Goal: Task Accomplishment & Management: Manage account settings

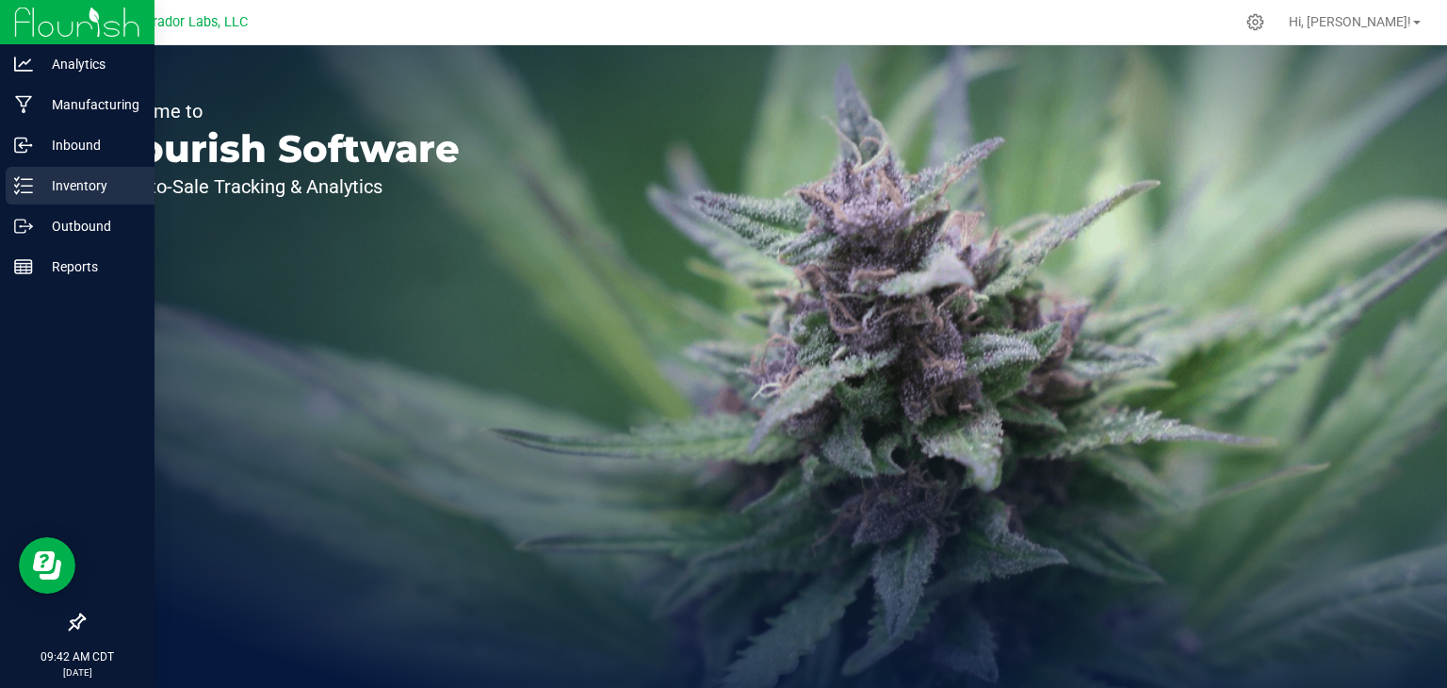
click at [23, 176] on icon at bounding box center [23, 185] width 19 height 19
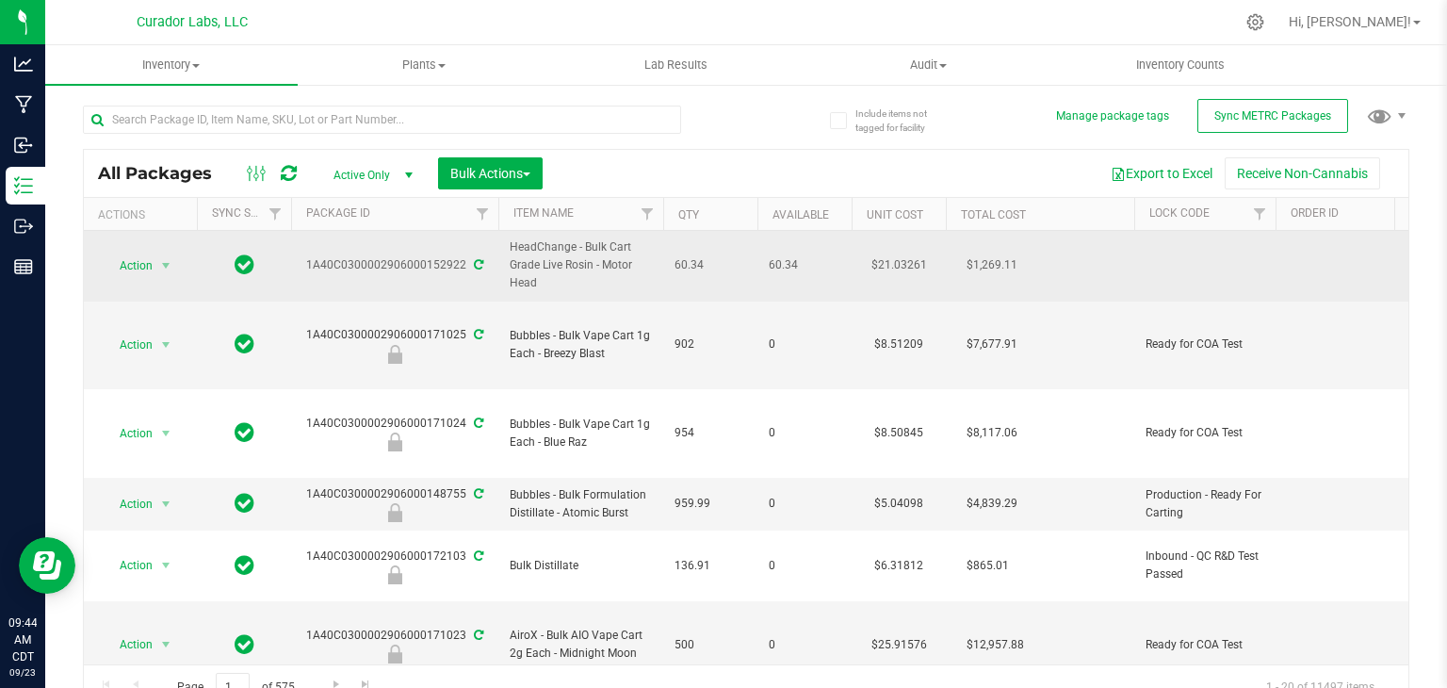
click at [586, 279] on span "HeadChange - Bulk Cart Grade Live Rosin - Motor Head" at bounding box center [581, 265] width 142 height 55
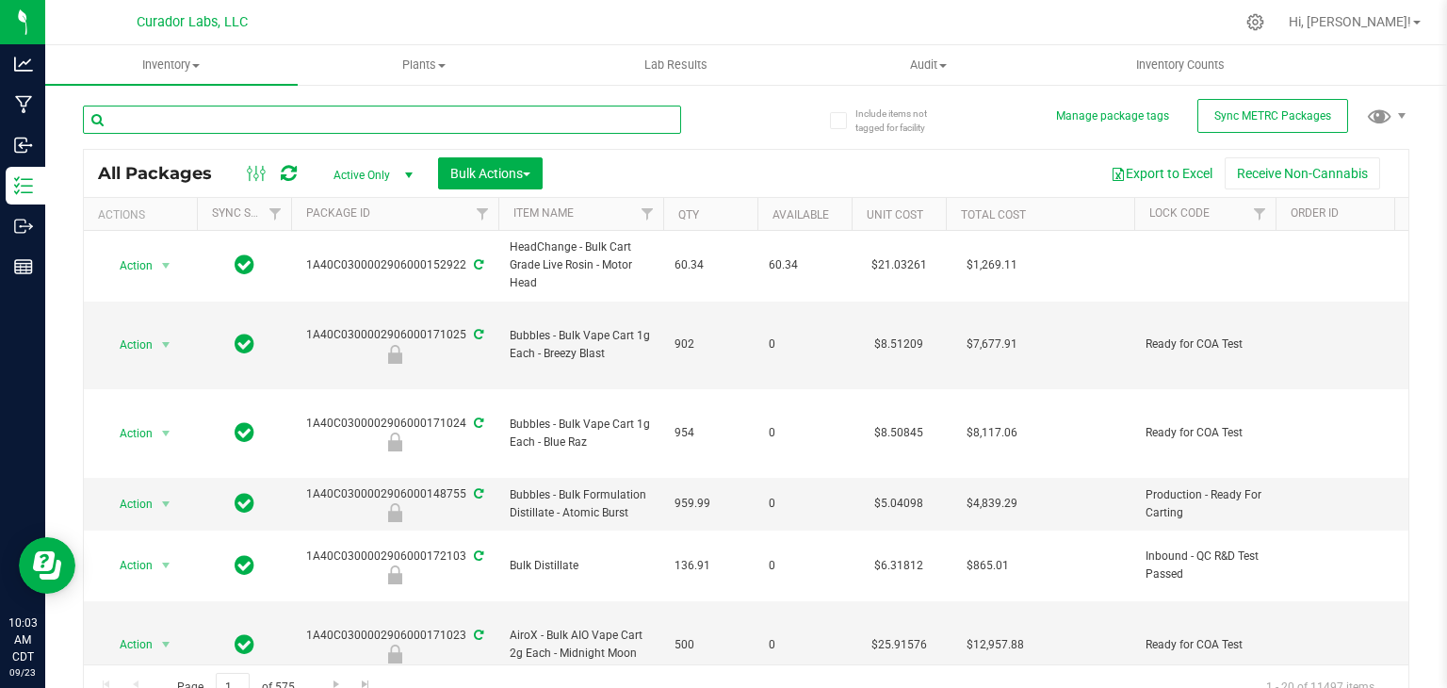
click at [511, 114] on input "text" at bounding box center [382, 119] width 598 height 28
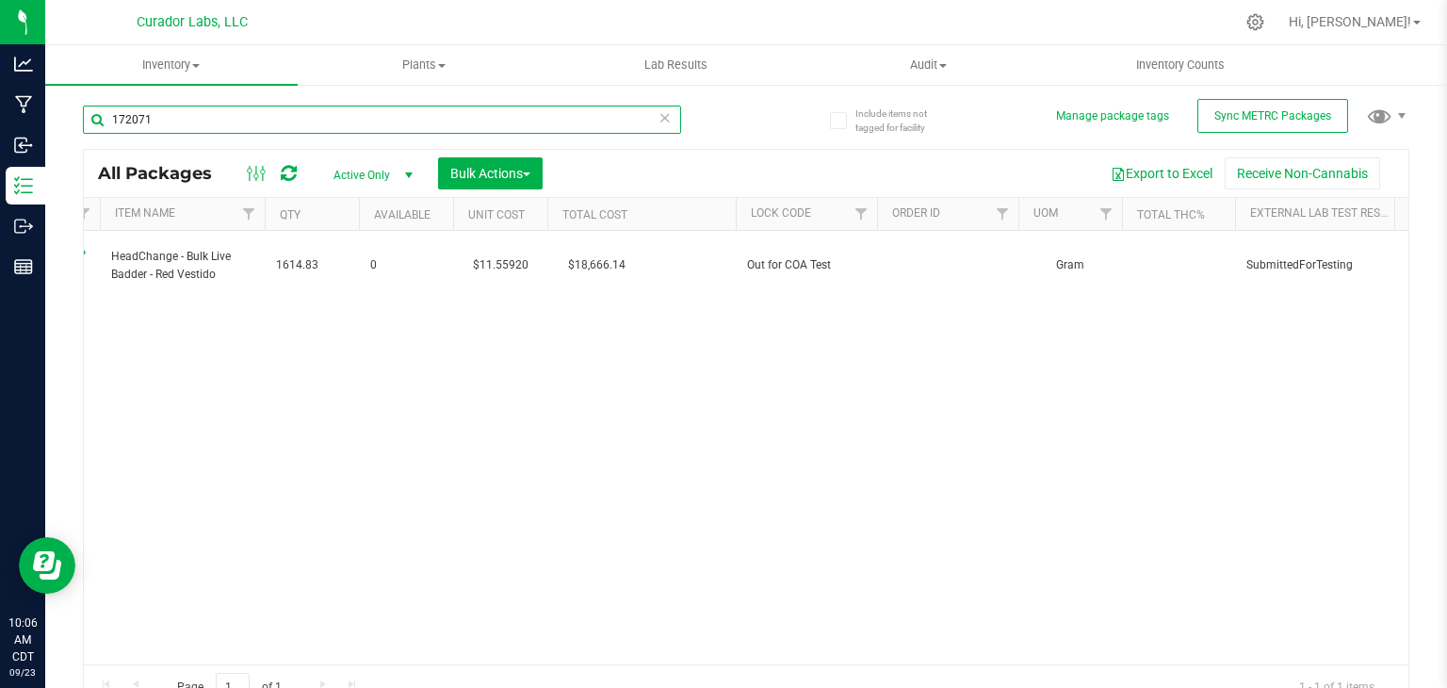
scroll to position [0, 460]
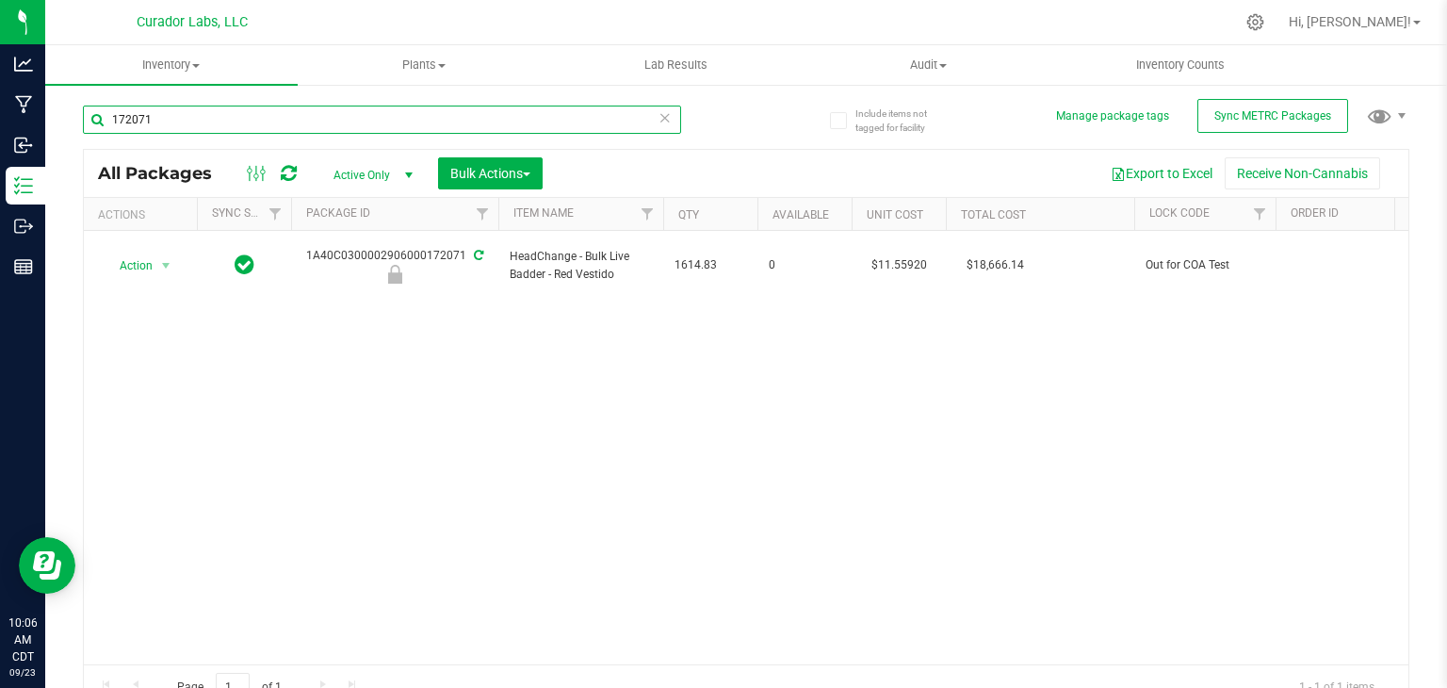
type input "172071"
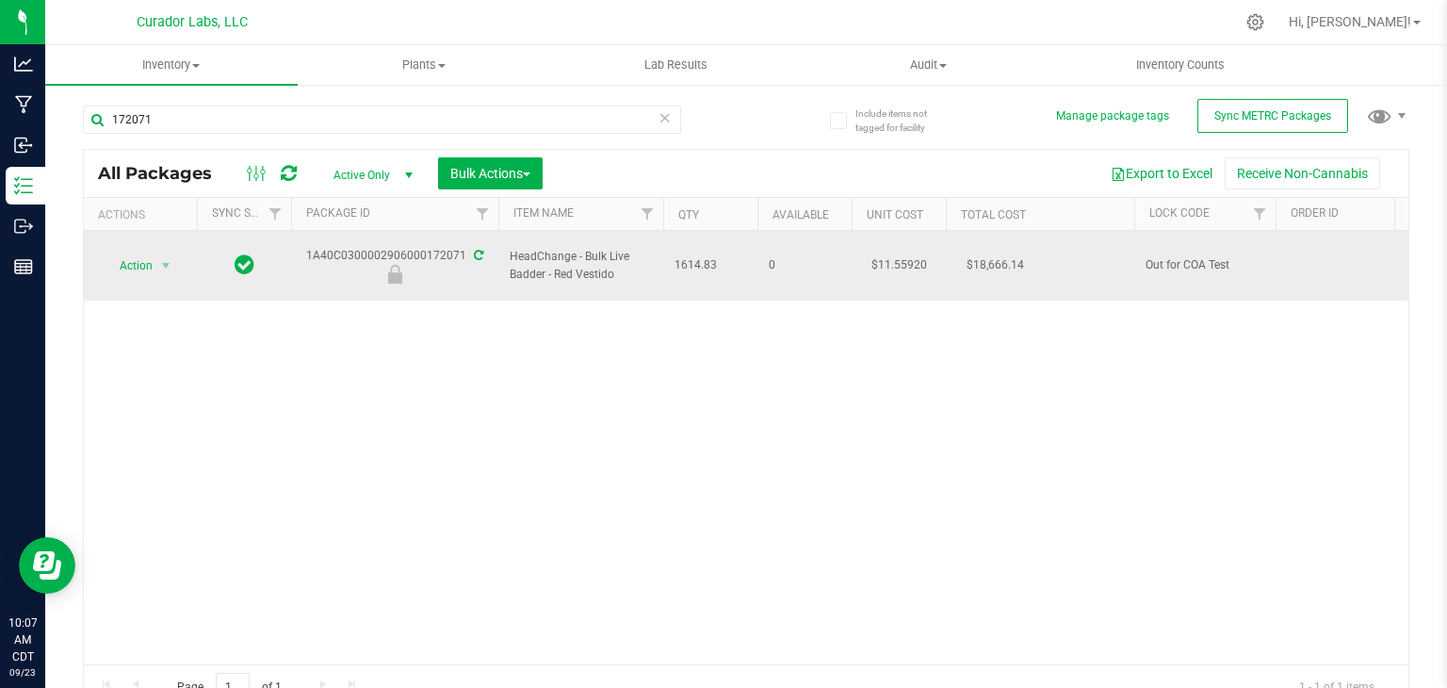
click at [476, 249] on span at bounding box center [477, 255] width 12 height 13
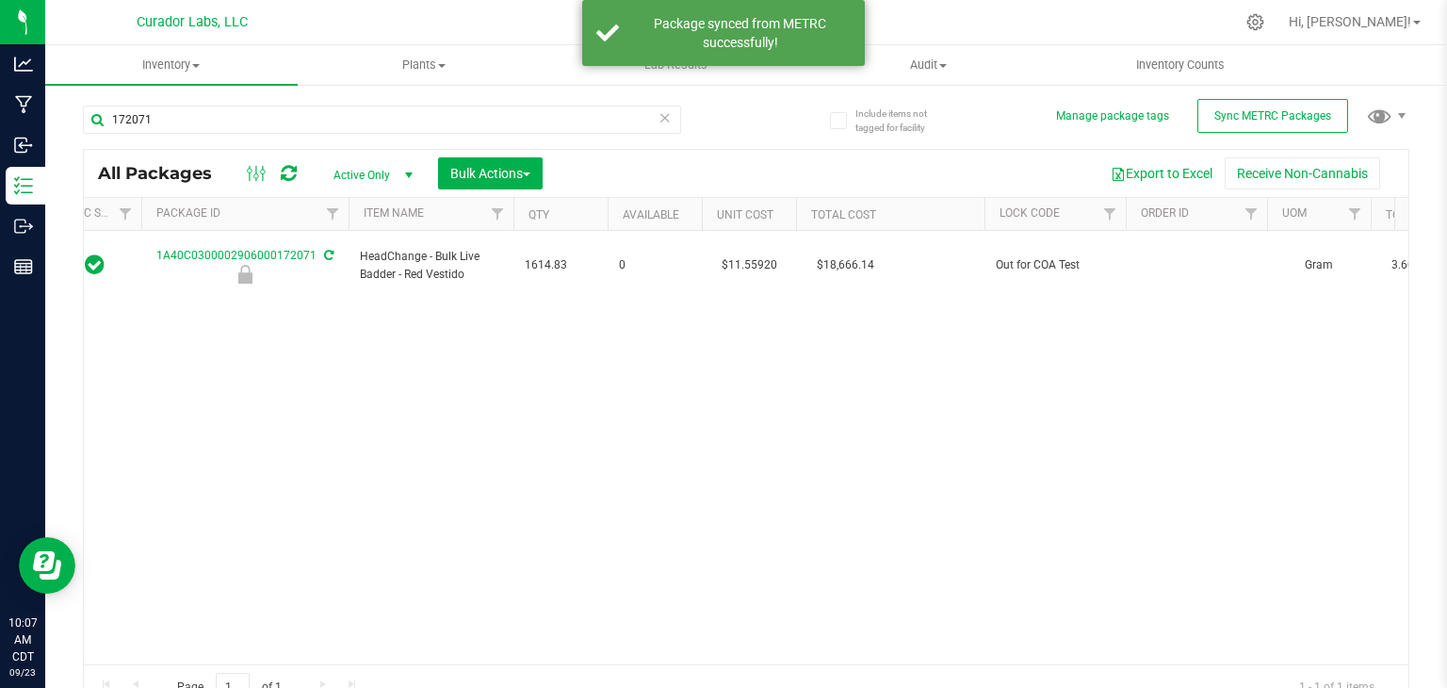
scroll to position [0, 0]
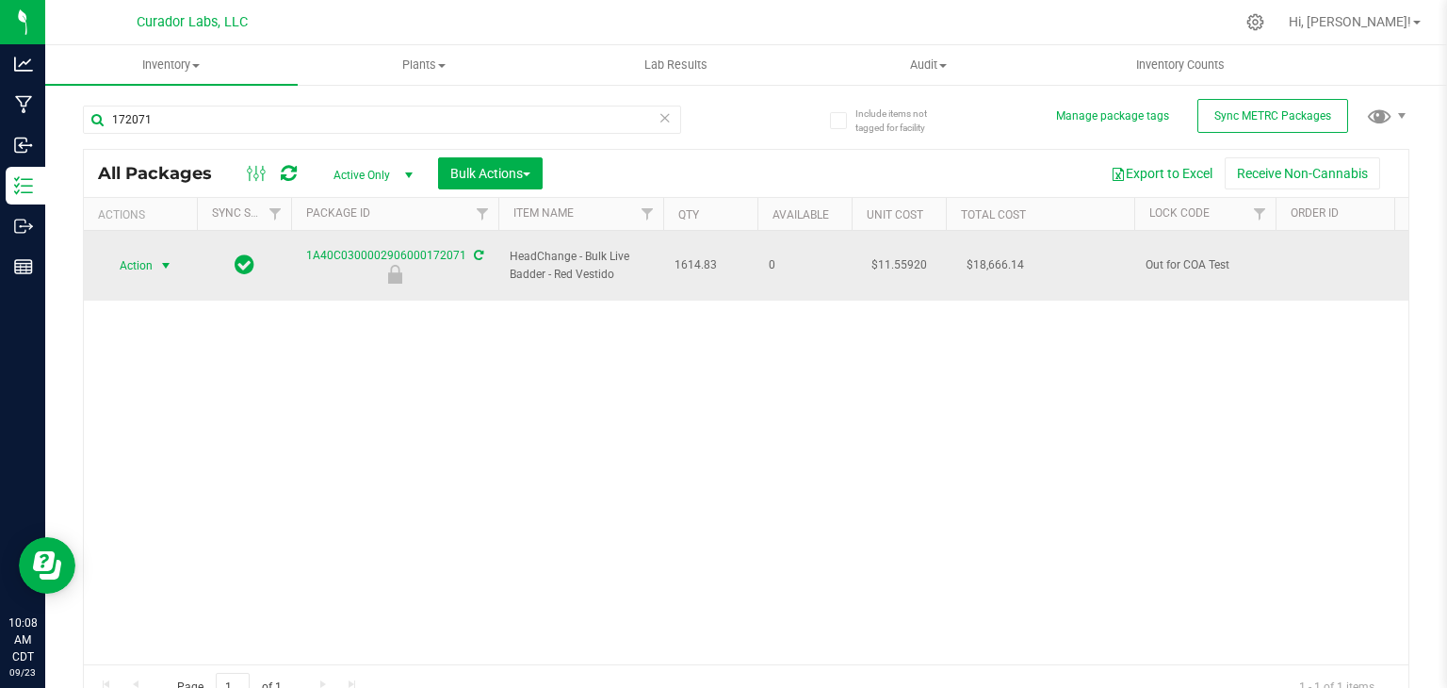
click at [154, 265] on span "select" at bounding box center [166, 265] width 24 height 26
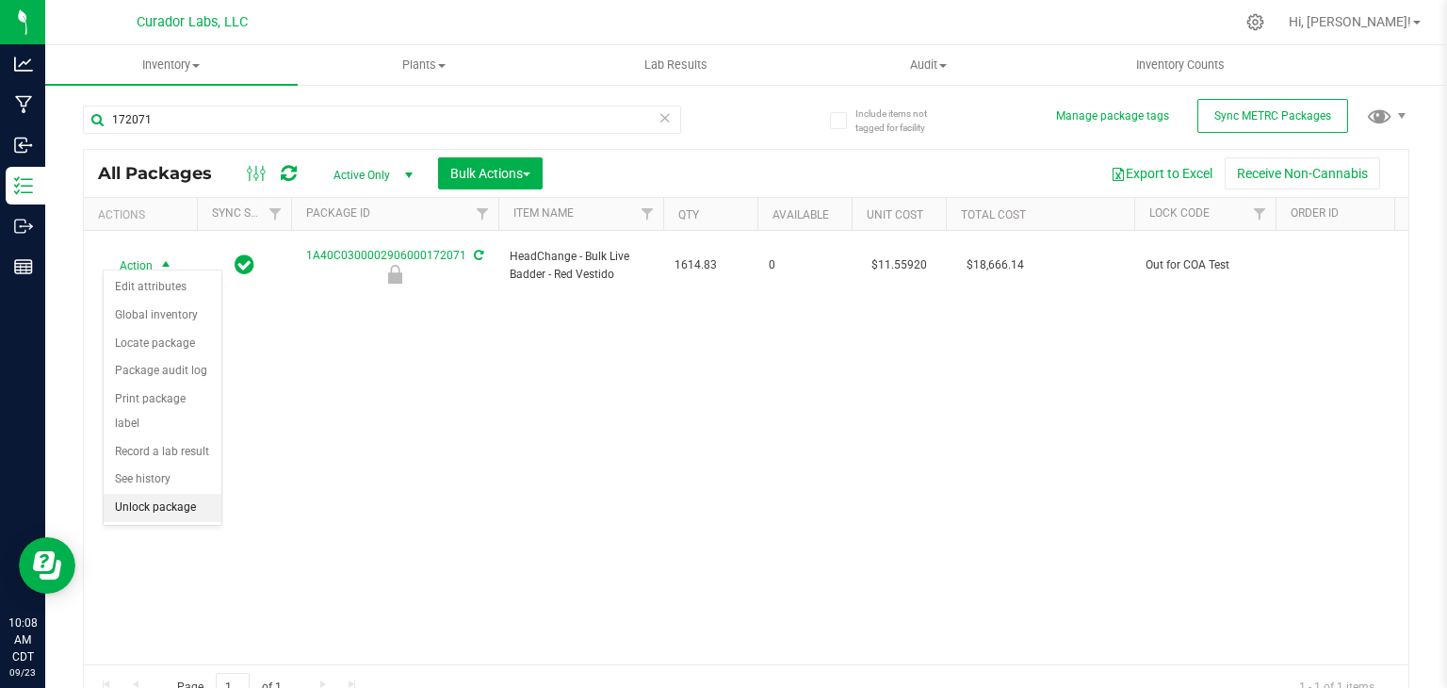
click at [181, 493] on li "Unlock package" at bounding box center [163, 507] width 118 height 28
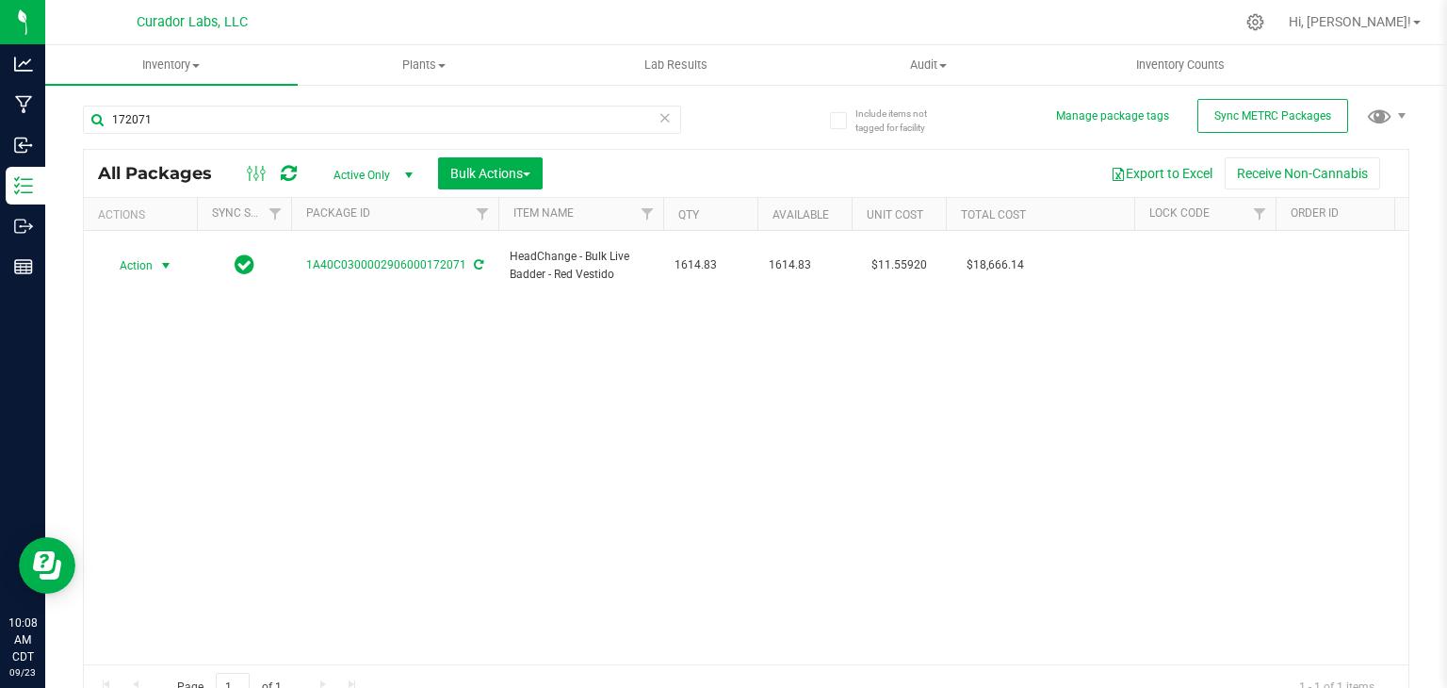
click at [166, 258] on span "select" at bounding box center [165, 265] width 15 height 15
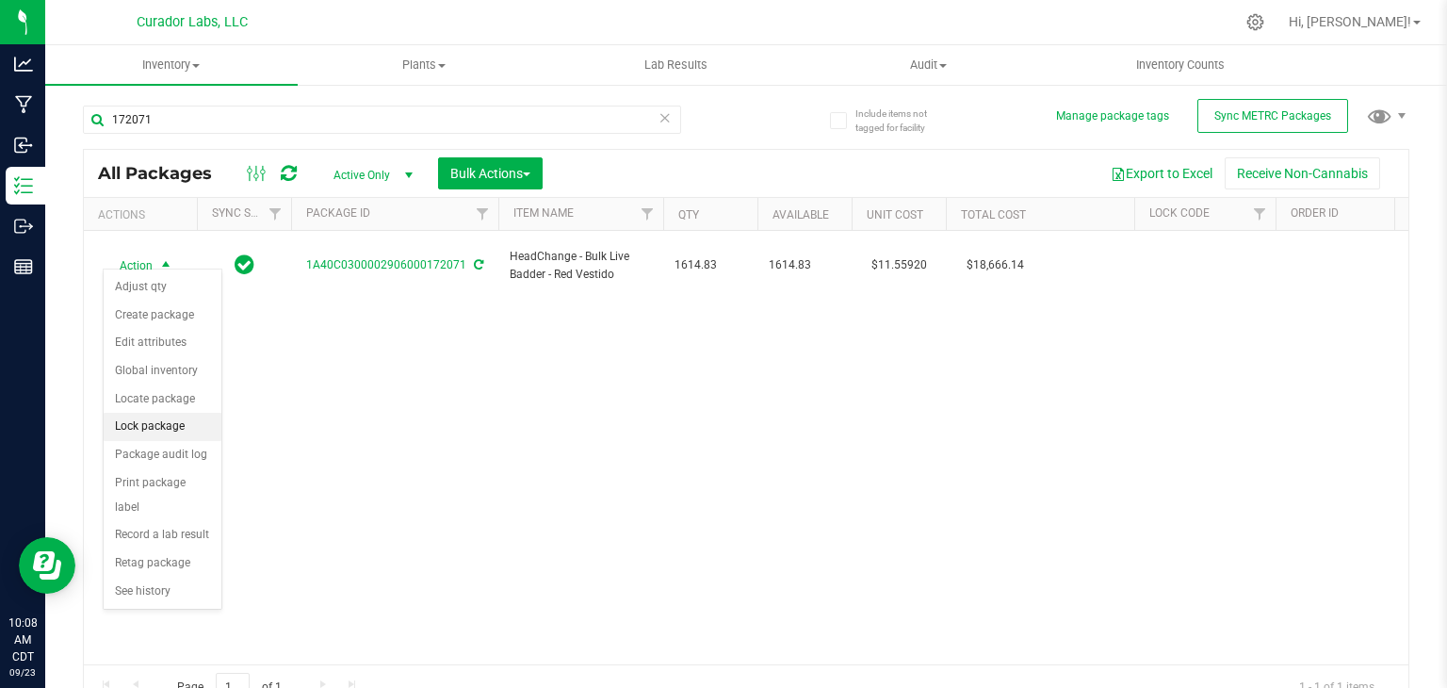
click at [158, 416] on li "Lock package" at bounding box center [163, 427] width 118 height 28
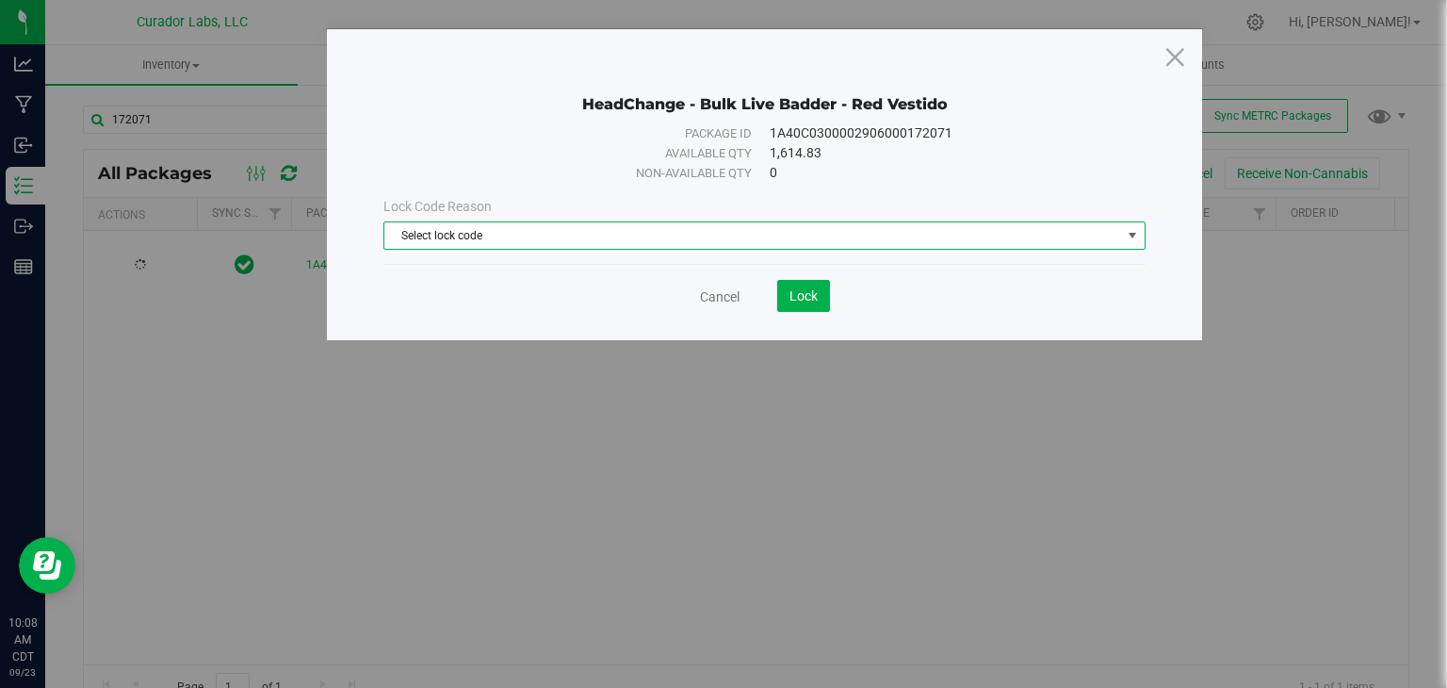
click at [542, 245] on span "Select lock code" at bounding box center [752, 235] width 736 height 26
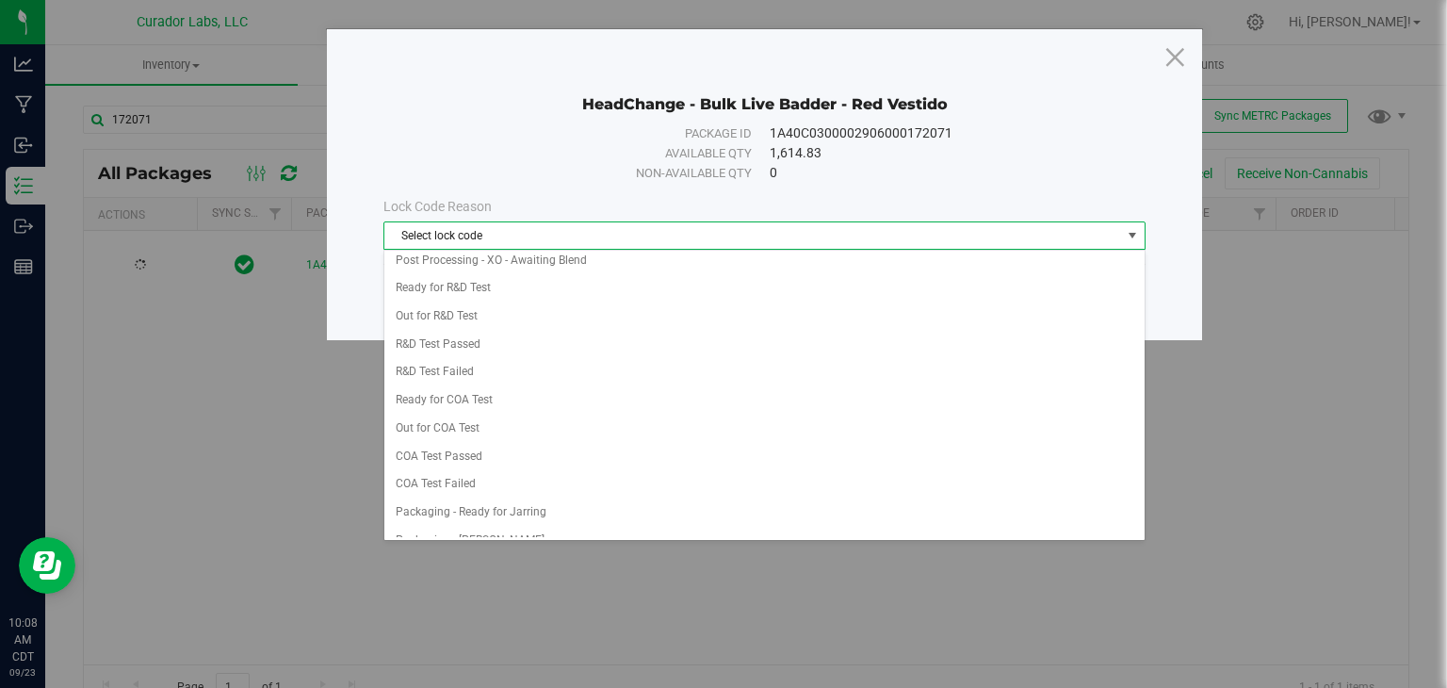
scroll to position [595, 0]
click at [542, 443] on li "COA Test Passed" at bounding box center [764, 457] width 760 height 28
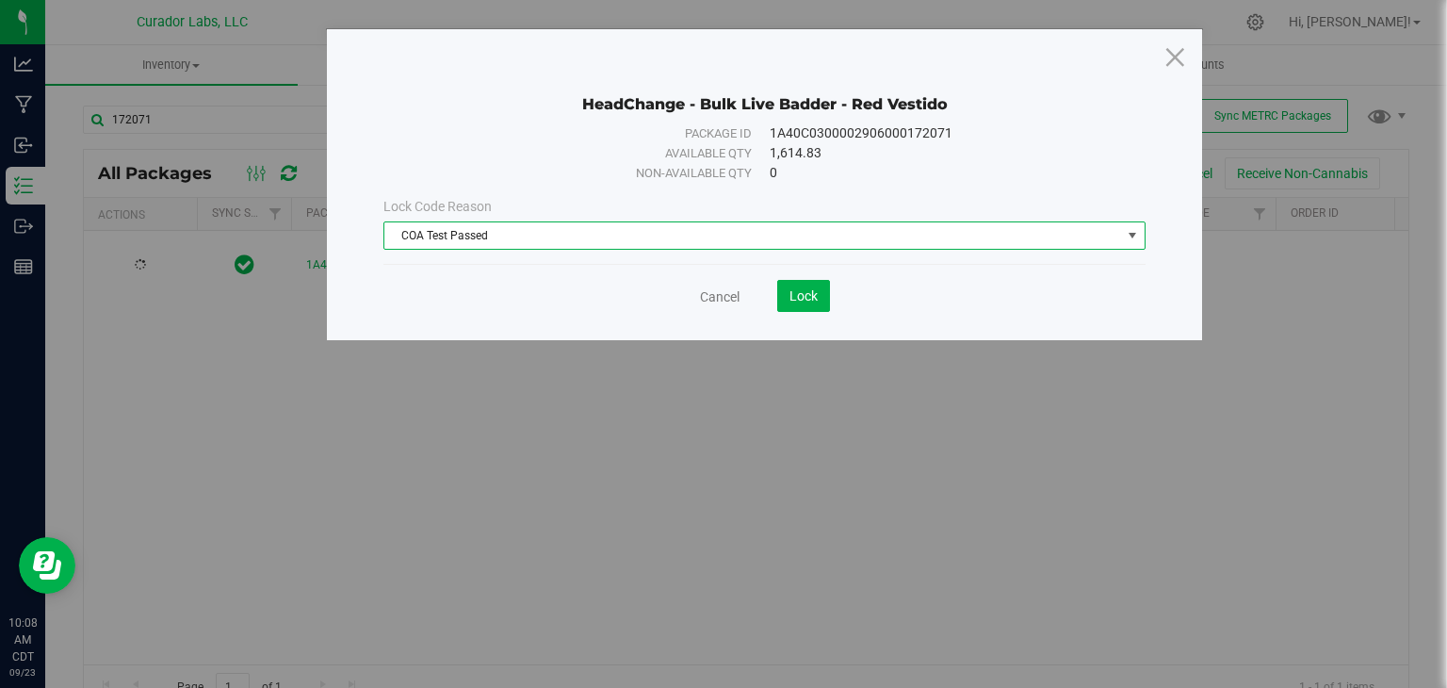
click at [542, 442] on div "HeadChange - Bulk Live Badder - Red Vestido Package ID 1A40C0300002906000172071…" at bounding box center [730, 344] width 1461 height 688
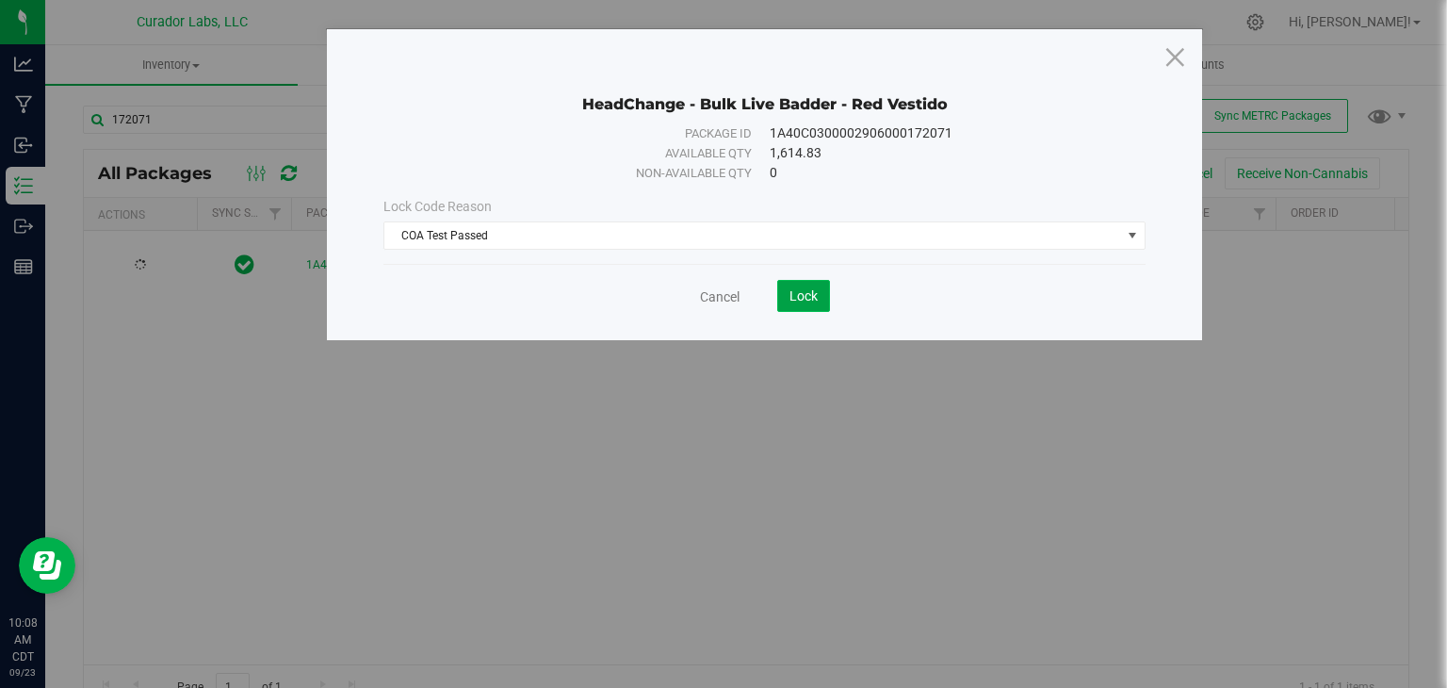
click at [802, 288] on span "Lock" at bounding box center [803, 295] width 28 height 15
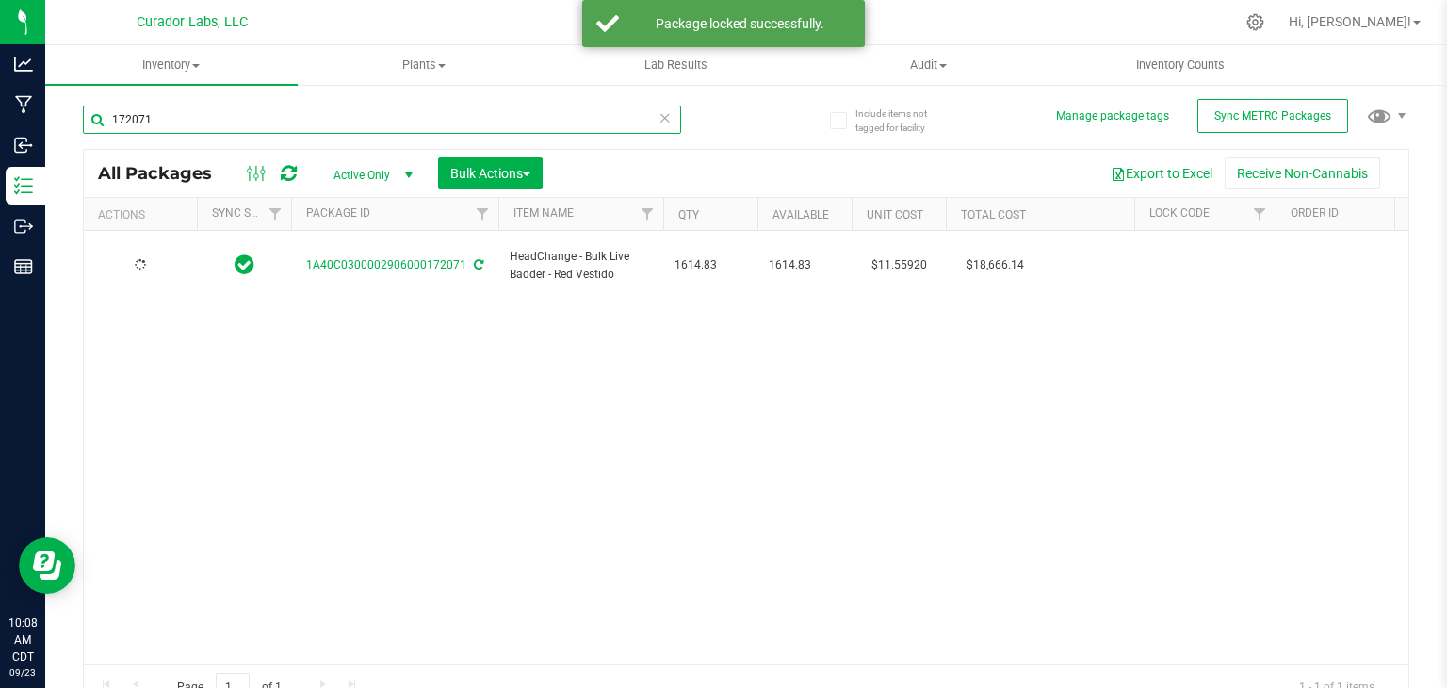
click at [345, 128] on input "172071" at bounding box center [382, 119] width 598 height 28
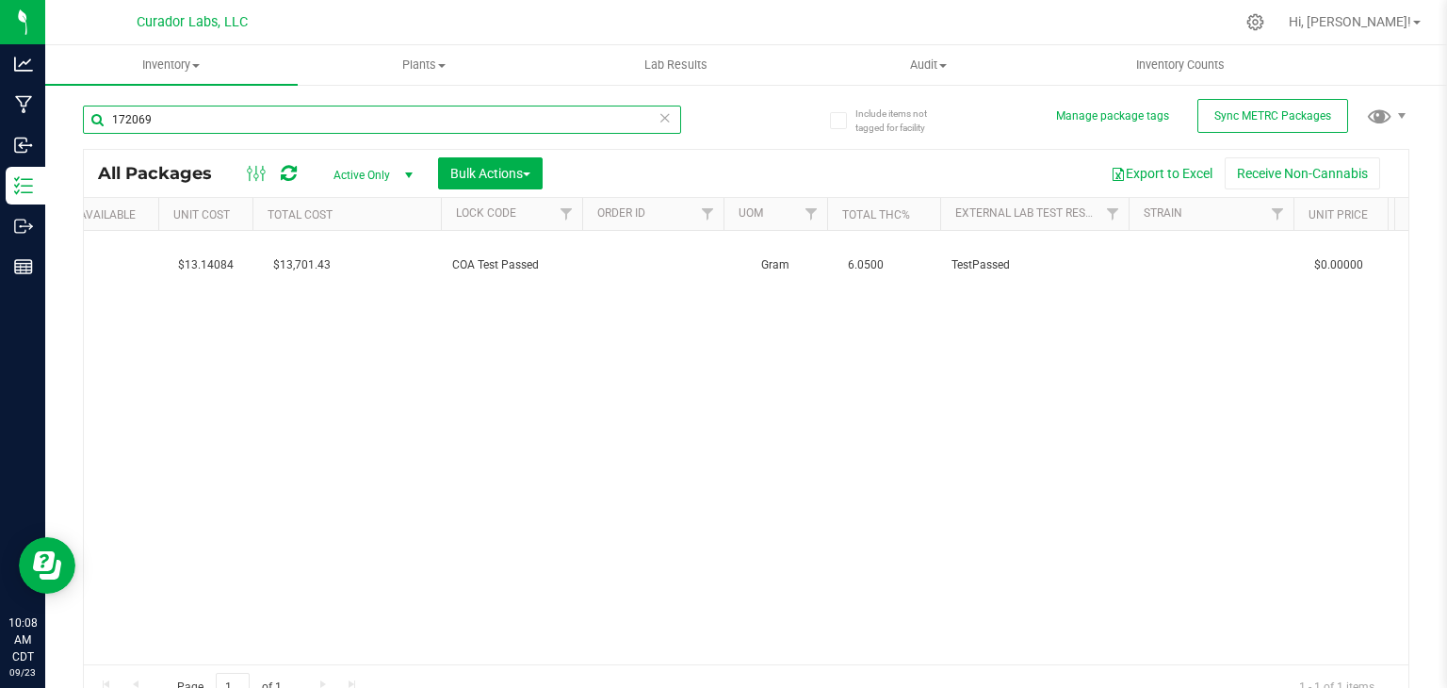
scroll to position [0, 692]
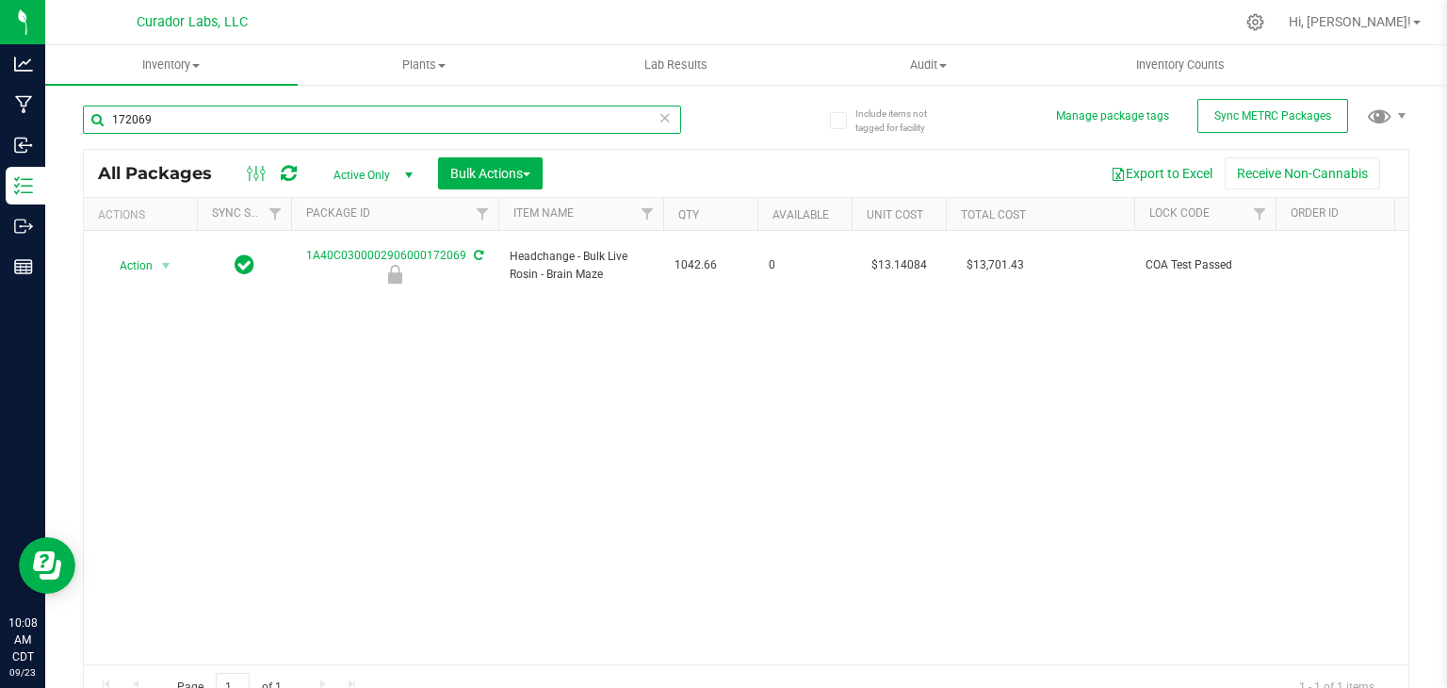
click at [282, 118] on input "172069" at bounding box center [382, 119] width 598 height 28
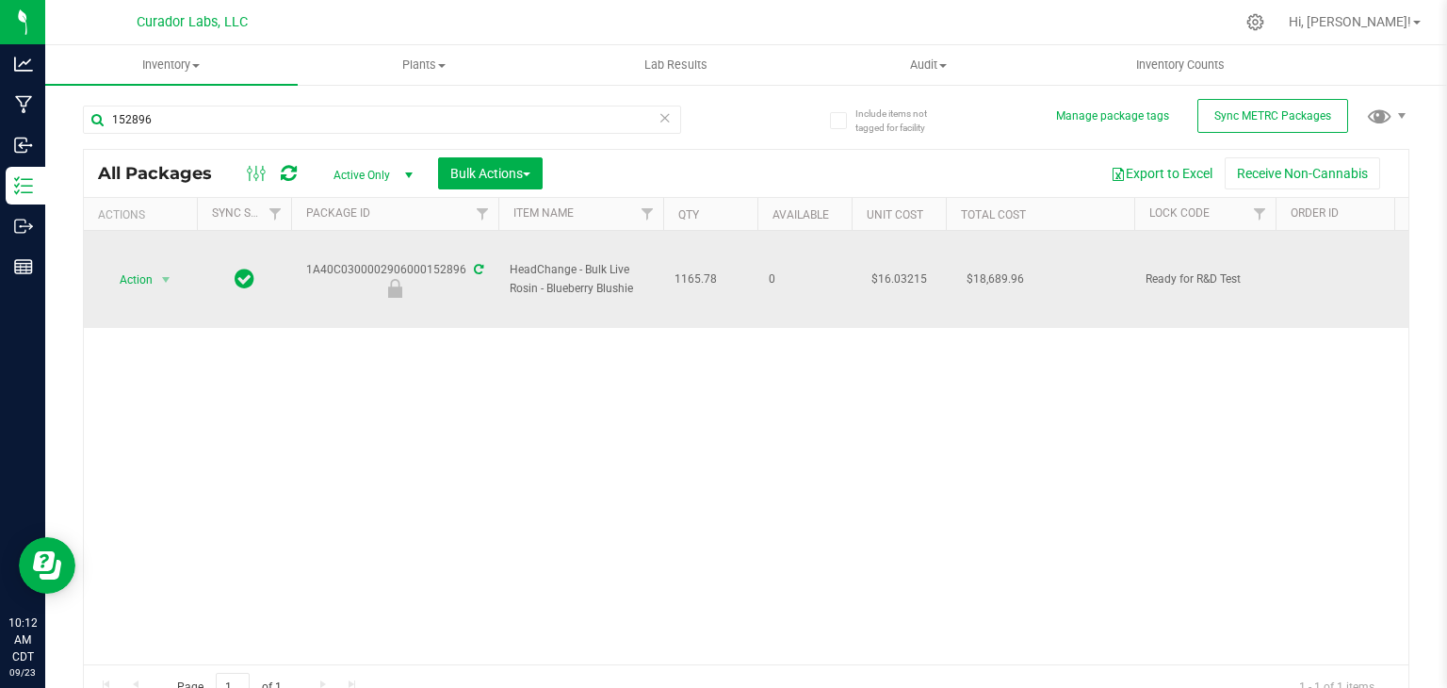
drag, startPoint x: 640, startPoint y: 287, endPoint x: 546, endPoint y: 288, distance: 94.2
click at [546, 288] on span "HeadChange - Bulk Live Rosin - Blueberry Blushie" at bounding box center [581, 279] width 142 height 36
copy span "Blueberry Blushie"
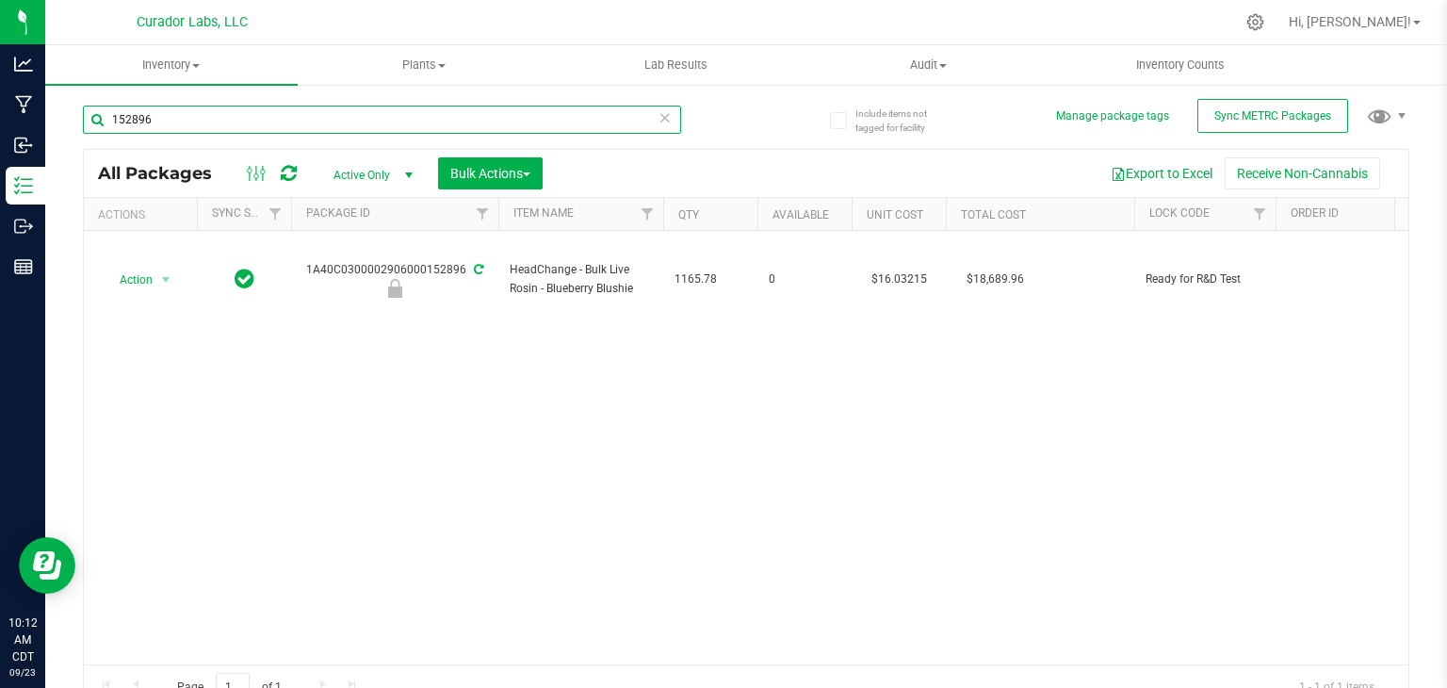
click at [411, 127] on input "152896" at bounding box center [382, 119] width 598 height 28
paste input "Blueberry Blushie"
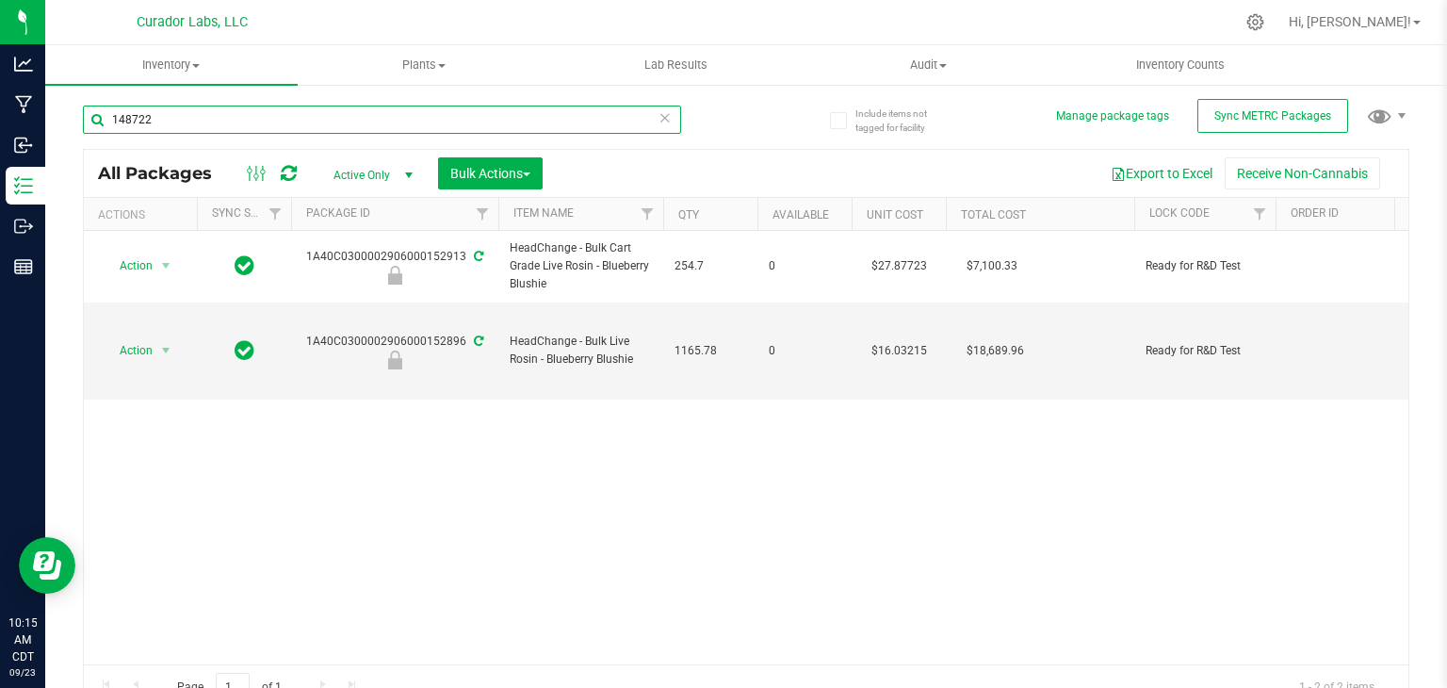
type input "148722"
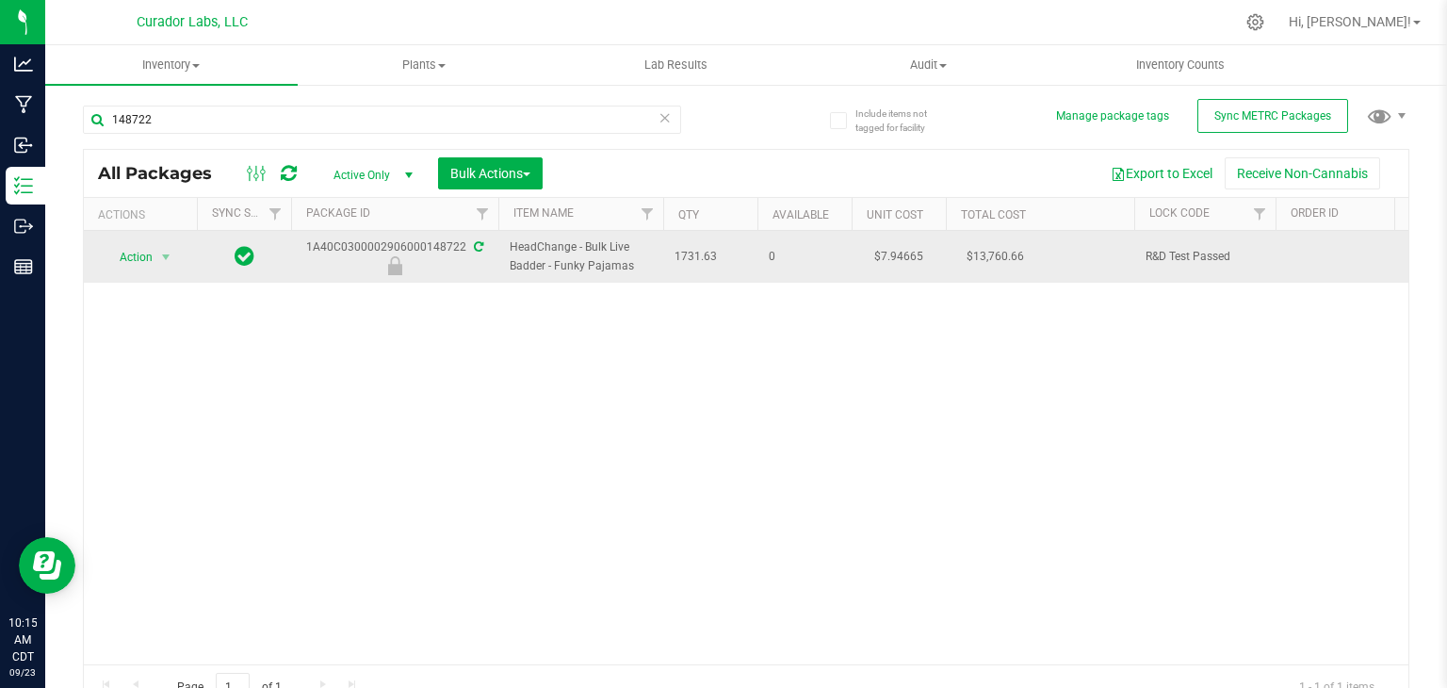
click at [478, 242] on icon at bounding box center [478, 246] width 9 height 11
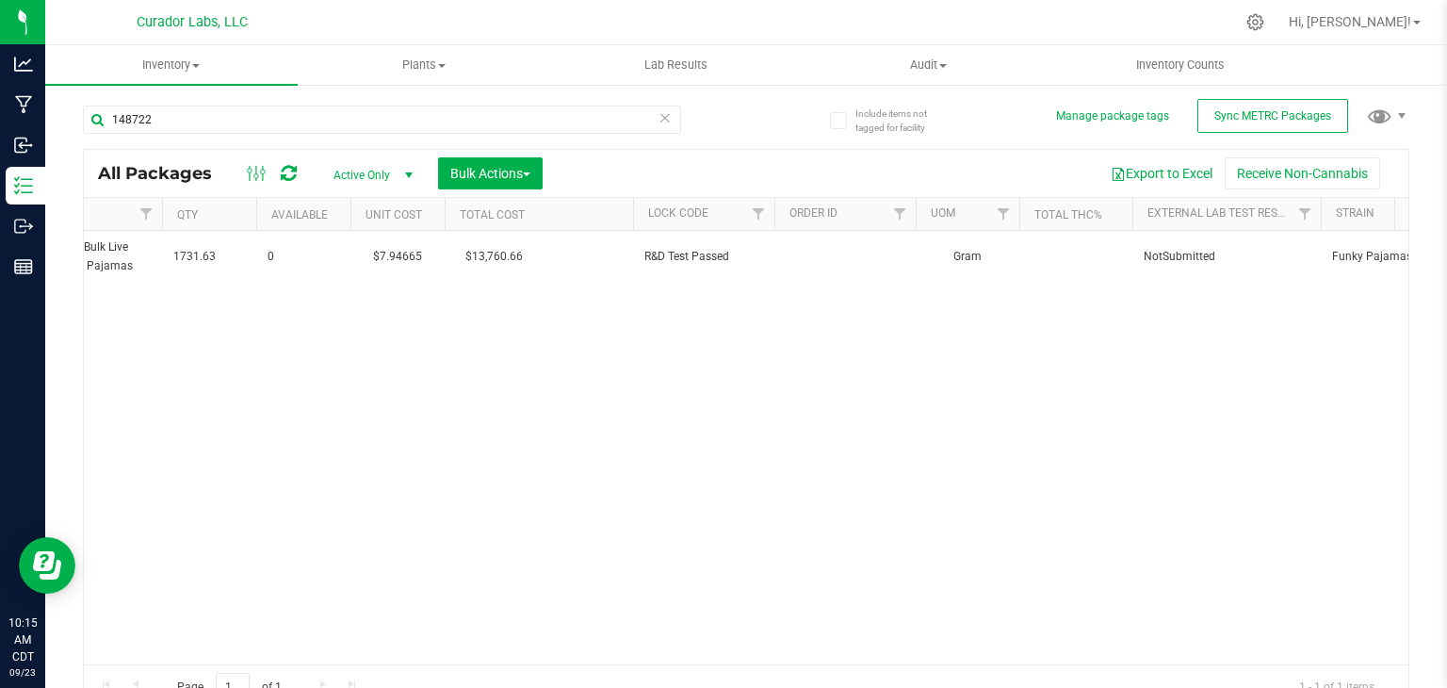
scroll to position [0, 200]
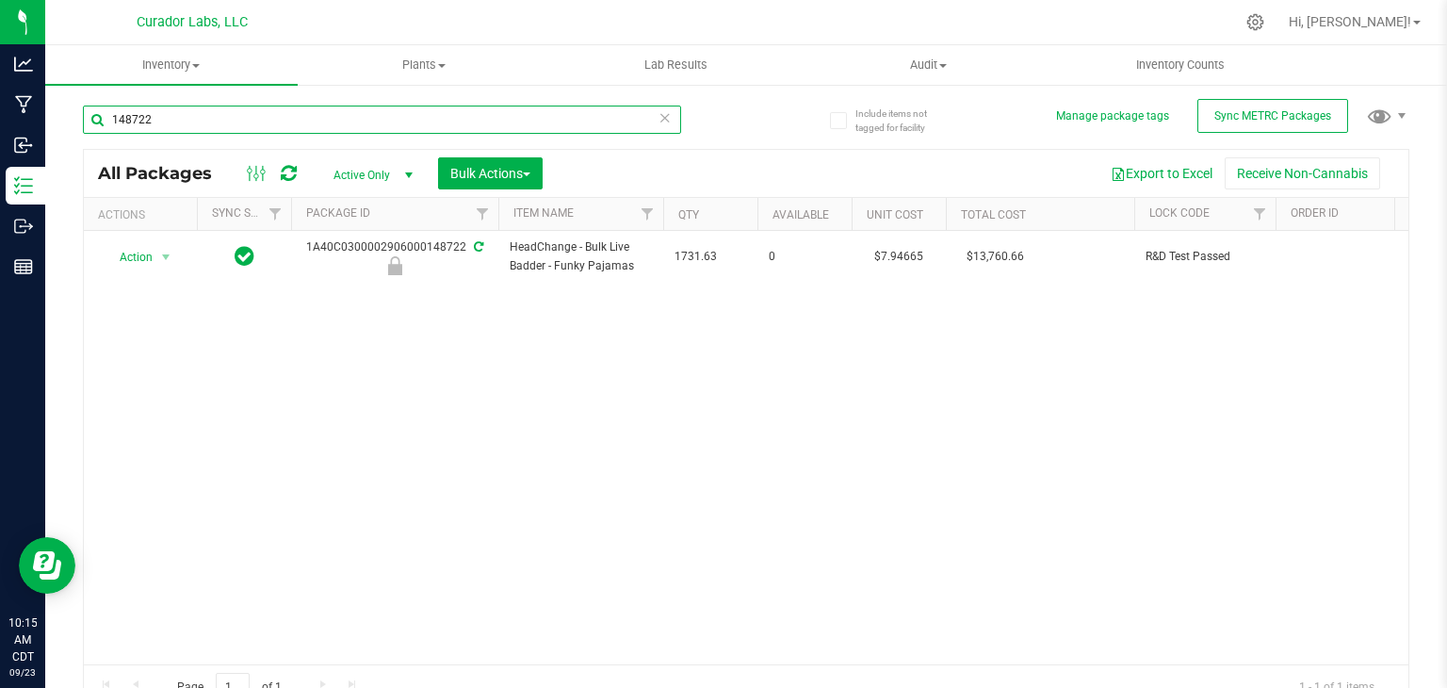
click at [427, 128] on input "148722" at bounding box center [382, 119] width 598 height 28
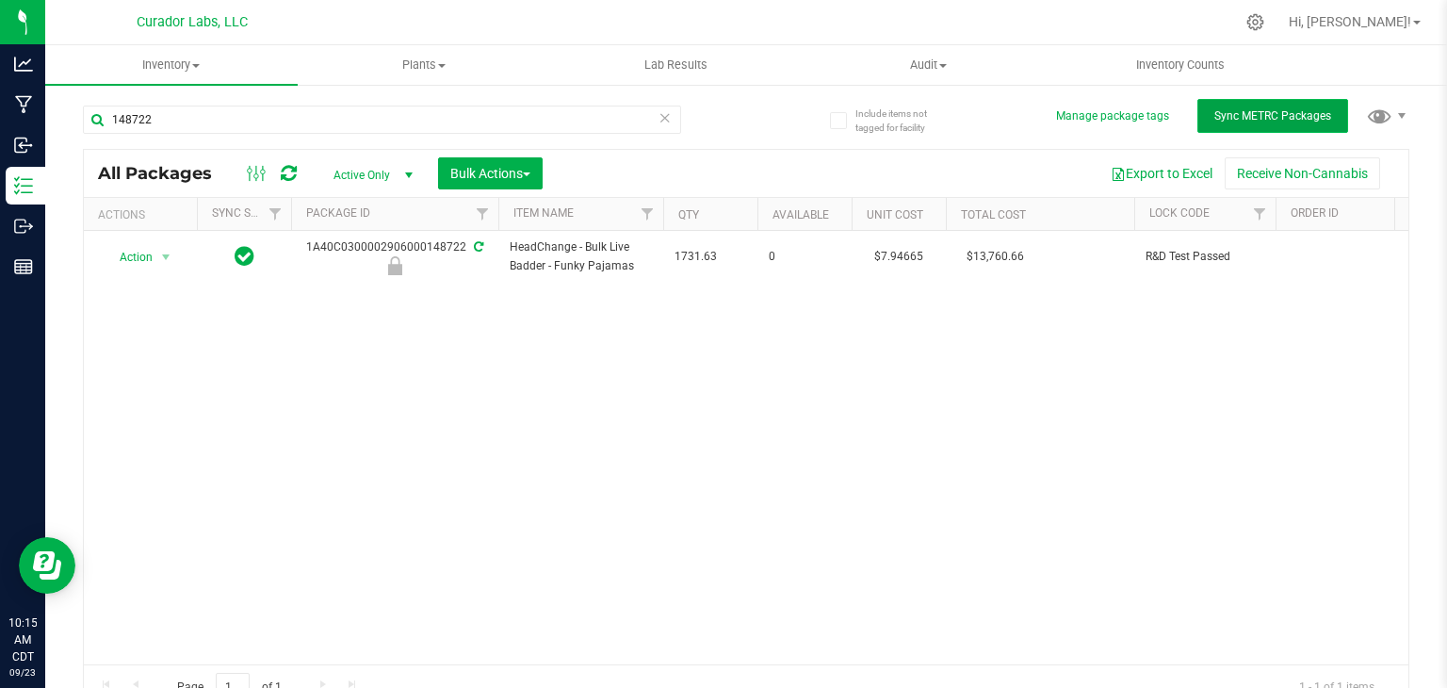
click at [1243, 112] on span "Sync METRC Packages" at bounding box center [1272, 115] width 117 height 13
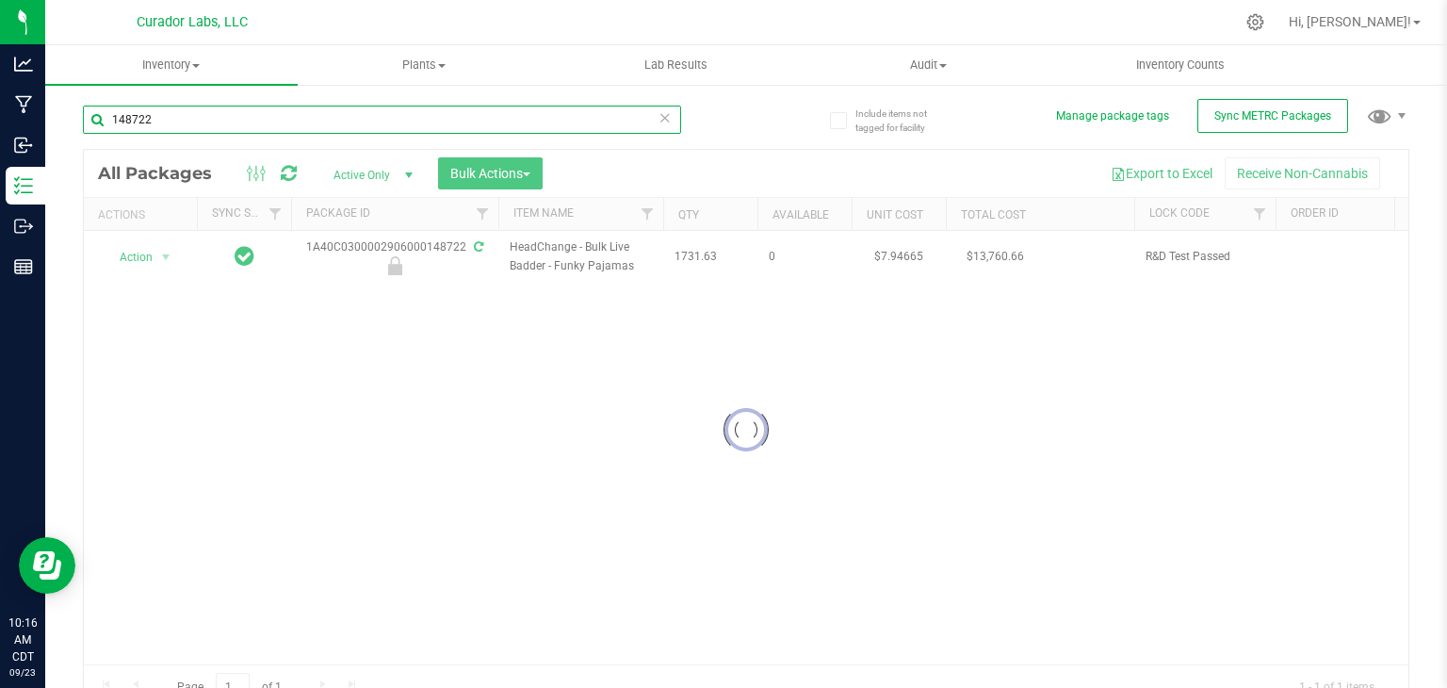
click at [553, 117] on input "148722" at bounding box center [382, 119] width 598 height 28
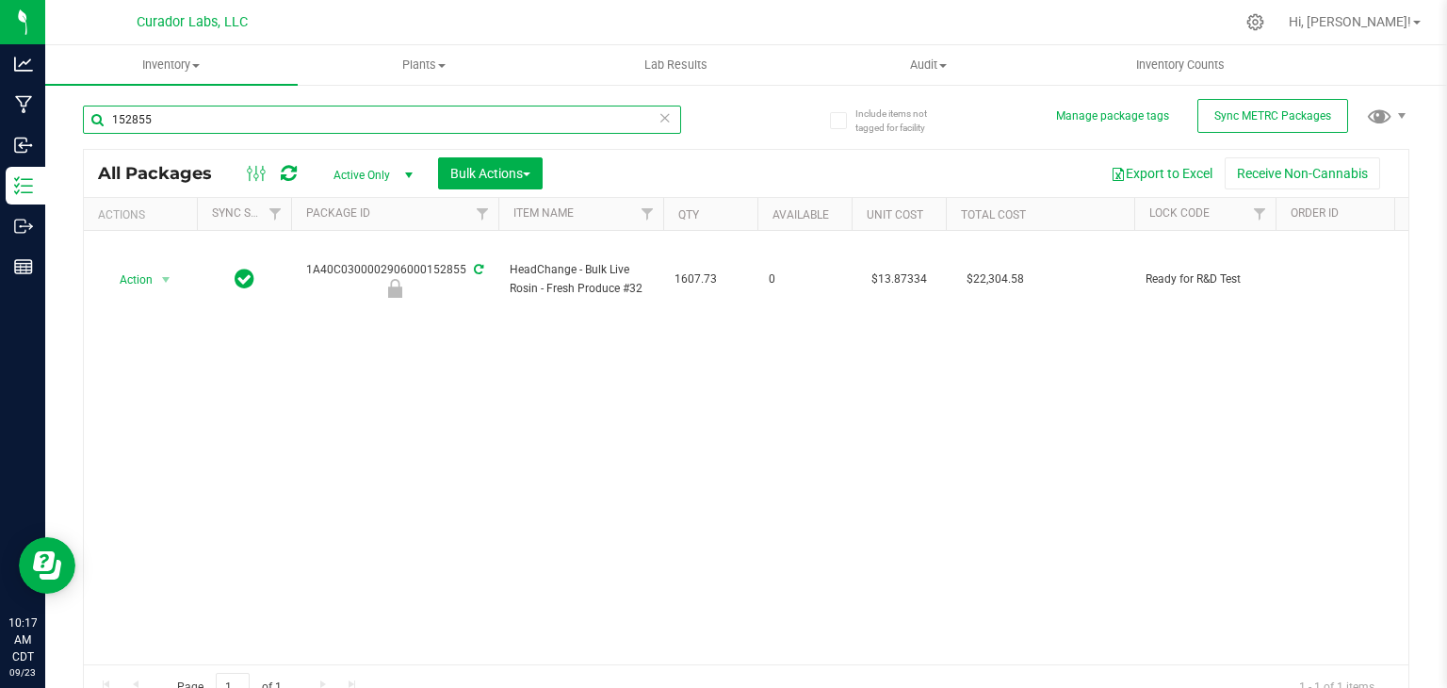
click at [490, 114] on input "152855" at bounding box center [382, 119] width 598 height 28
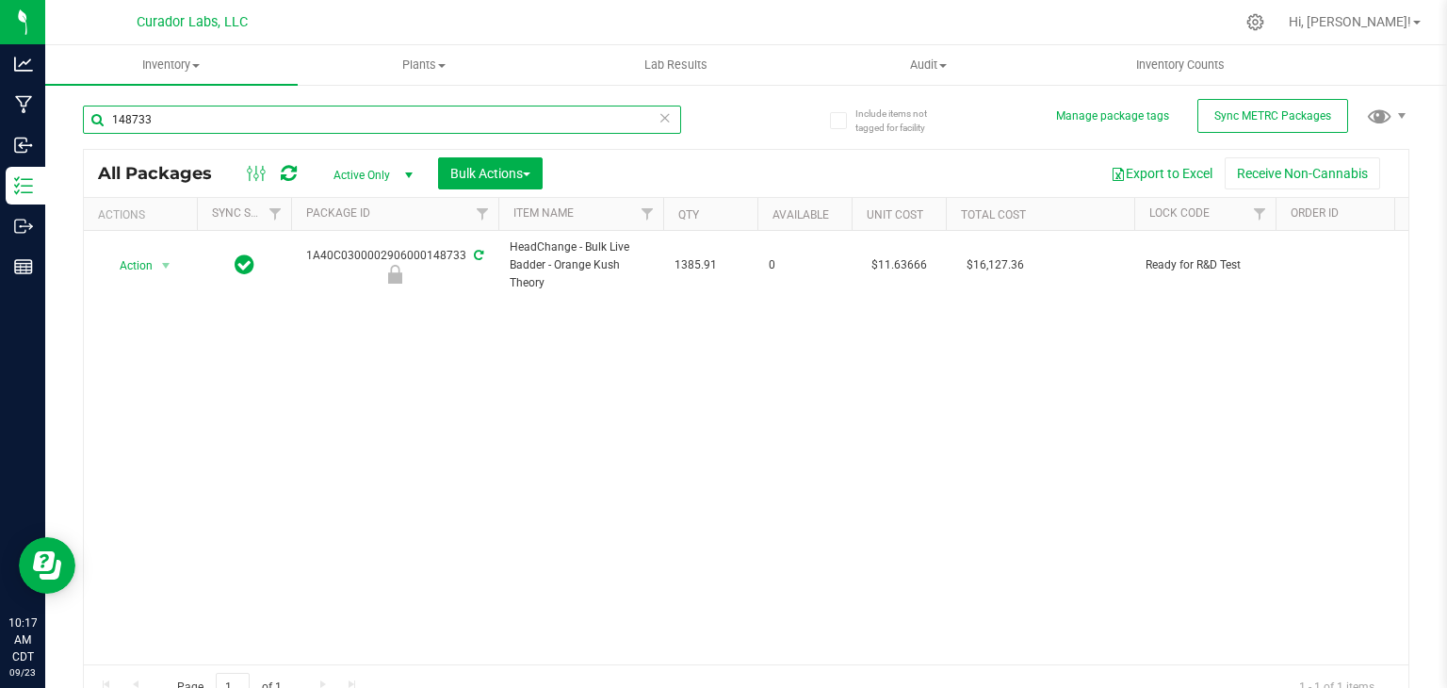
type input "148733"
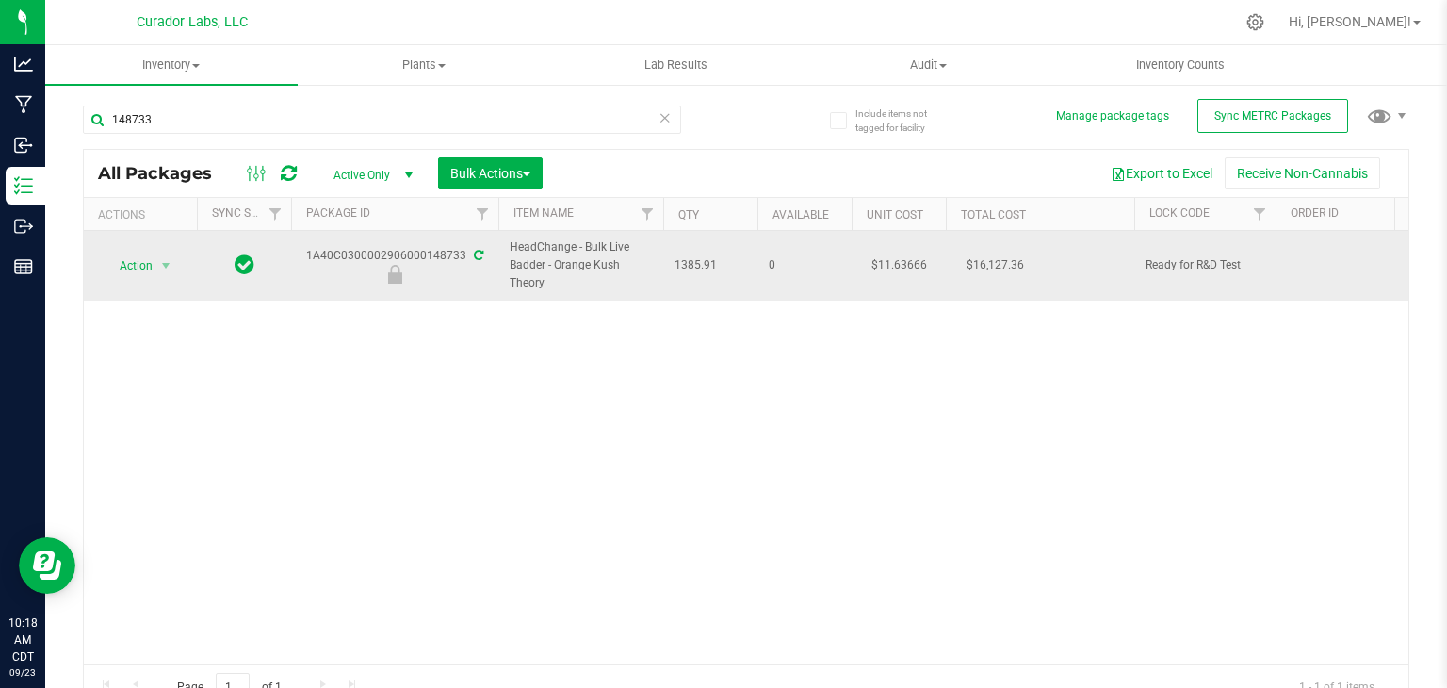
drag, startPoint x: 546, startPoint y: 287, endPoint x: 554, endPoint y: 268, distance: 20.3
click at [554, 268] on span "HeadChange - Bulk Live Badder - Orange Kush Theory" at bounding box center [581, 265] width 142 height 55
copy span "Orange Kush Theory"
click at [162, 267] on span "select" at bounding box center [165, 265] width 15 height 15
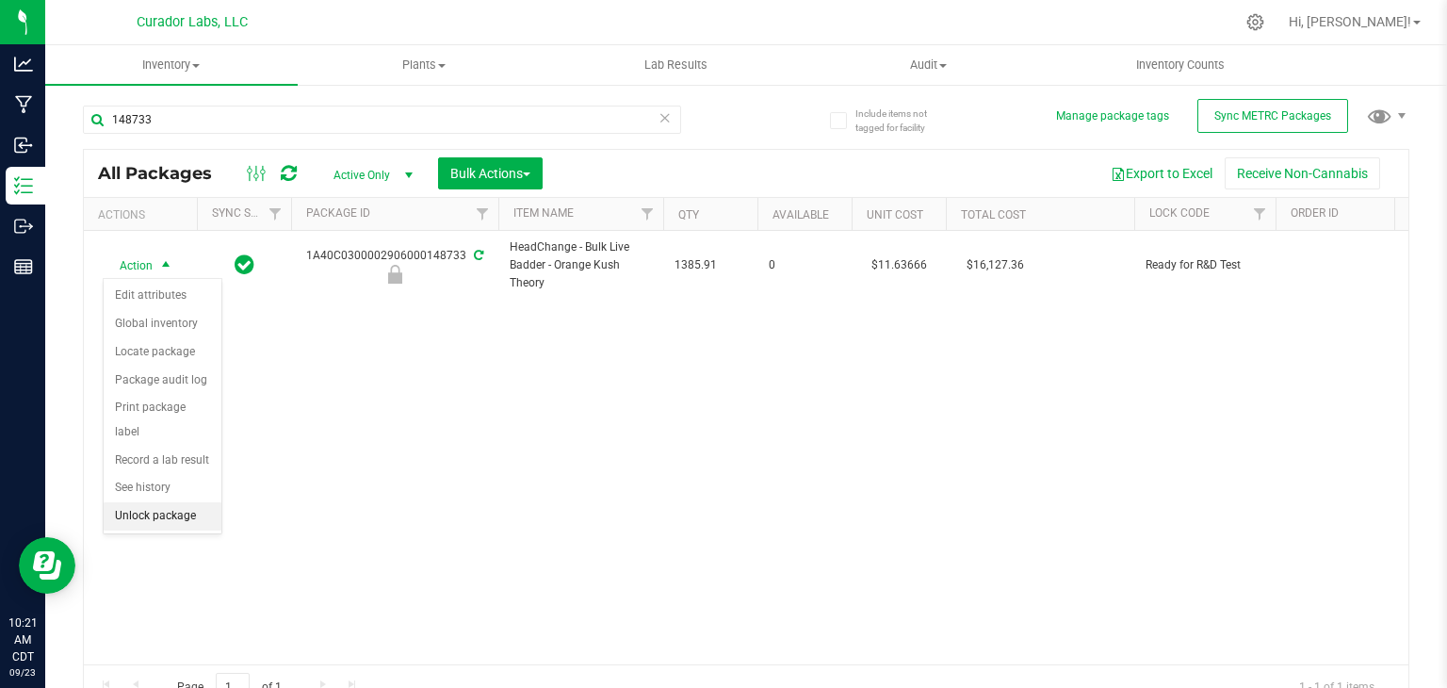
click at [166, 502] on li "Unlock package" at bounding box center [163, 516] width 118 height 28
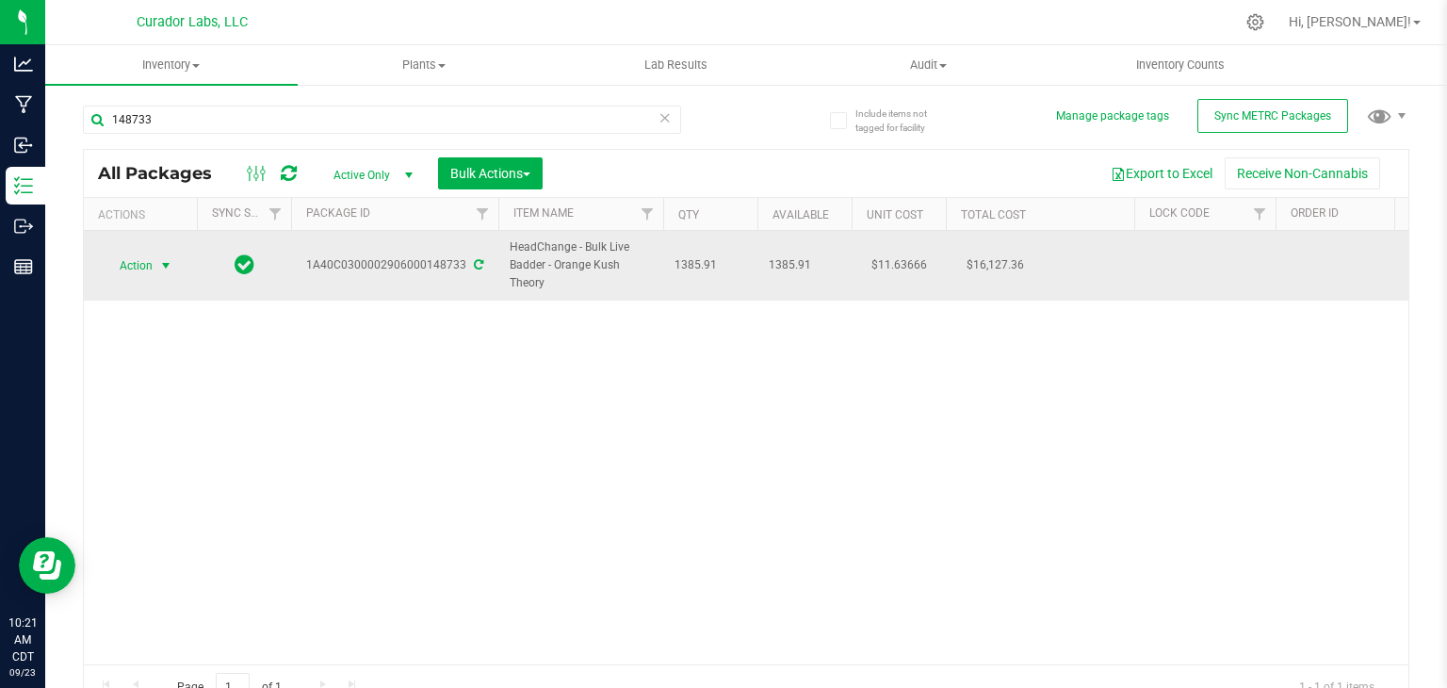
click at [165, 266] on span "select" at bounding box center [165, 265] width 15 height 15
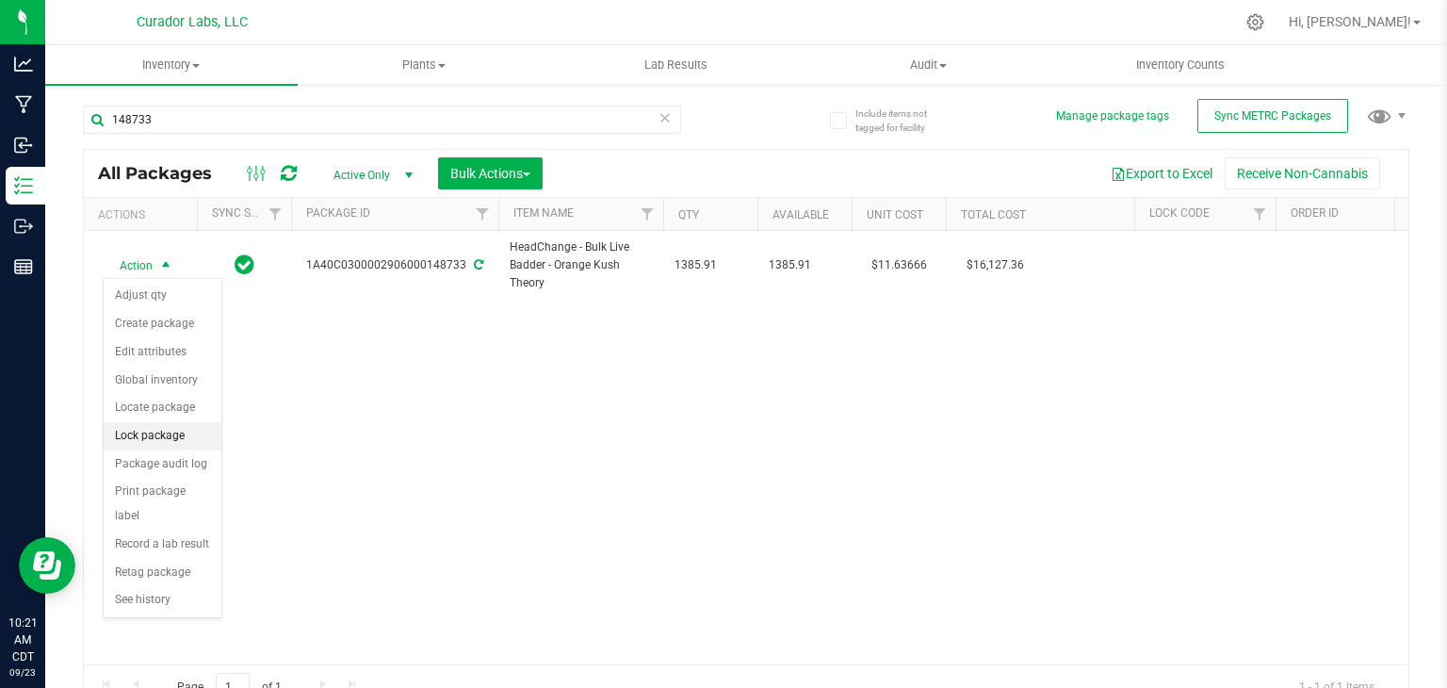
click at [179, 426] on li "Lock package" at bounding box center [163, 436] width 118 height 28
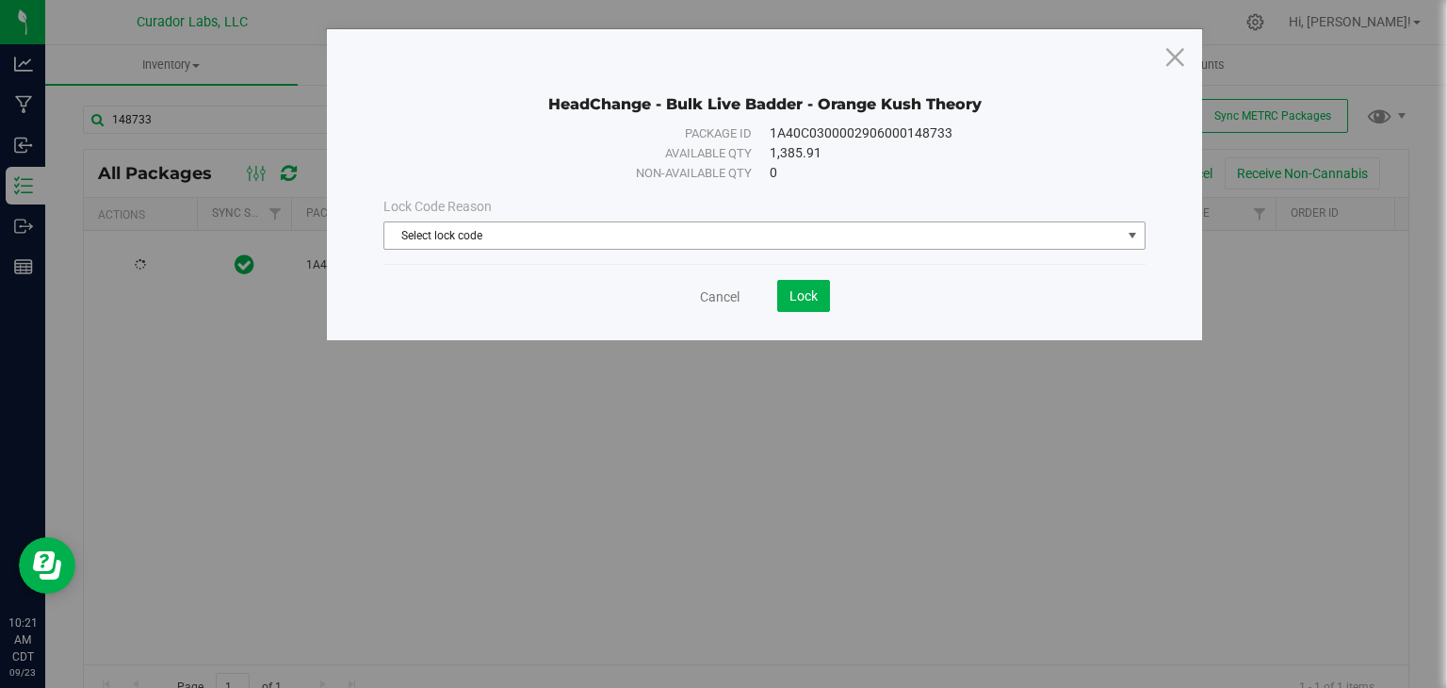
click at [561, 232] on span "Select lock code" at bounding box center [752, 235] width 736 height 26
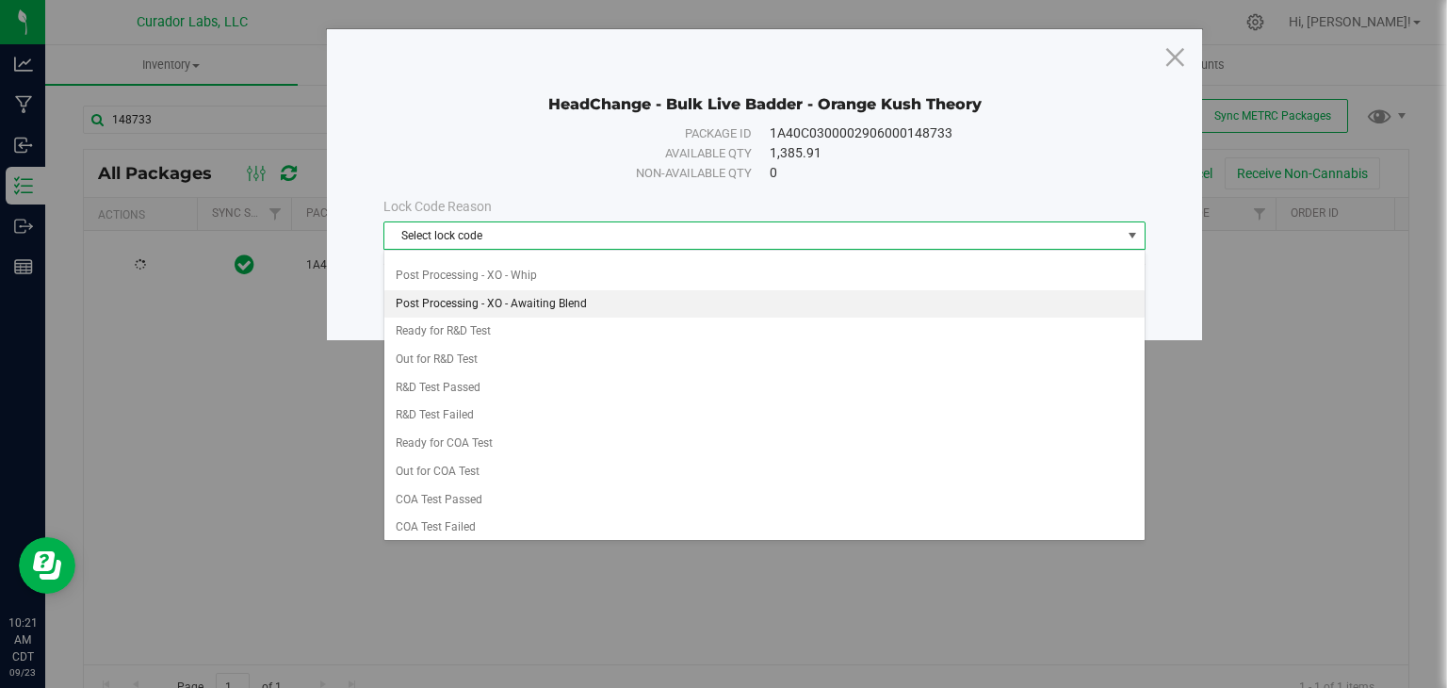
scroll to position [554, 0]
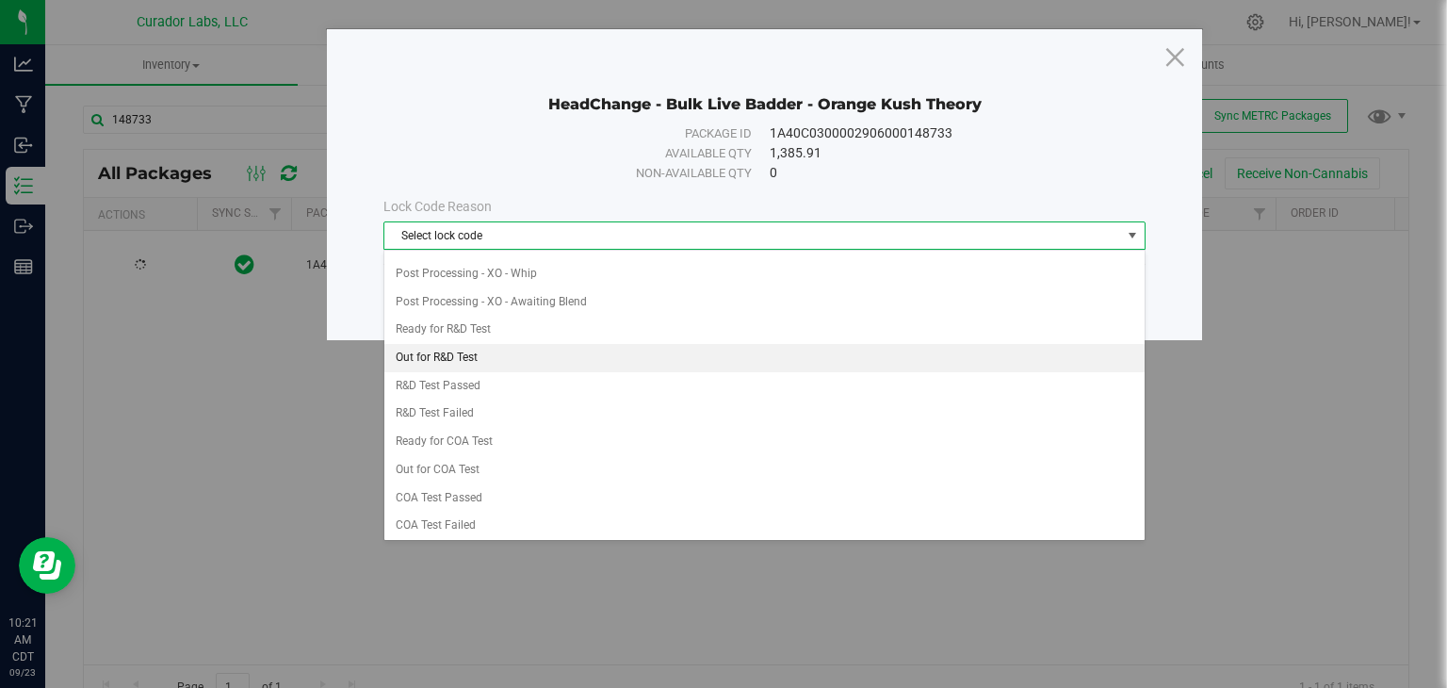
click at [537, 349] on li "Out for R&D Test" at bounding box center [764, 358] width 760 height 28
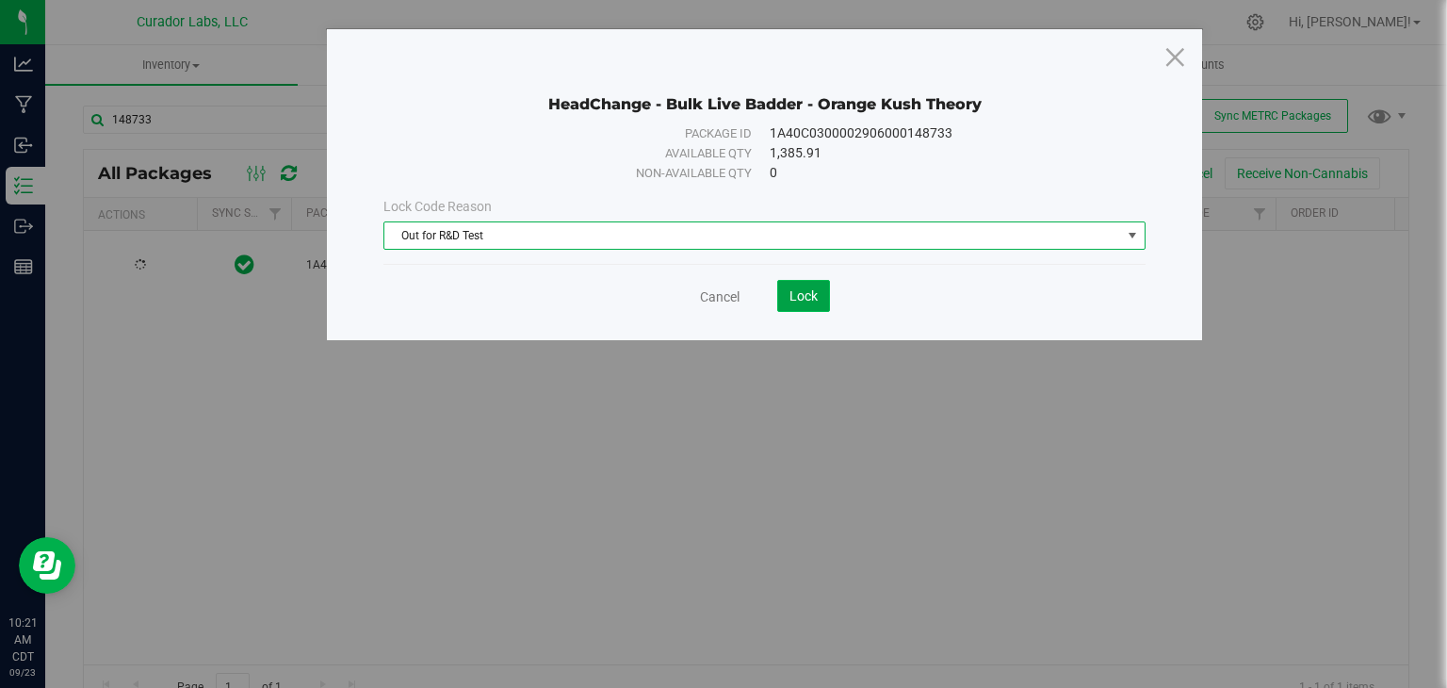
click at [790, 300] on span "Lock" at bounding box center [803, 295] width 28 height 15
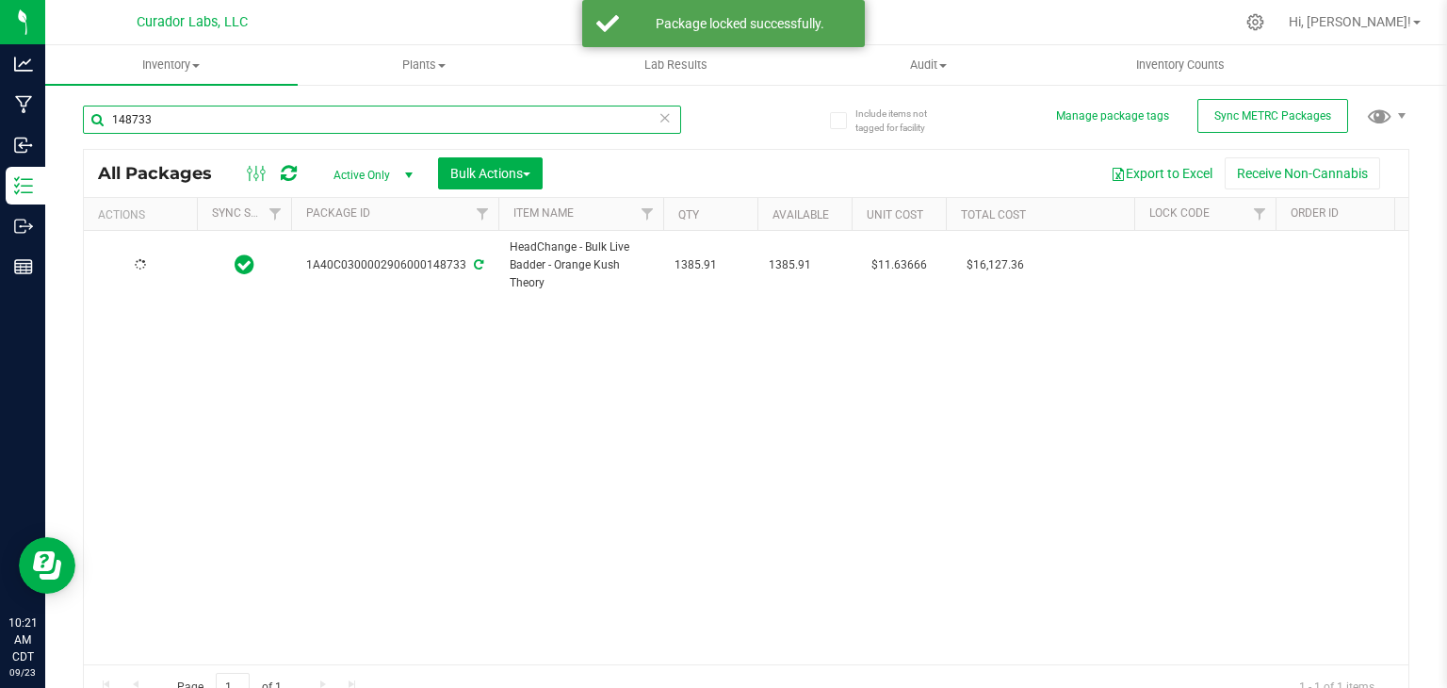
click at [340, 129] on input "148733" at bounding box center [382, 119] width 598 height 28
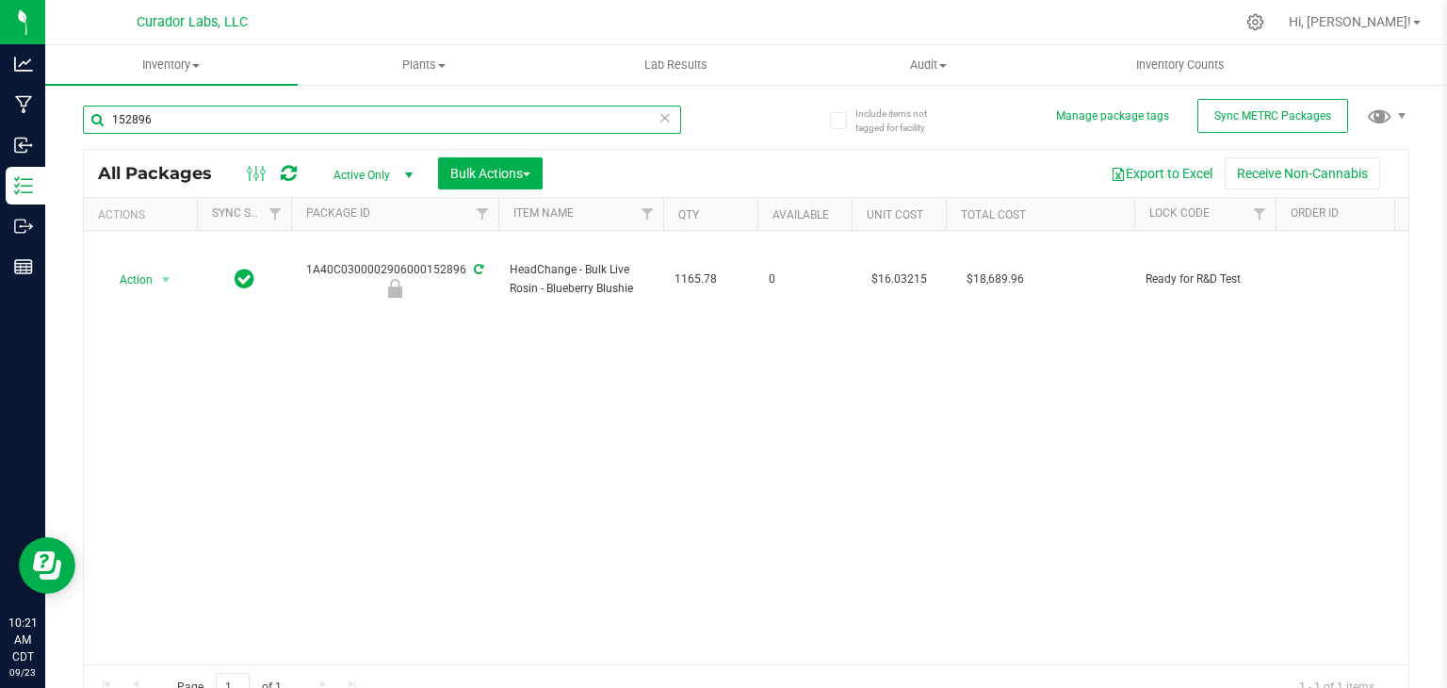
click at [316, 121] on input "152896" at bounding box center [382, 119] width 598 height 28
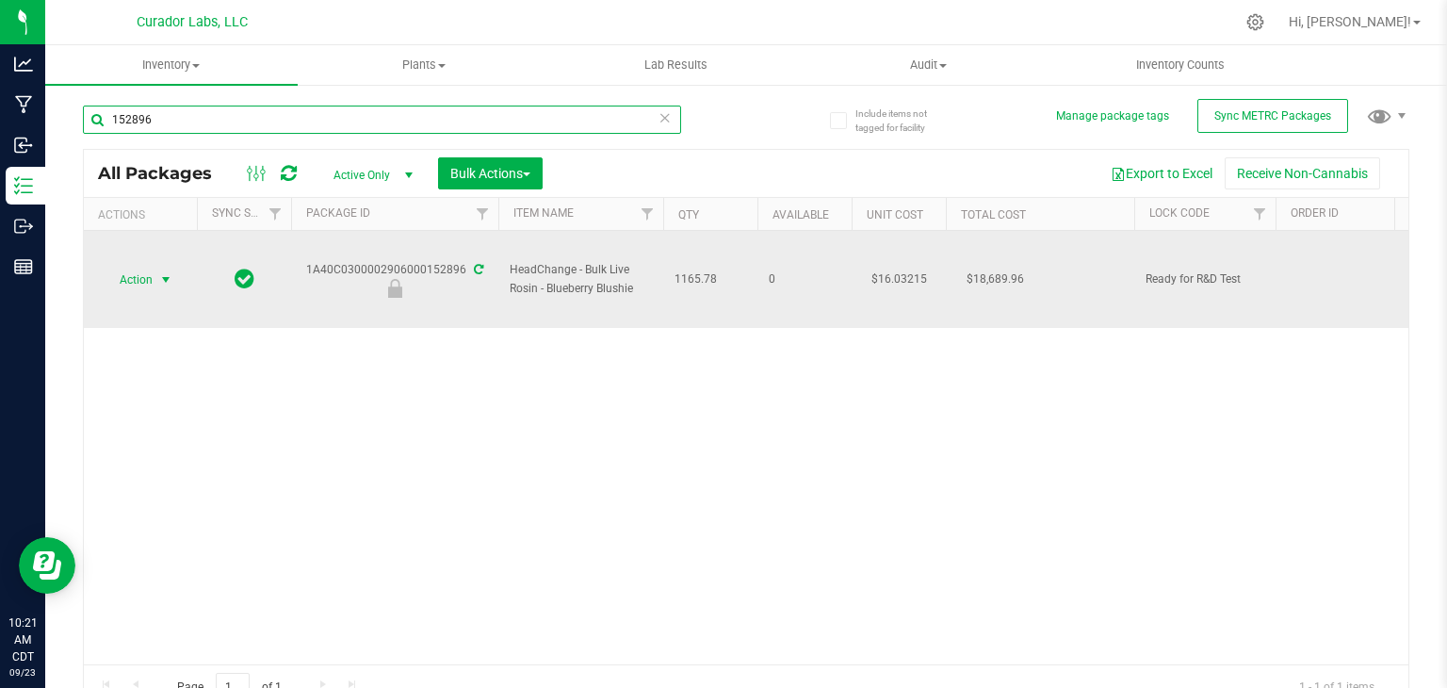
type input "152896"
click at [156, 267] on span "select" at bounding box center [166, 280] width 24 height 26
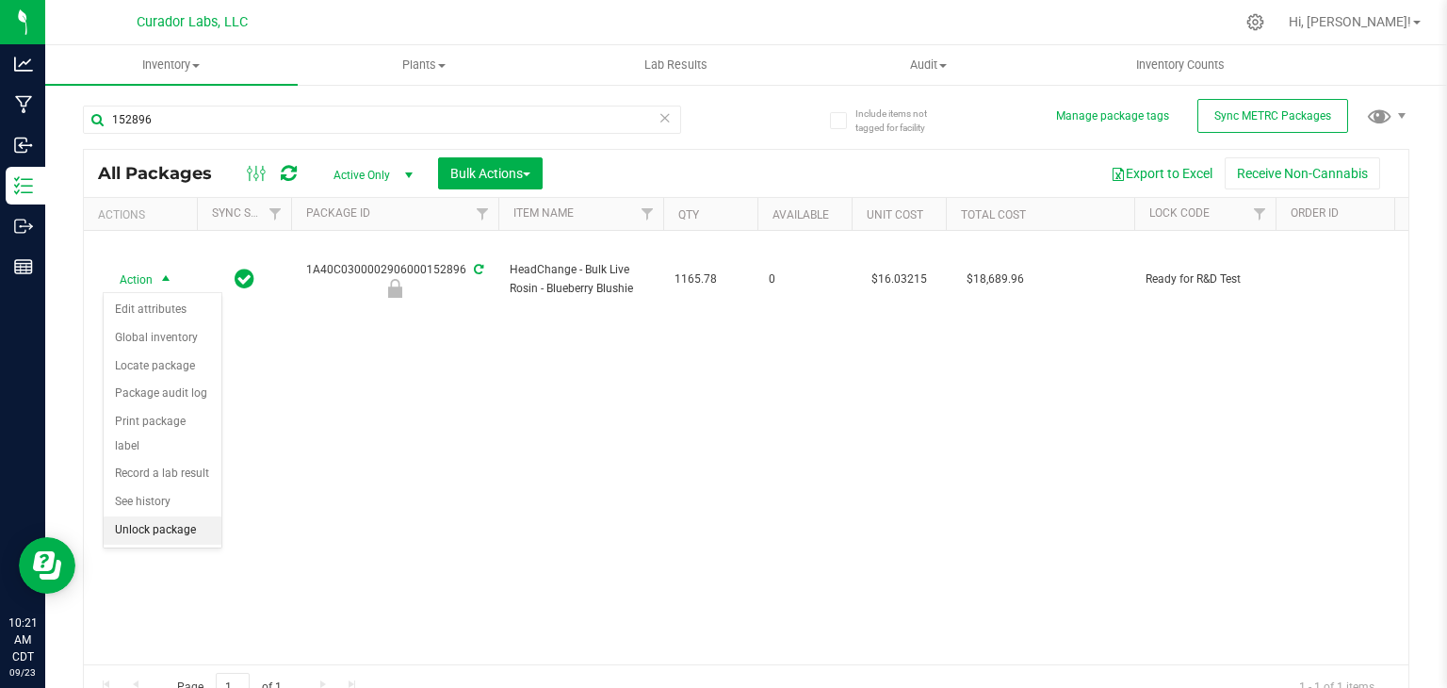
click at [173, 516] on li "Unlock package" at bounding box center [163, 530] width 118 height 28
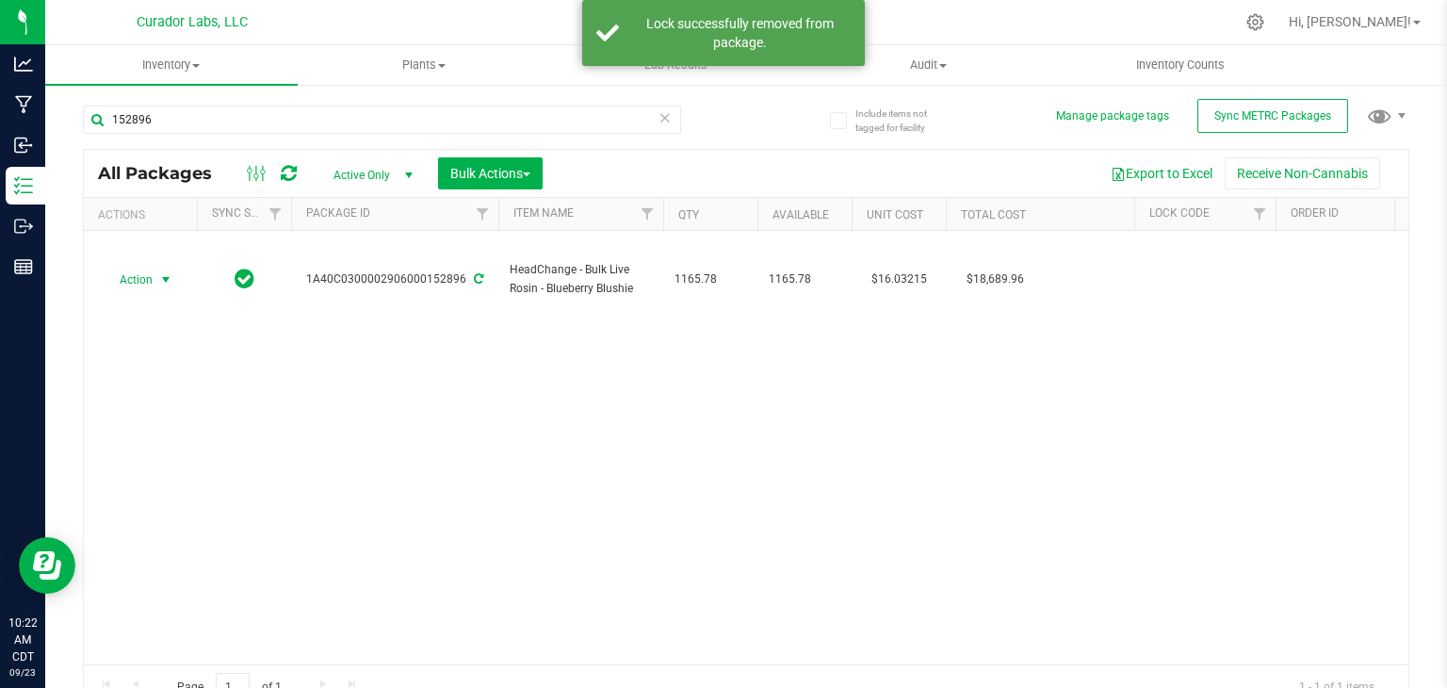
click at [168, 272] on span "select" at bounding box center [165, 279] width 15 height 15
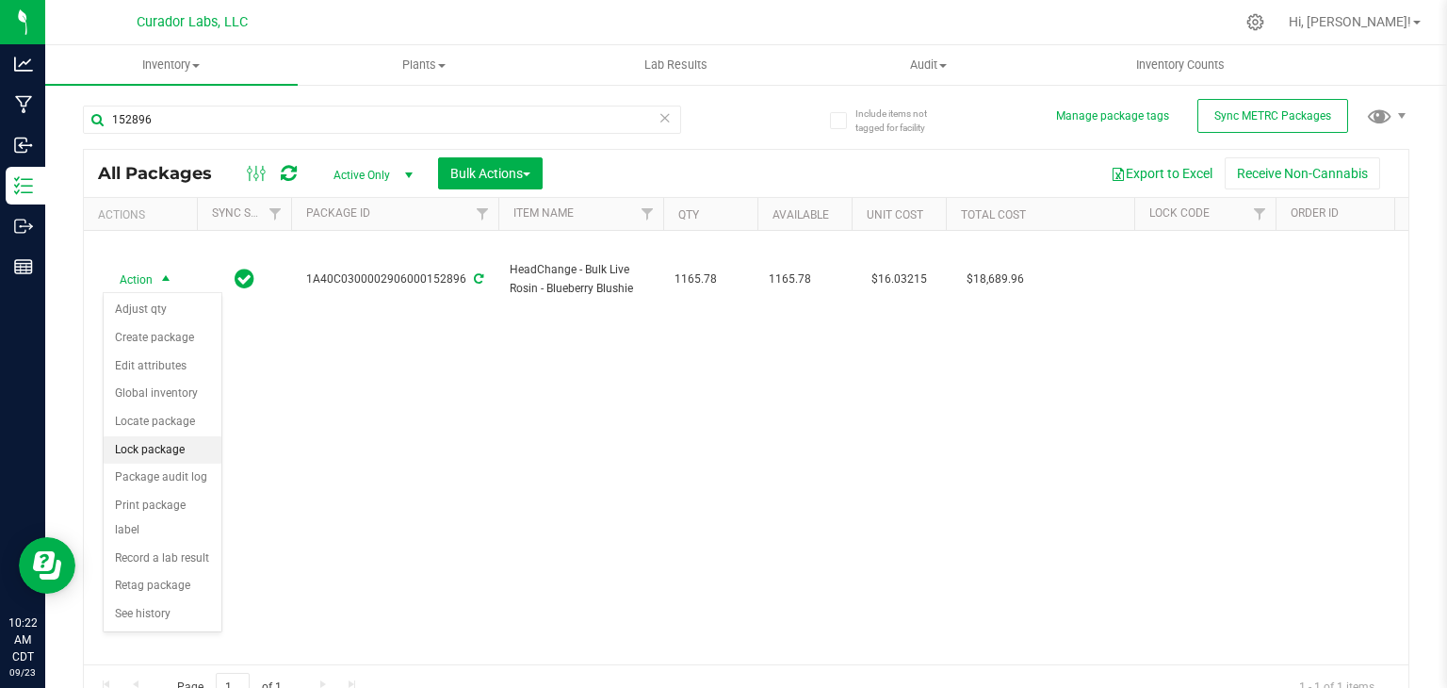
click at [177, 447] on li "Lock package" at bounding box center [163, 450] width 118 height 28
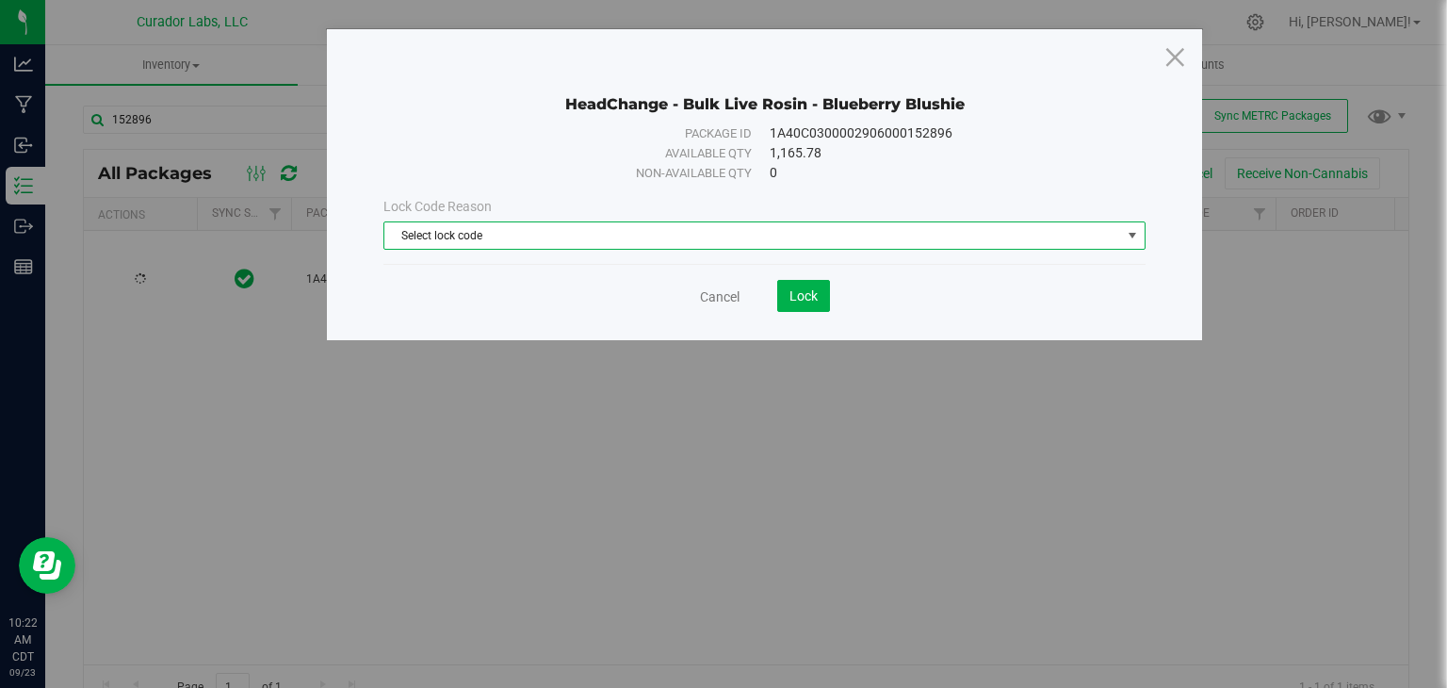
click at [541, 238] on span "Select lock code" at bounding box center [752, 235] width 736 height 26
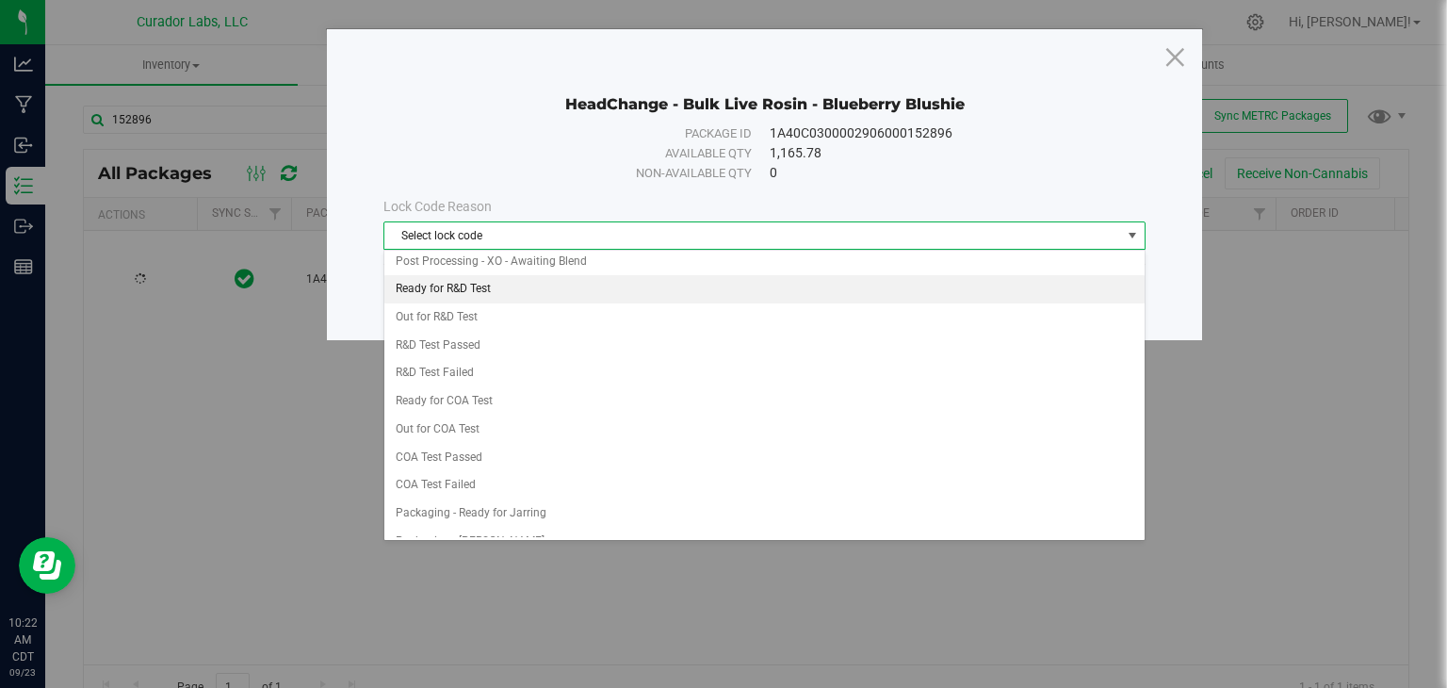
scroll to position [594, 0]
click at [490, 287] on li "Ready for R&D Test" at bounding box center [764, 289] width 760 height 28
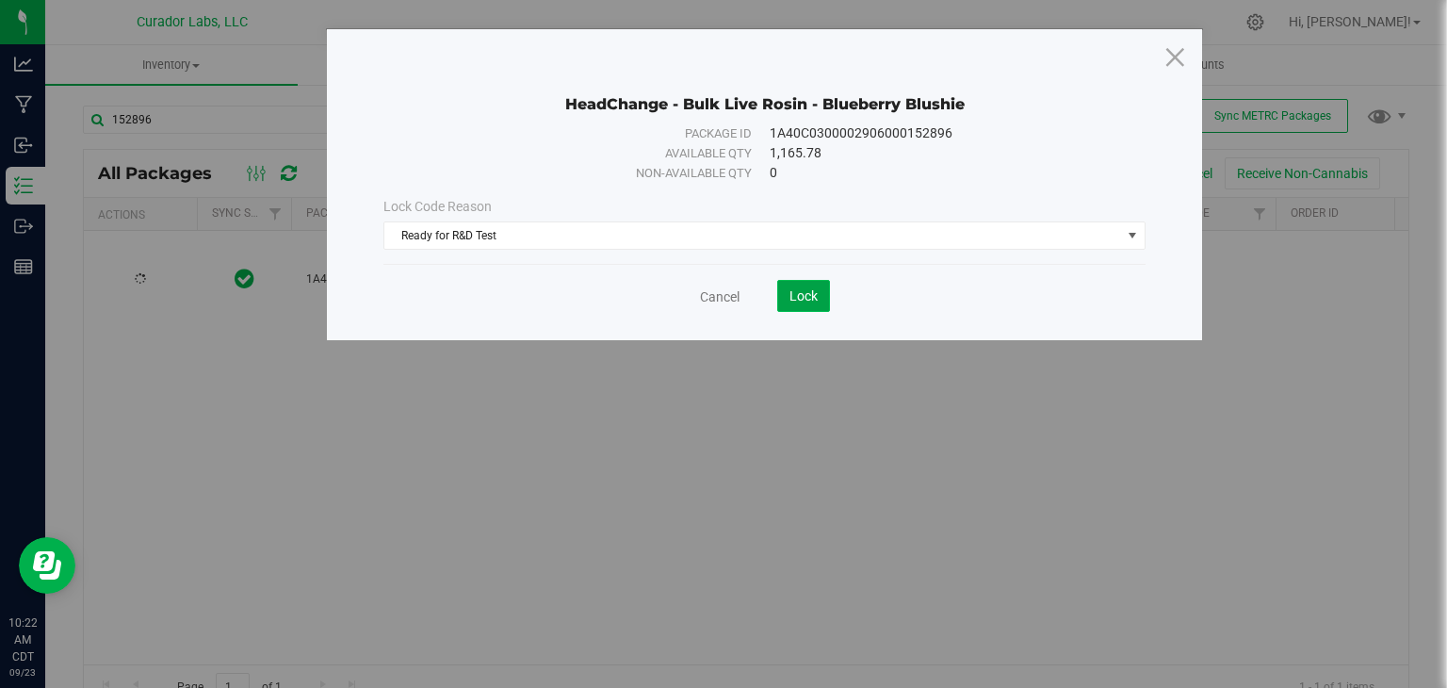
click at [798, 297] on span "Lock" at bounding box center [803, 295] width 28 height 15
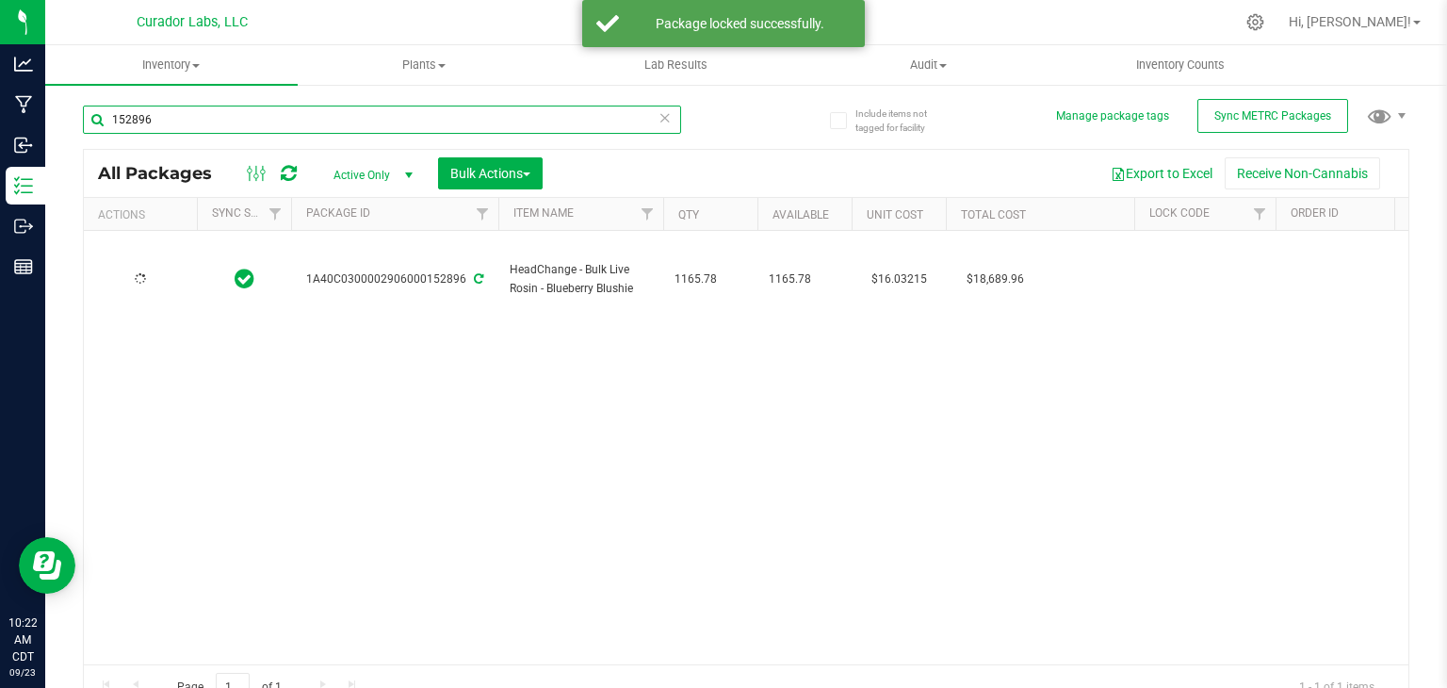
click at [454, 118] on input "152896" at bounding box center [382, 119] width 598 height 28
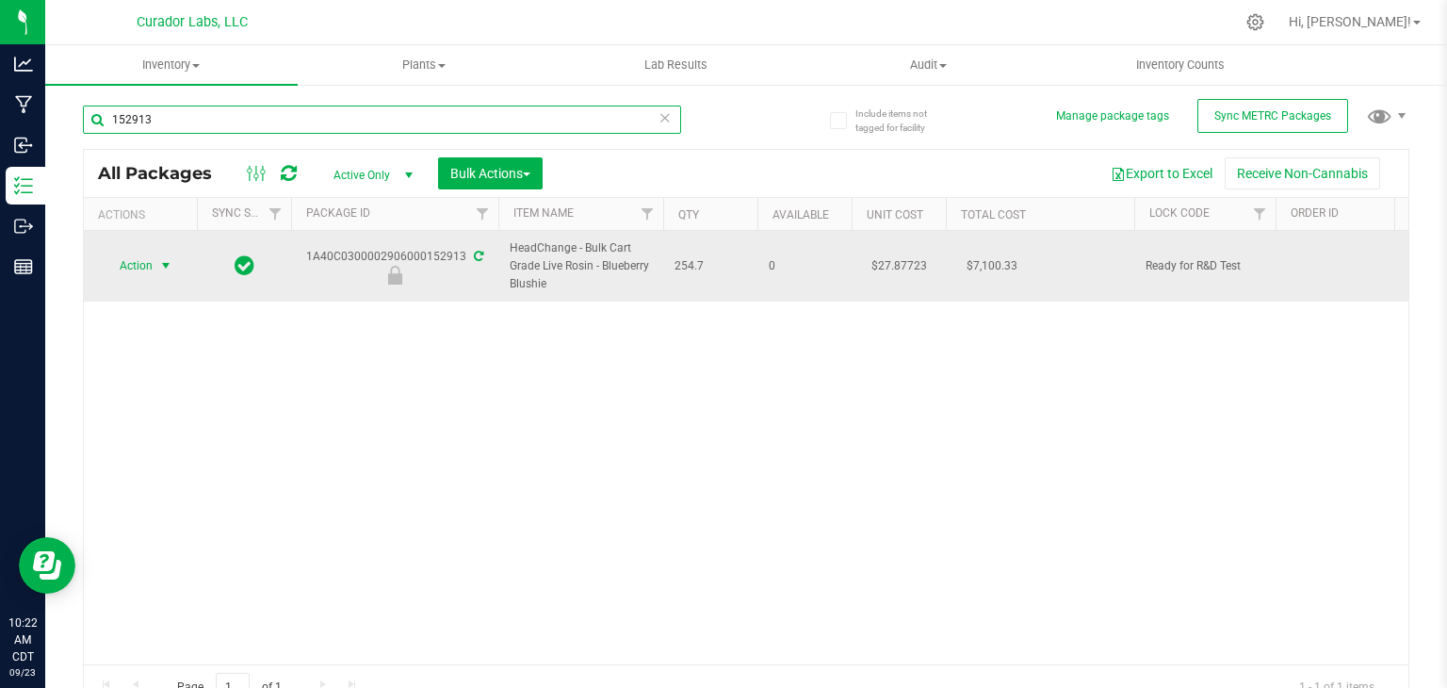
type input "152913"
click at [156, 262] on span "select" at bounding box center [166, 265] width 24 height 26
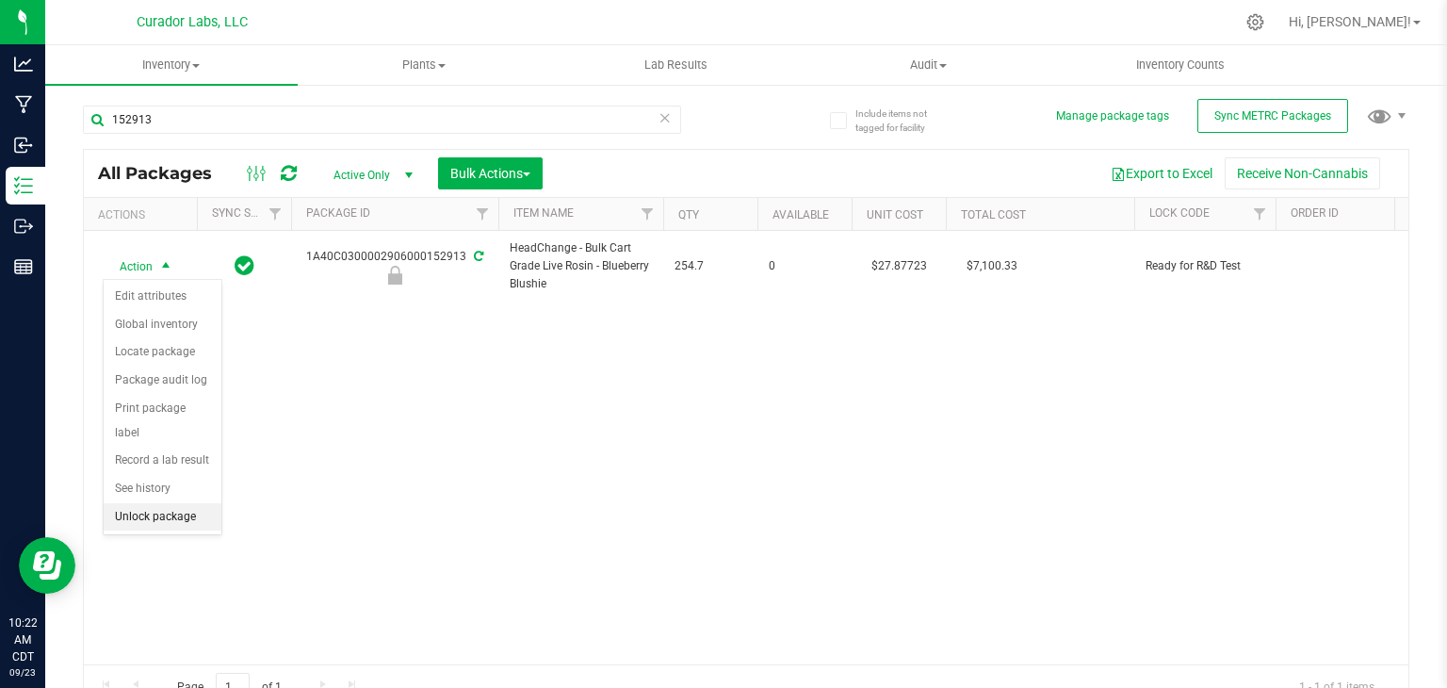
click at [192, 503] on li "Unlock package" at bounding box center [163, 517] width 118 height 28
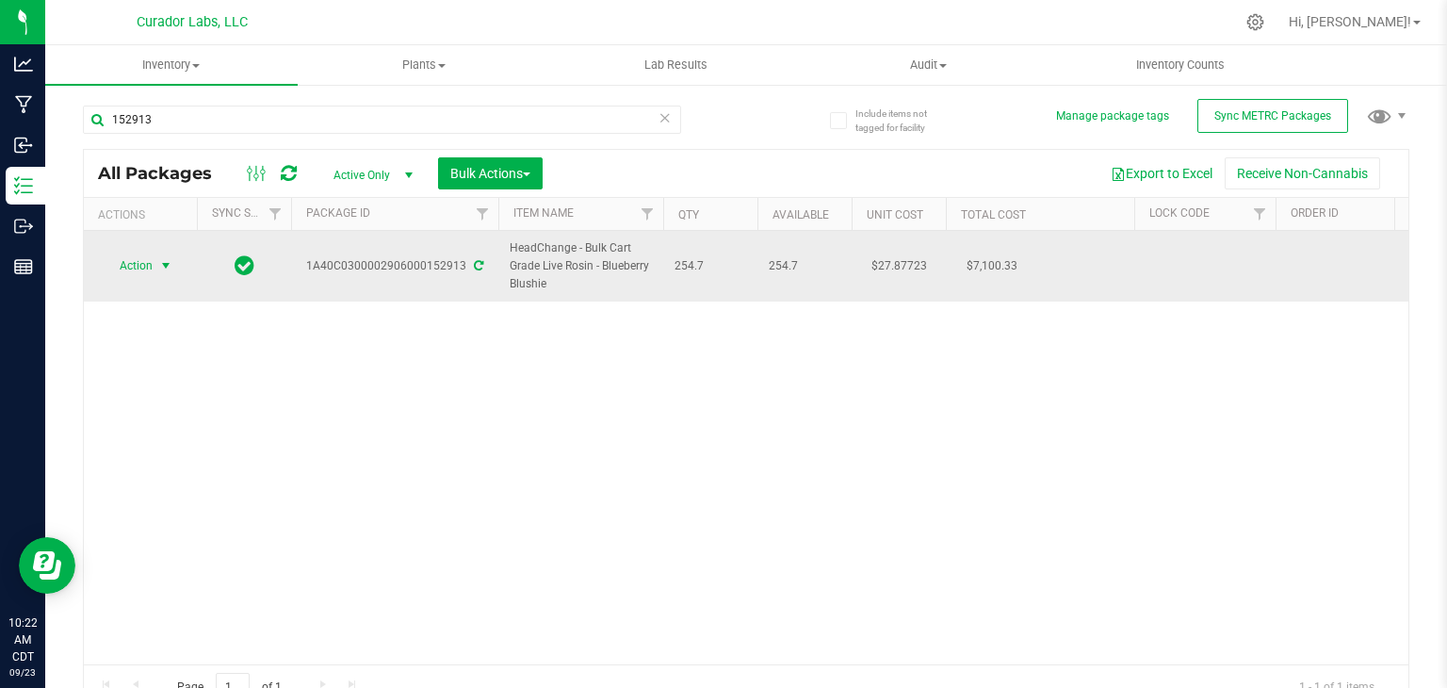
click at [166, 267] on span "select" at bounding box center [165, 265] width 15 height 15
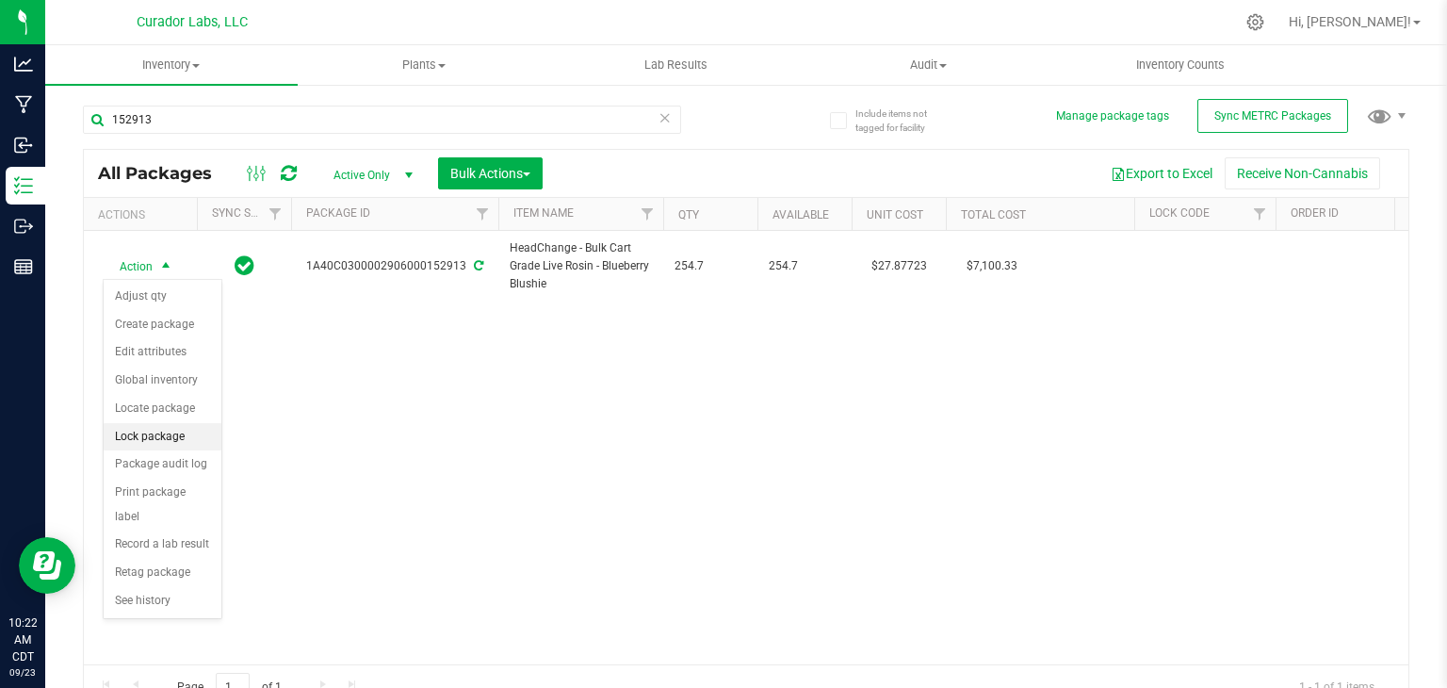
click at [158, 426] on li "Lock package" at bounding box center [163, 437] width 118 height 28
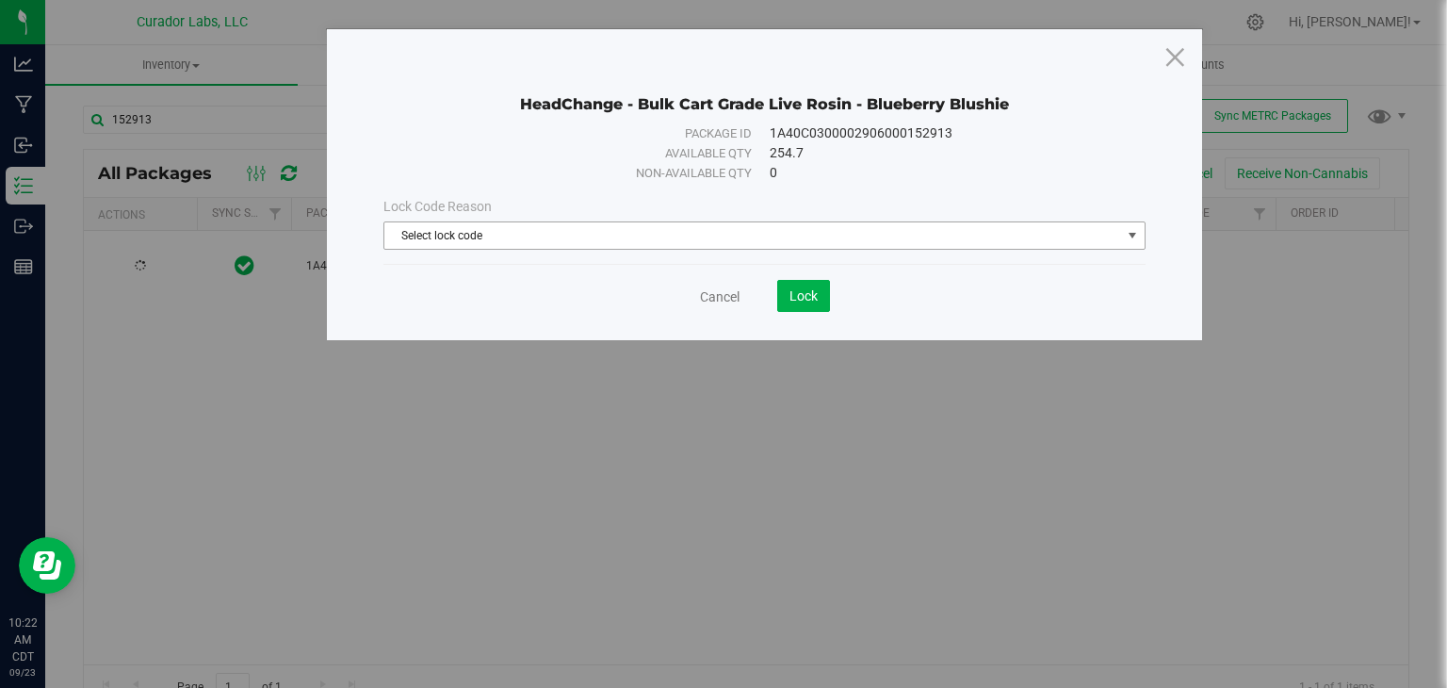
click at [437, 247] on span "Select lock code" at bounding box center [752, 235] width 736 height 26
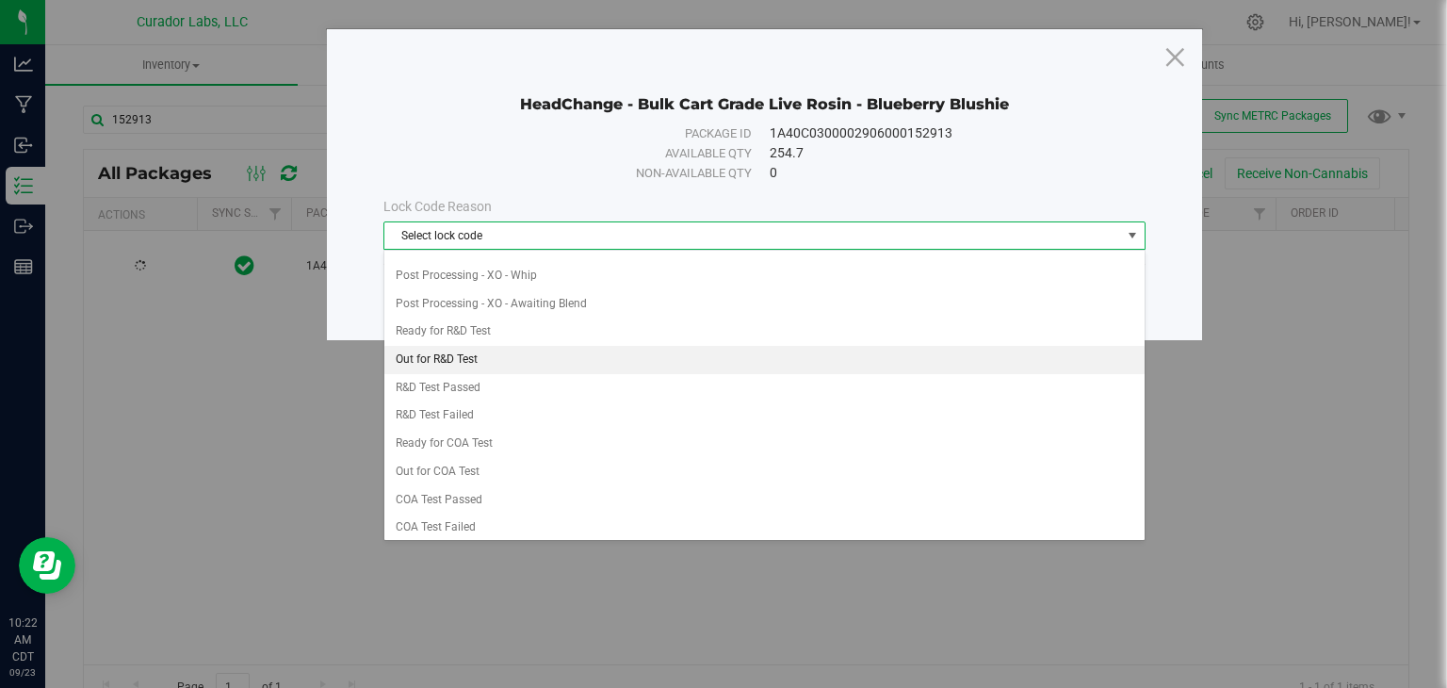
scroll to position [550, 0]
click at [471, 357] on li "Out for R&D Test" at bounding box center [764, 362] width 760 height 28
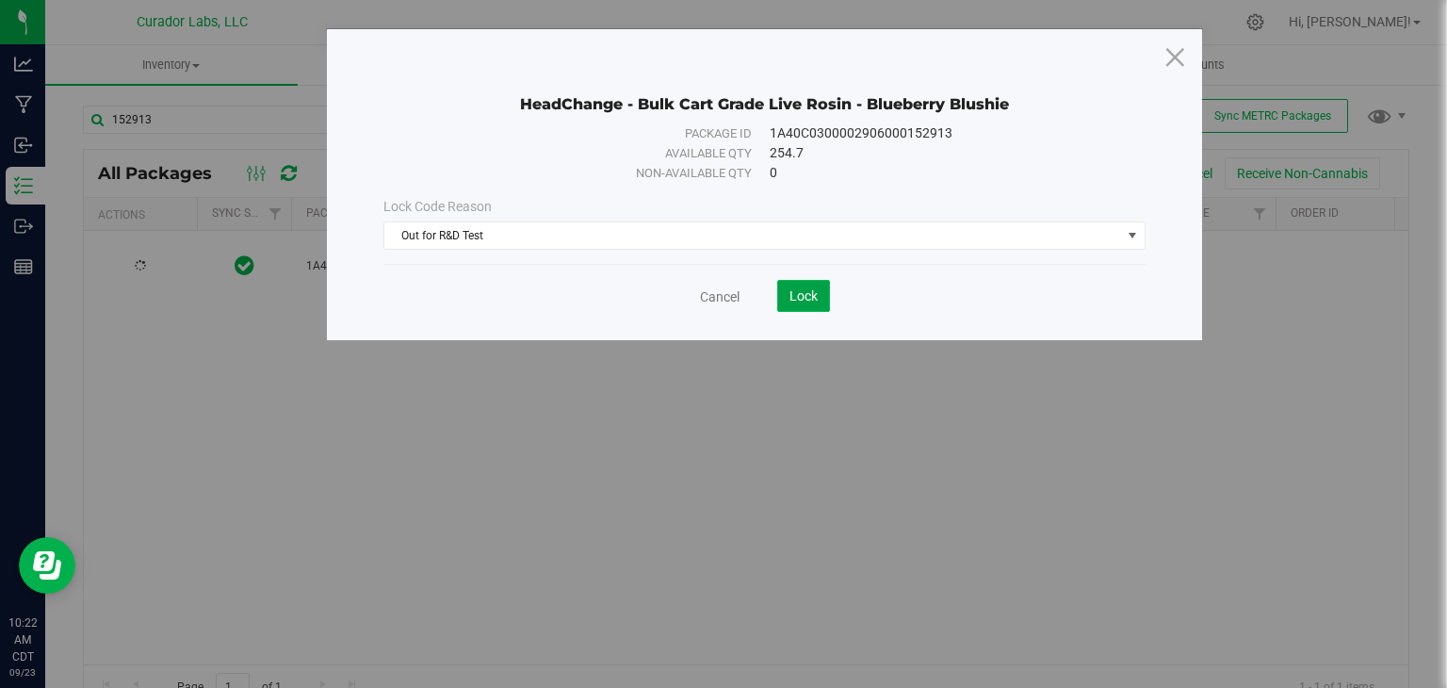
click at [795, 305] on button "Lock" at bounding box center [803, 296] width 53 height 32
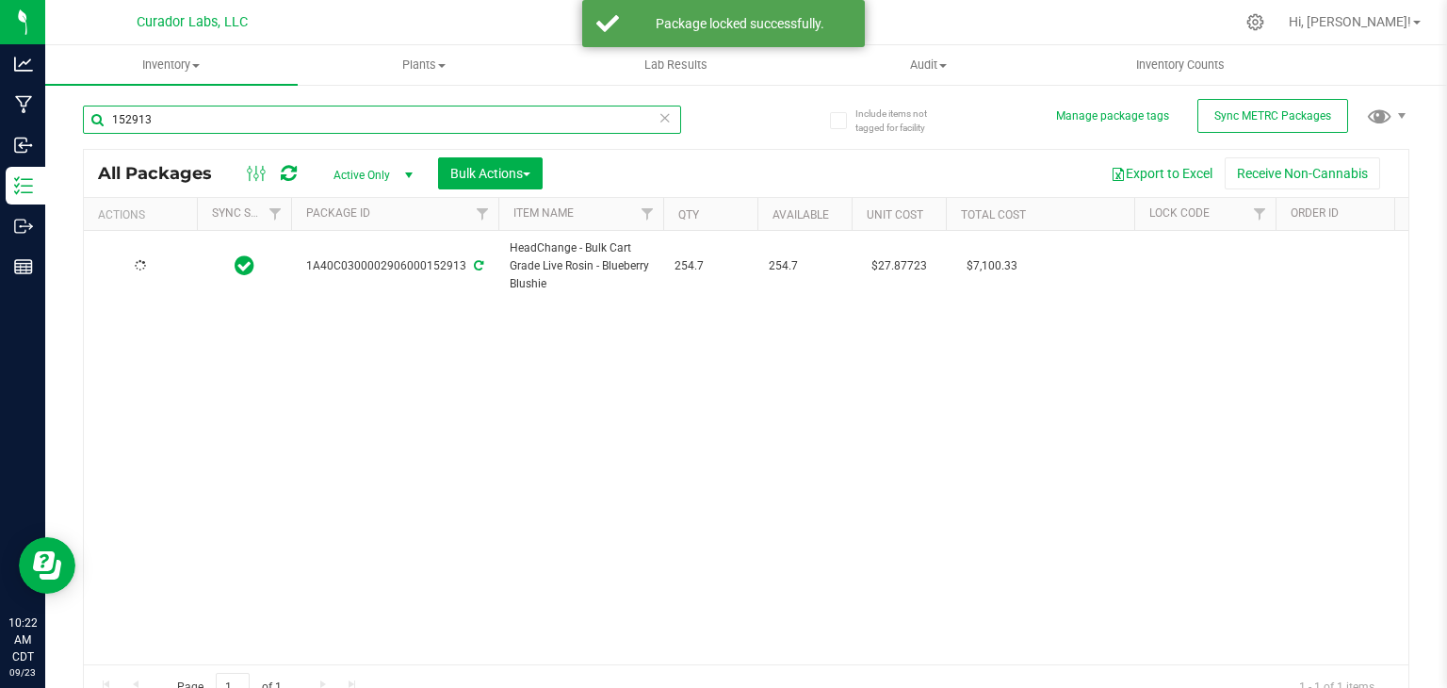
click at [211, 132] on input "152913" at bounding box center [382, 119] width 598 height 28
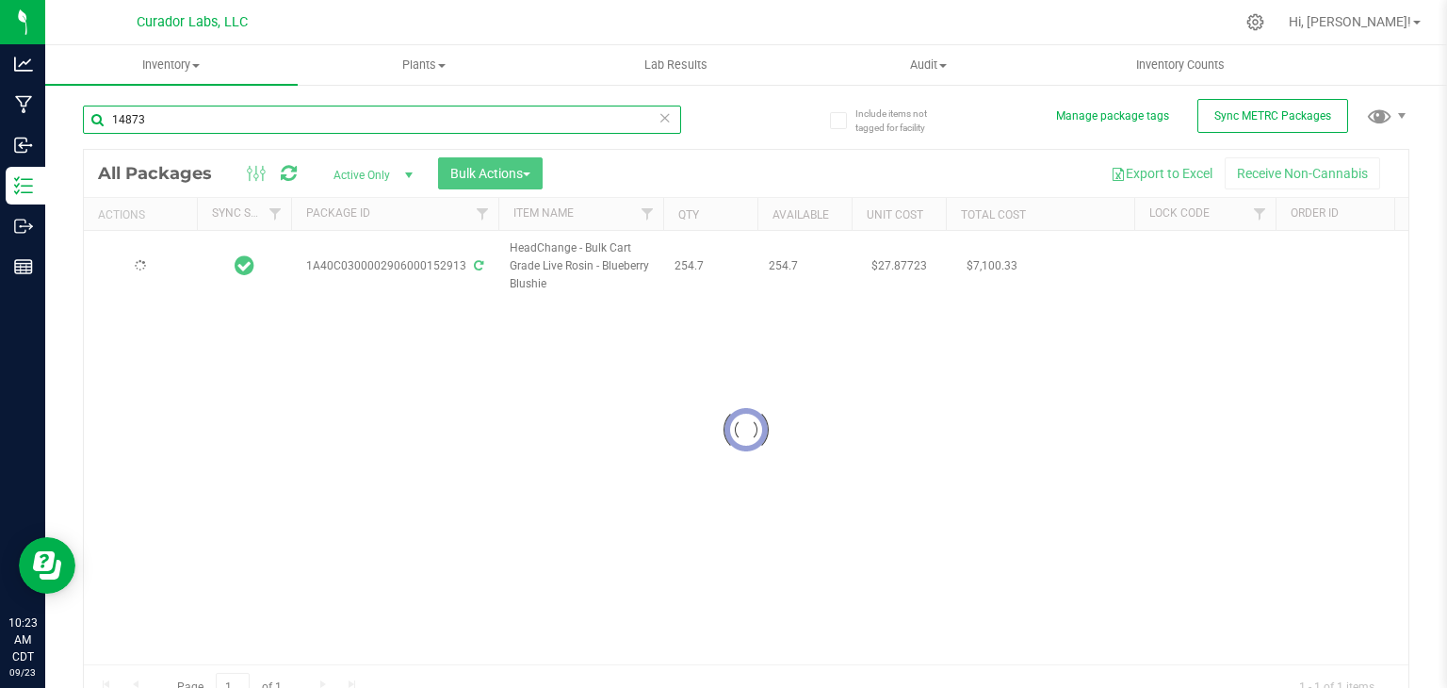
type input "148733"
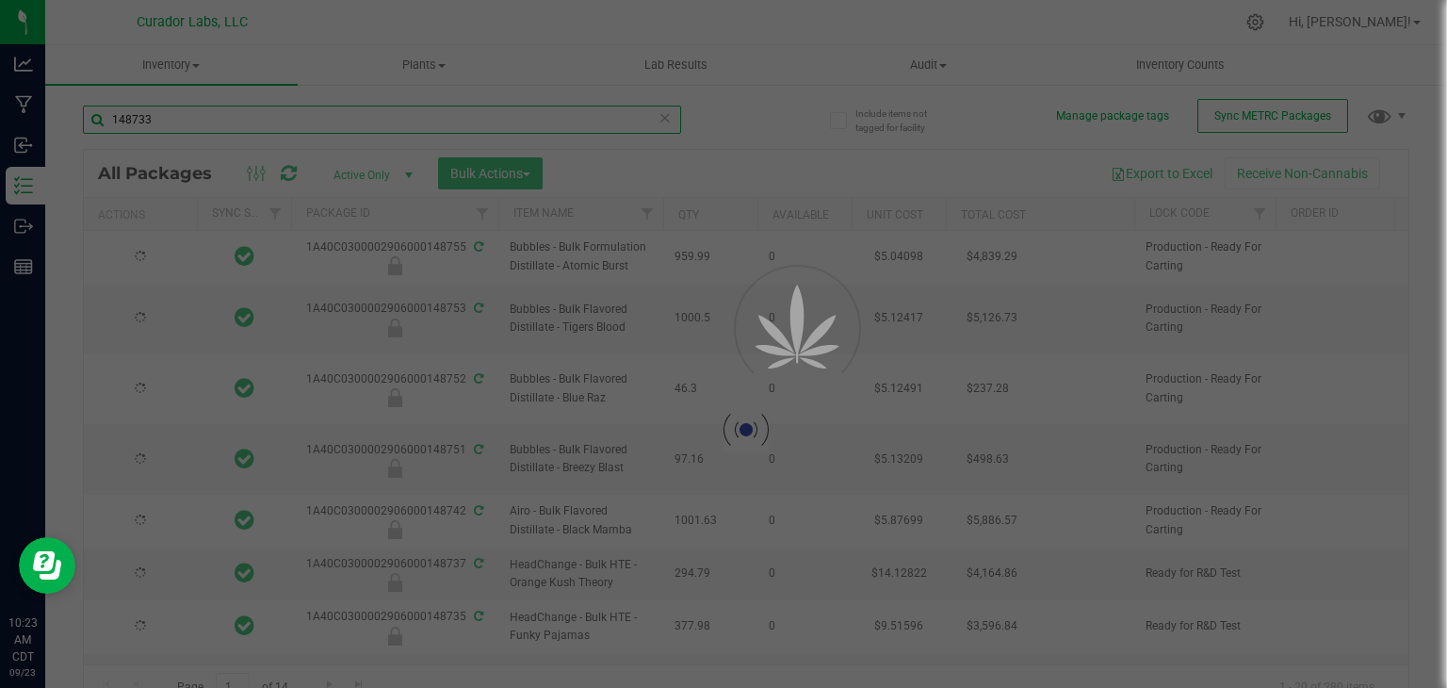
type input "[DATE]"
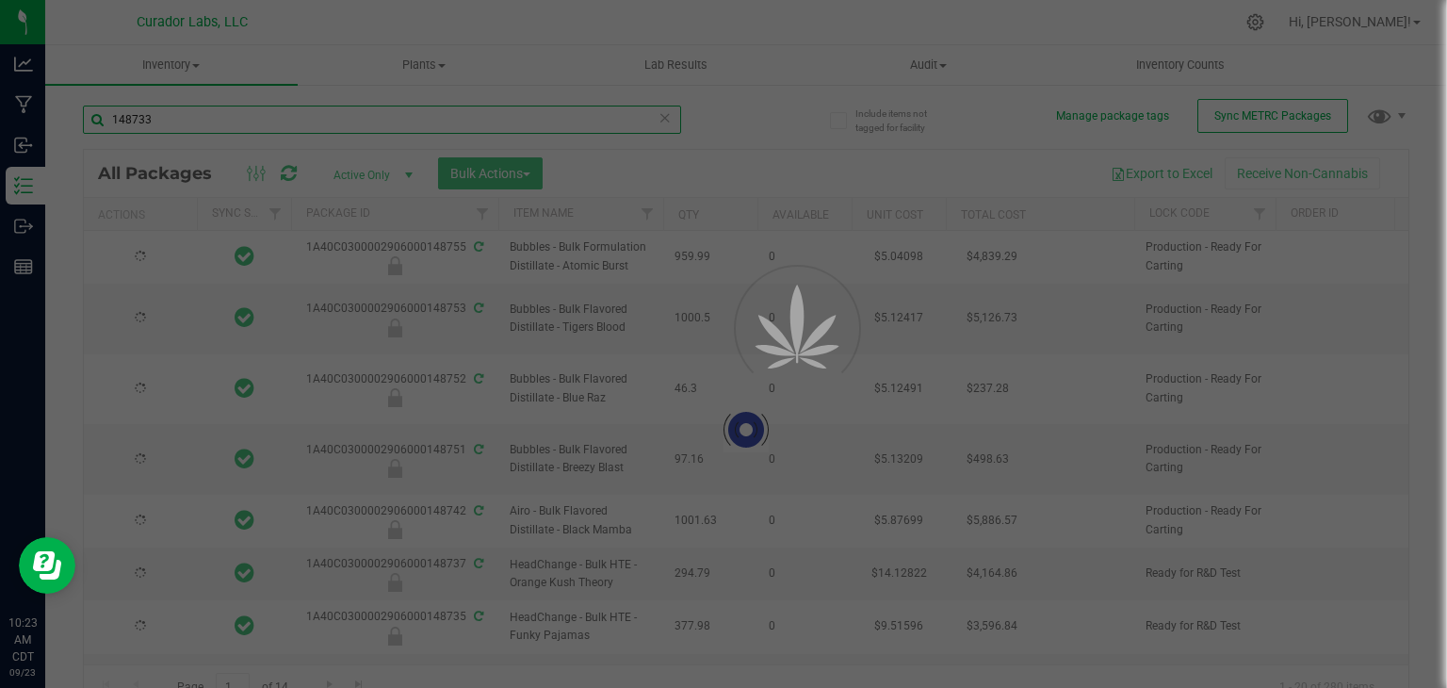
type input "[DATE]"
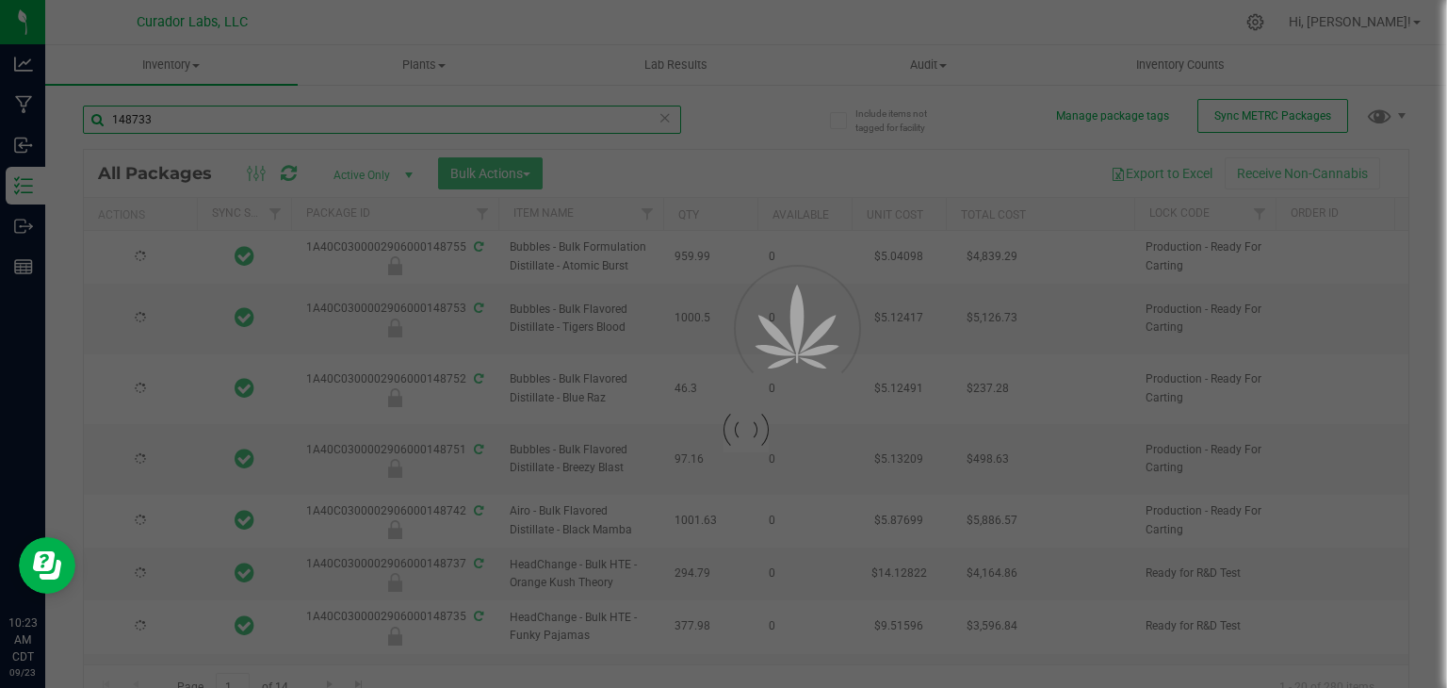
type input "[DATE]"
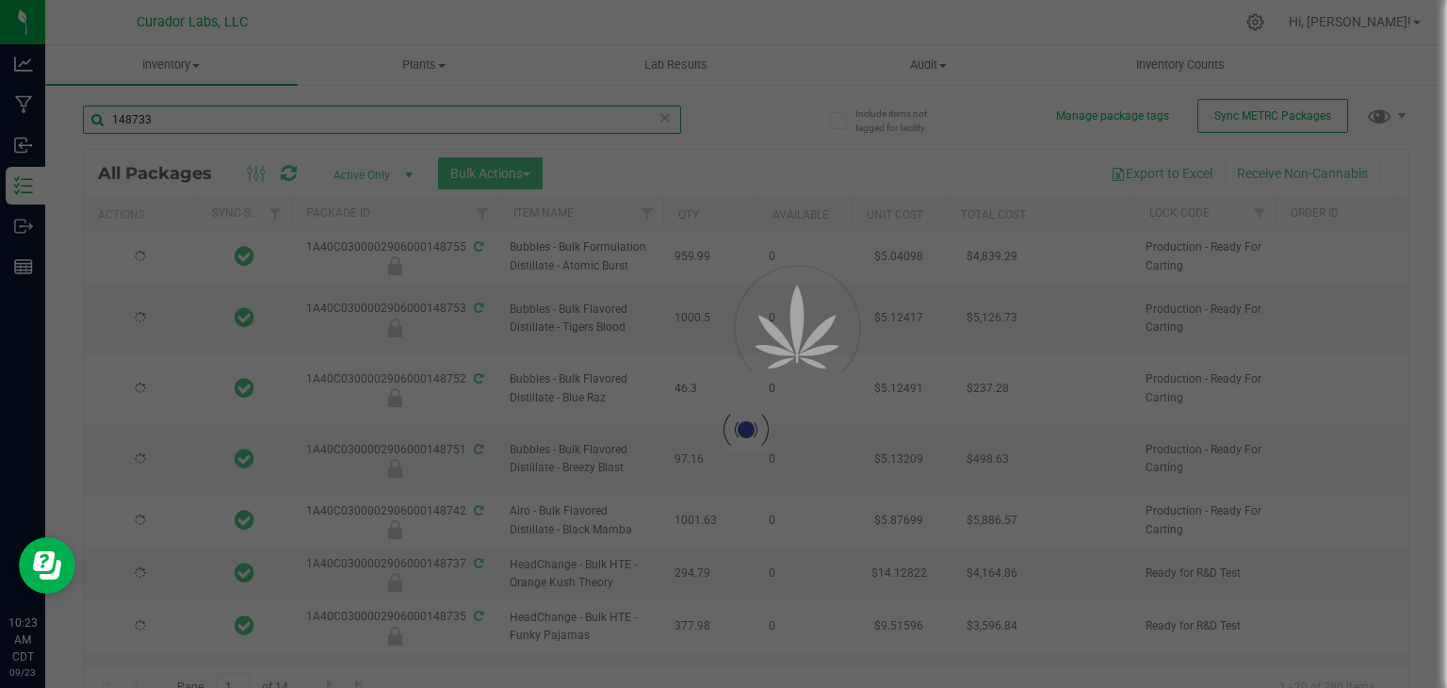
type input "[DATE]"
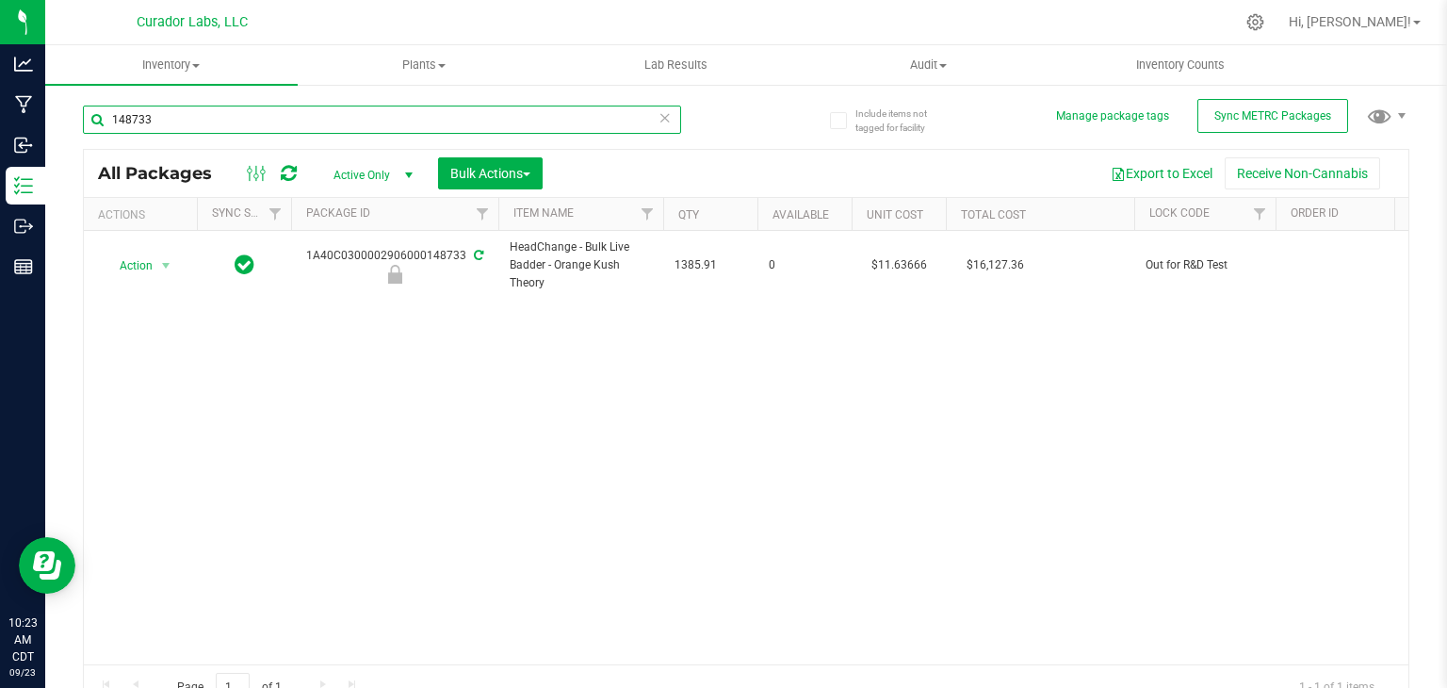
click at [245, 120] on input "148733" at bounding box center [382, 119] width 598 height 28
type input "152855"
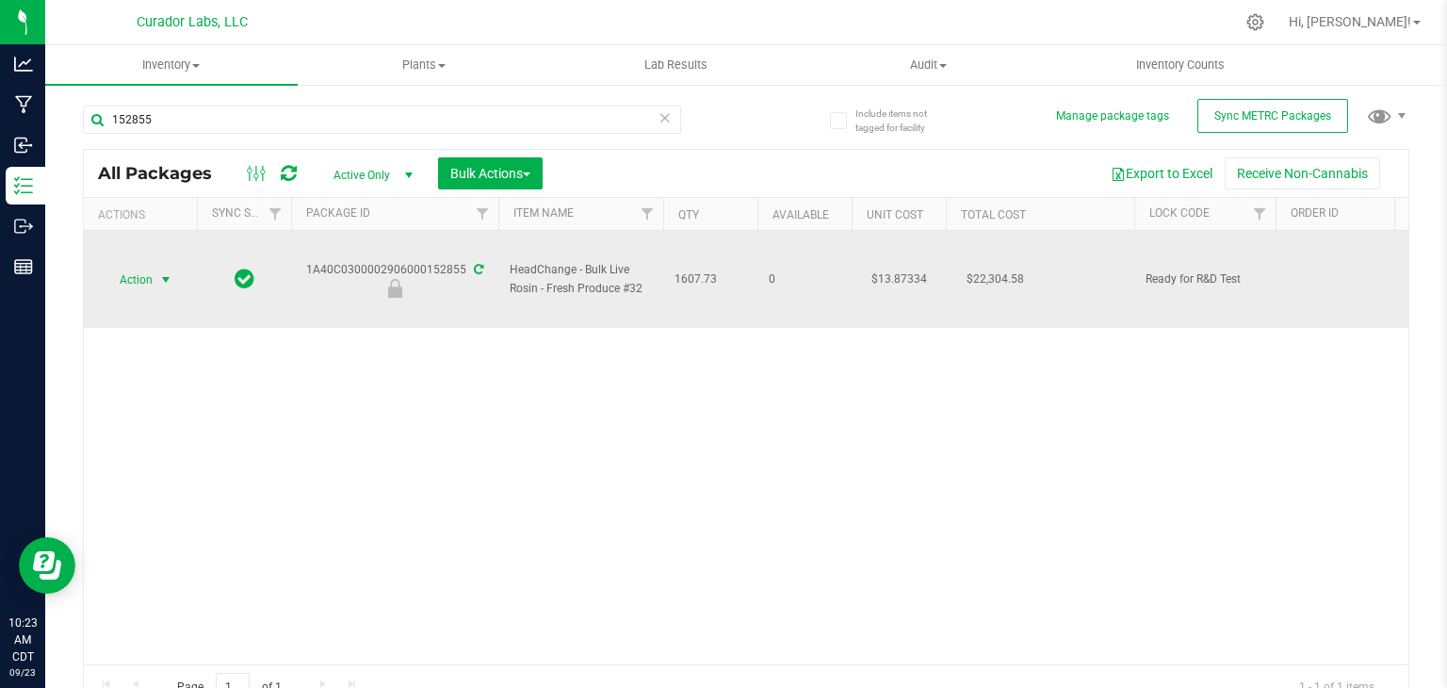
click at [147, 278] on span "Action" at bounding box center [128, 280] width 51 height 26
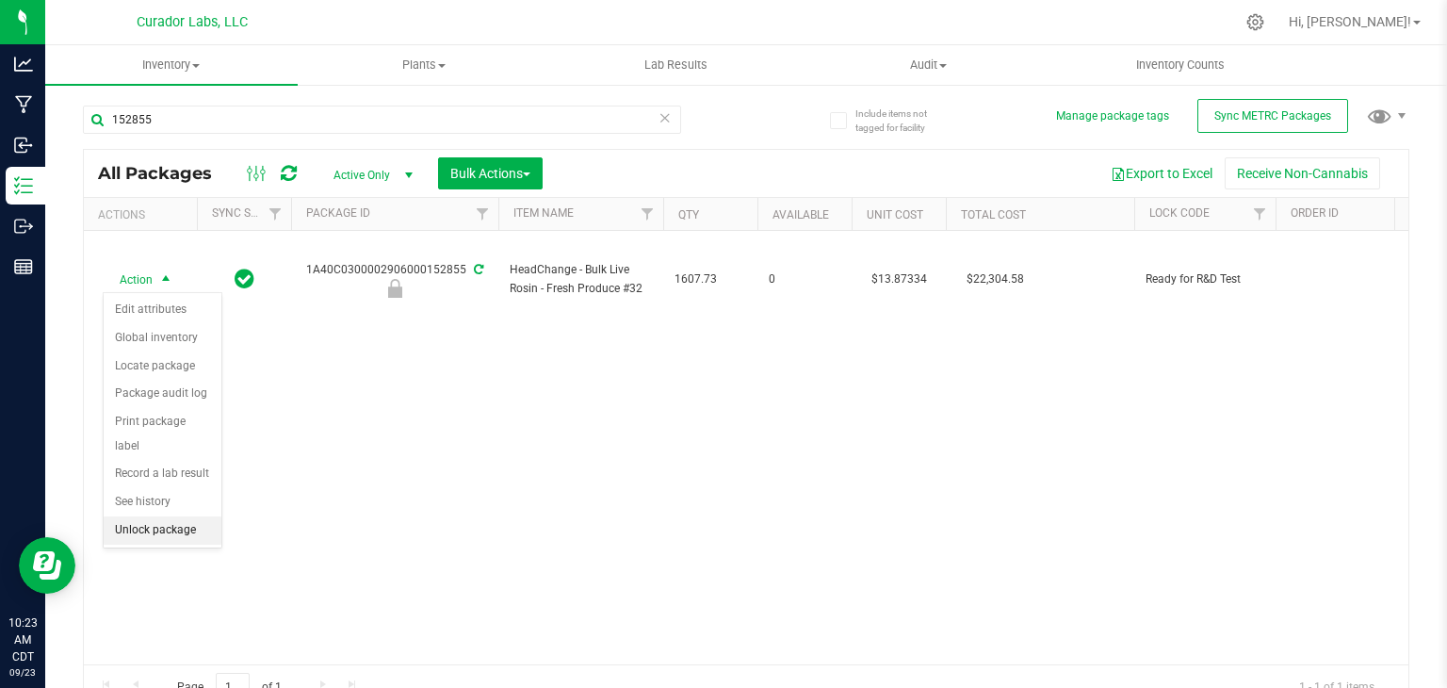
click at [169, 516] on li "Unlock package" at bounding box center [163, 530] width 118 height 28
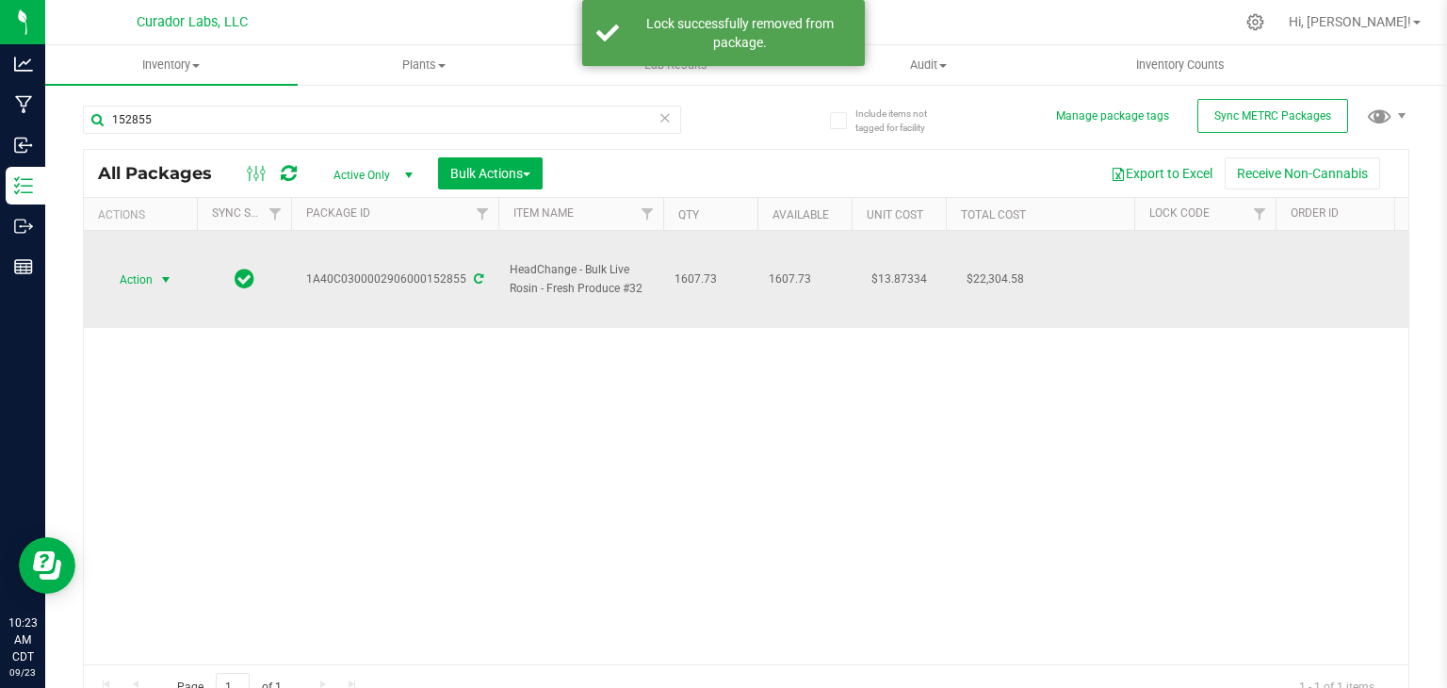
click at [158, 279] on span "select" at bounding box center [165, 279] width 15 height 15
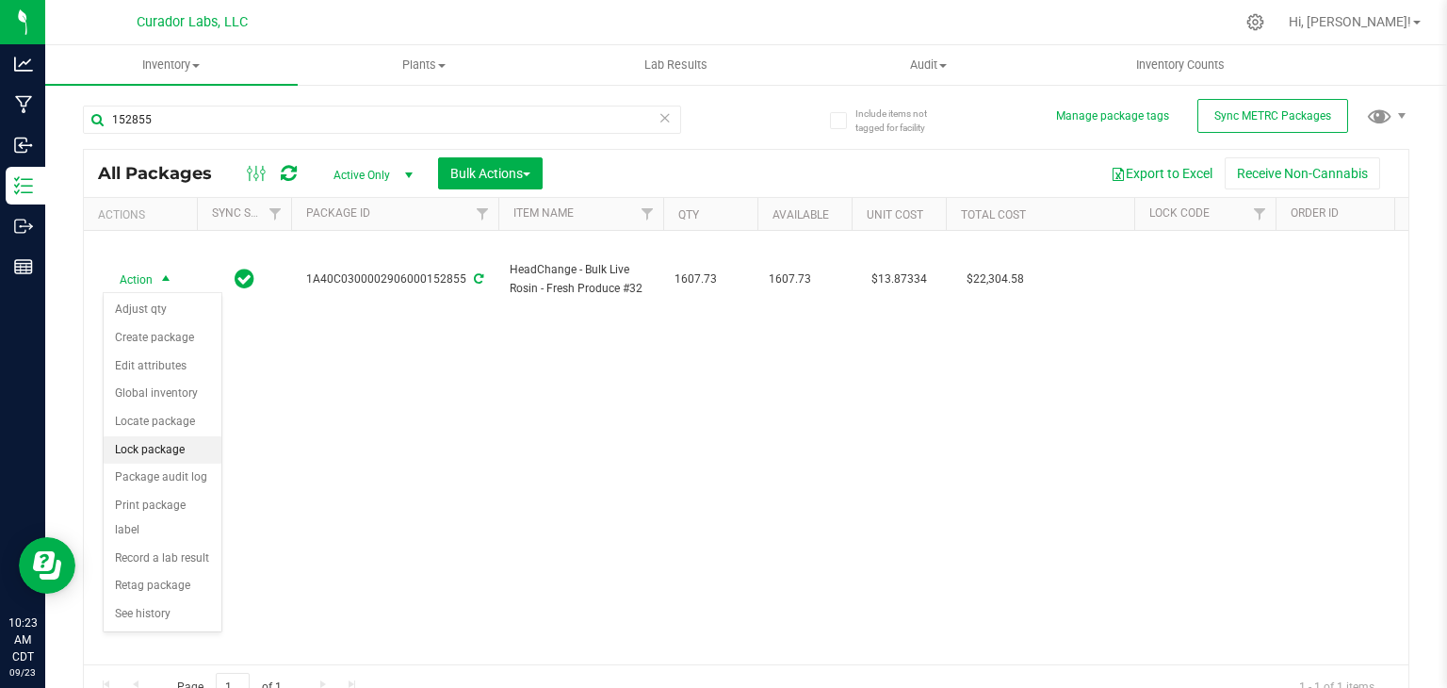
click at [161, 444] on li "Lock package" at bounding box center [163, 450] width 118 height 28
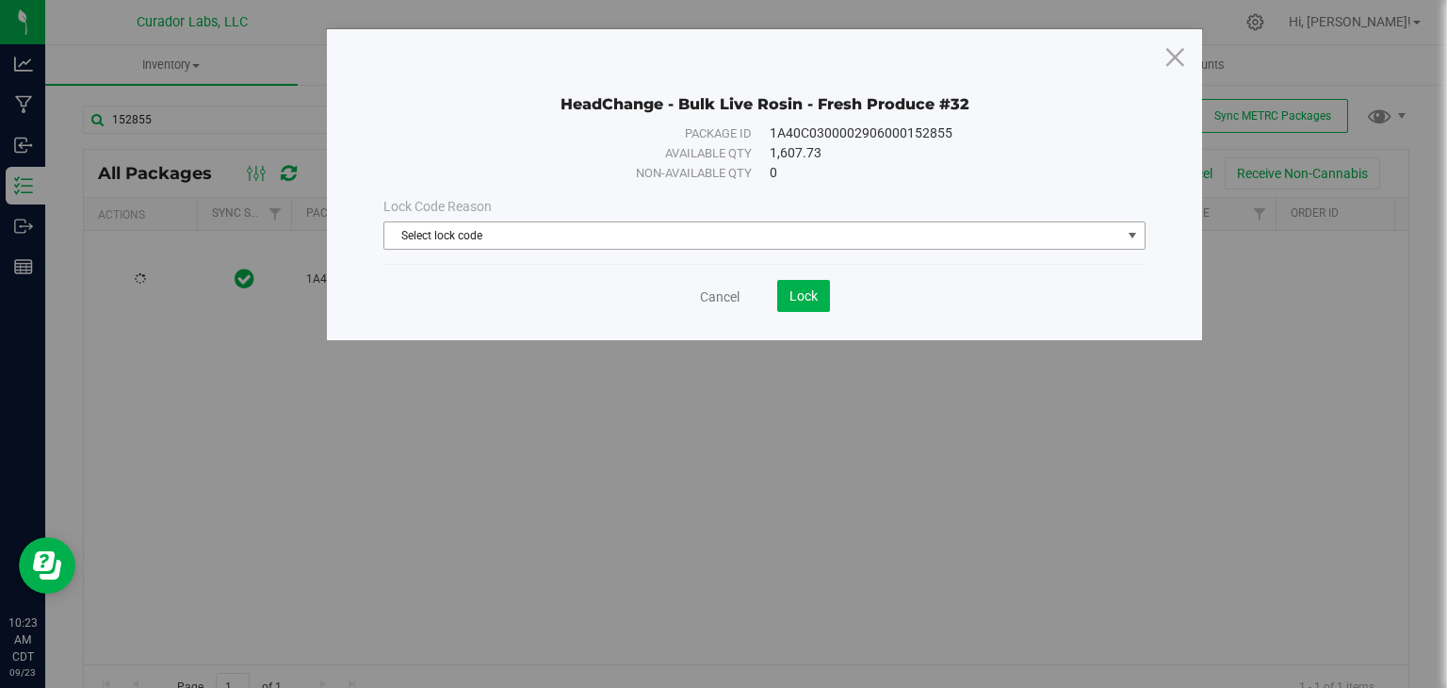
click at [623, 235] on span "Select lock code" at bounding box center [752, 235] width 736 height 26
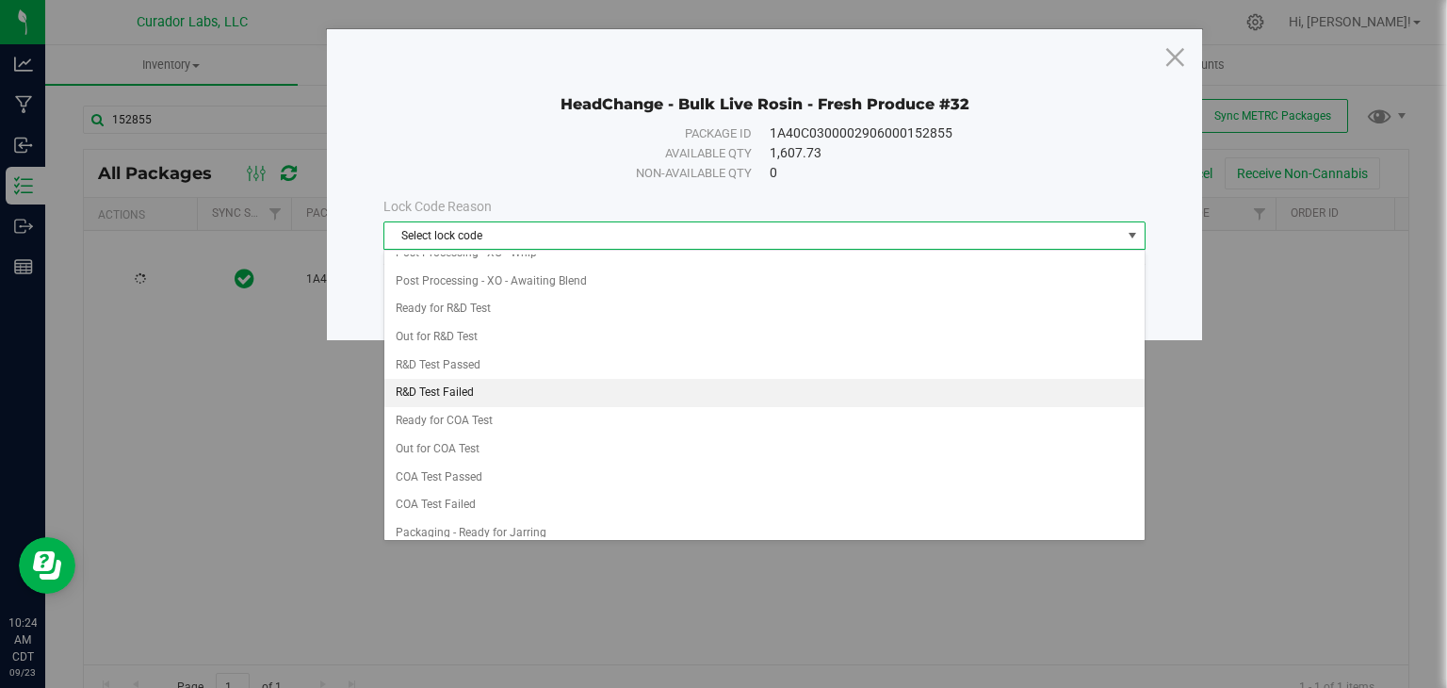
scroll to position [575, 0]
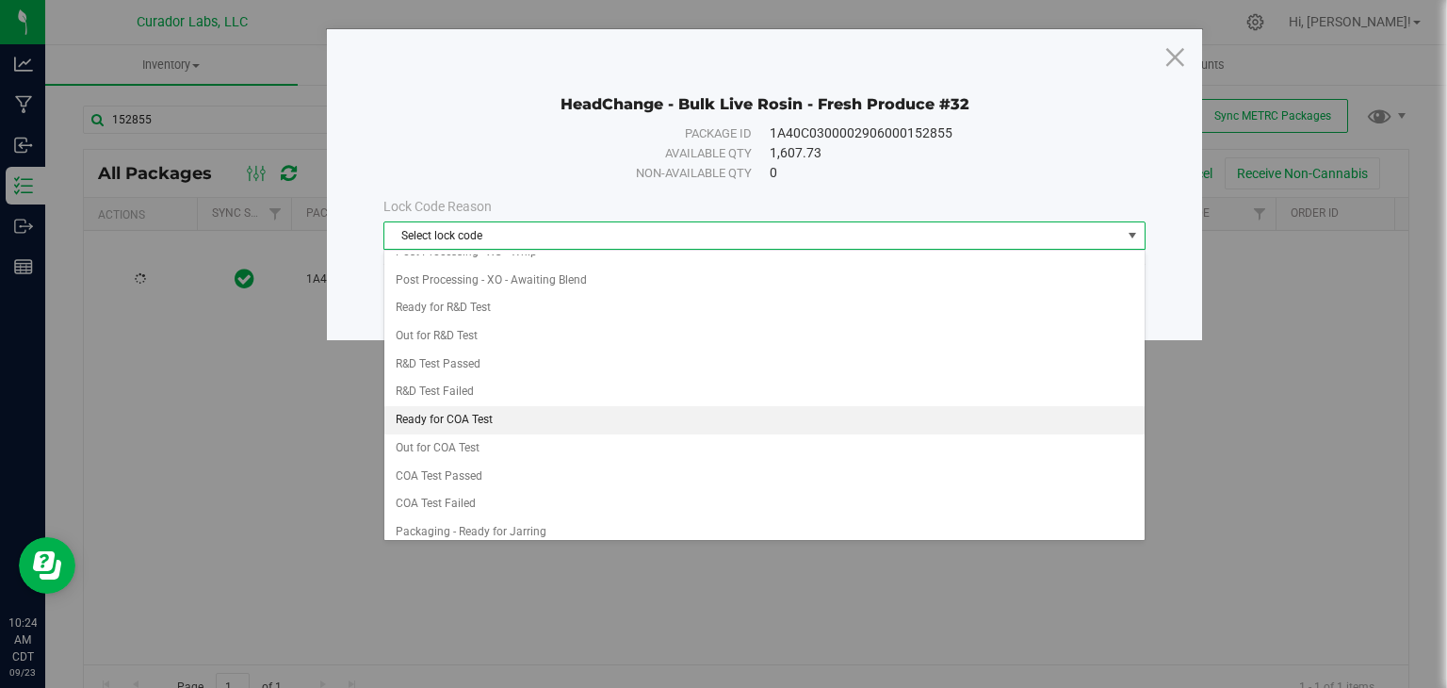
click at [591, 409] on li "Ready for COA Test" at bounding box center [764, 420] width 760 height 28
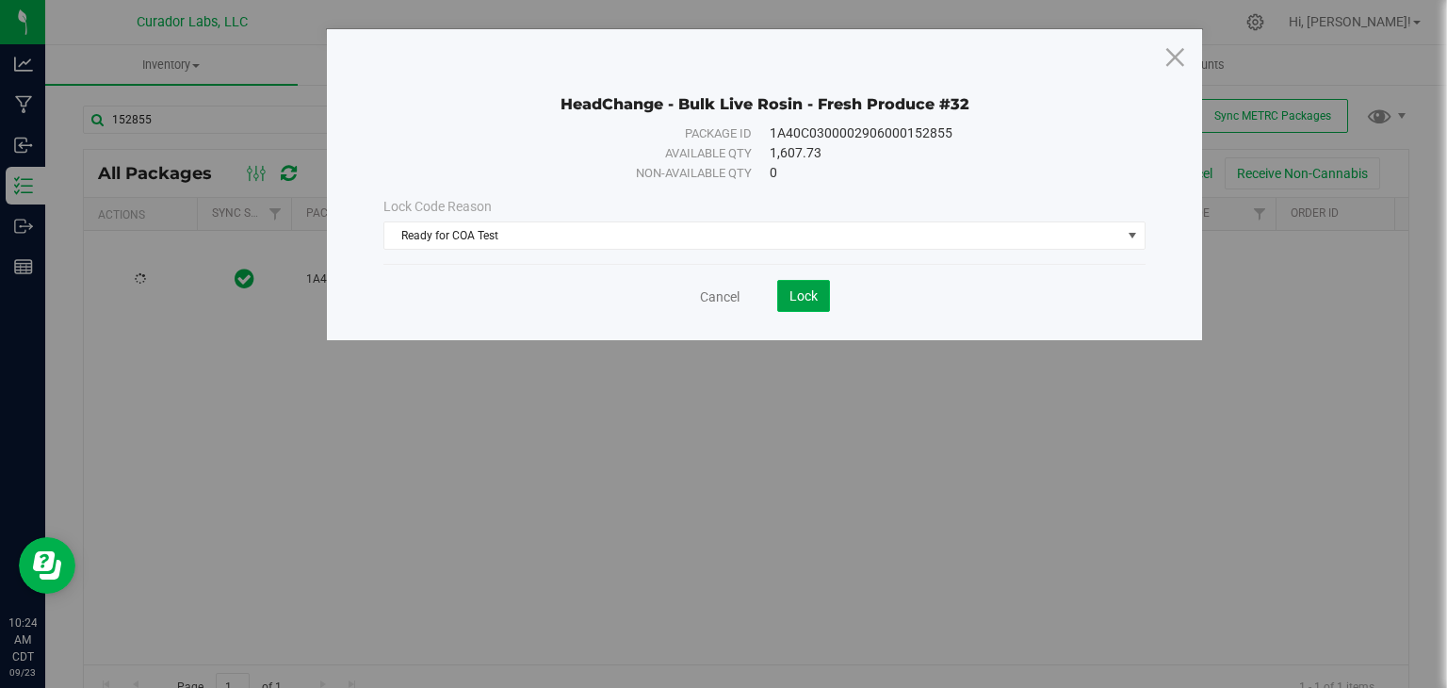
click at [807, 301] on span "Lock" at bounding box center [803, 295] width 28 height 15
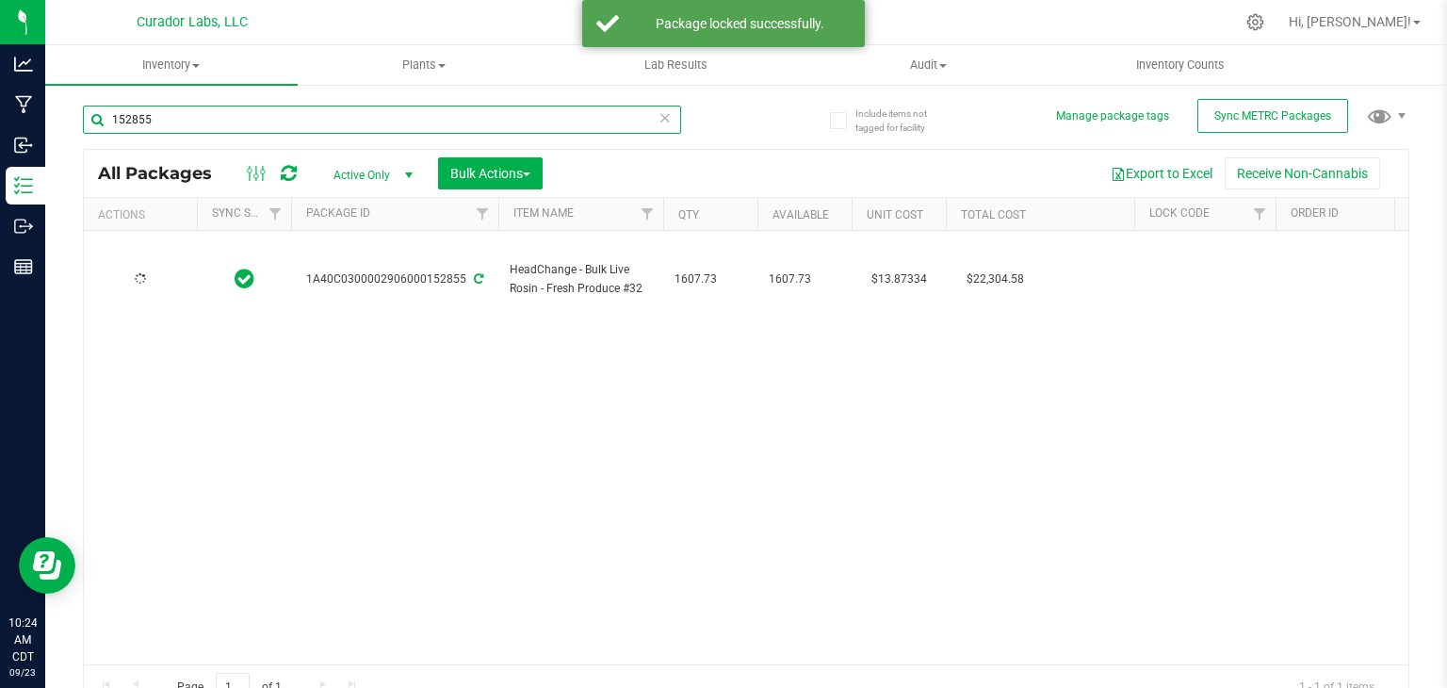
click at [475, 122] on input "152855" at bounding box center [382, 119] width 598 height 28
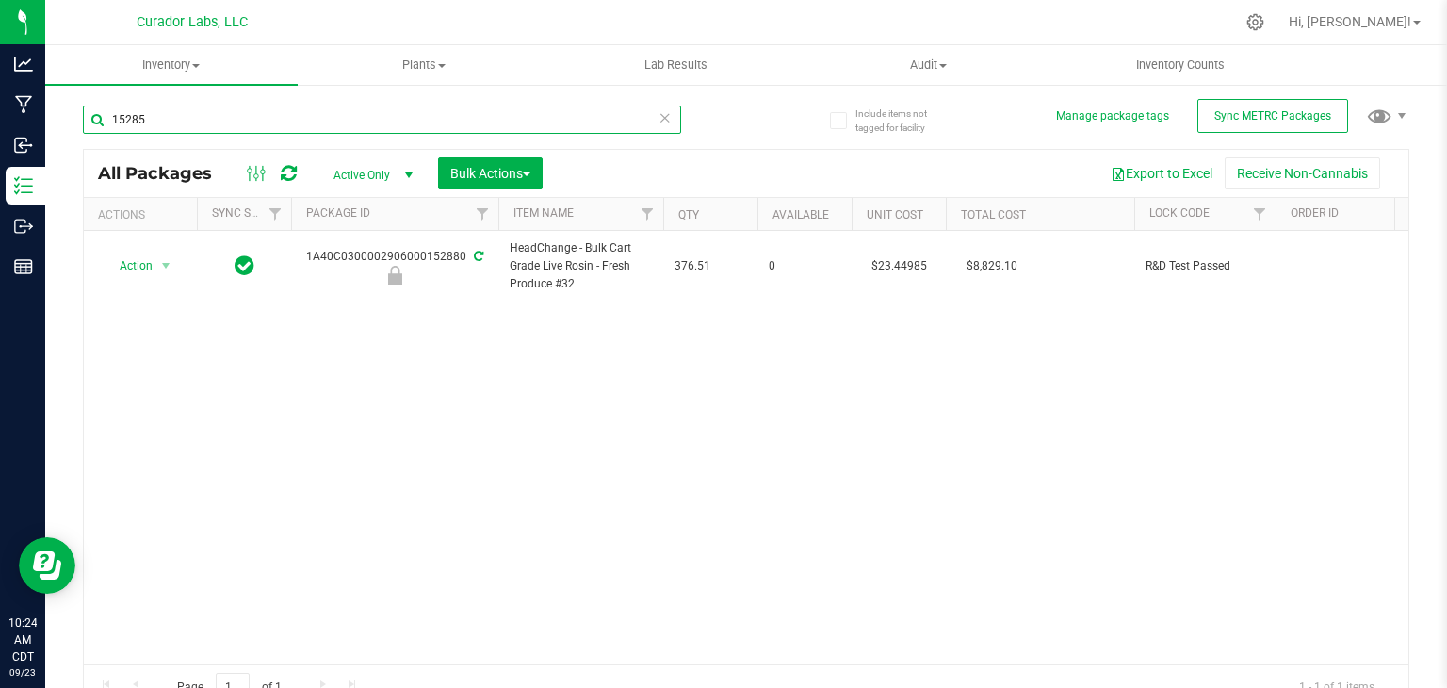
type input "152855"
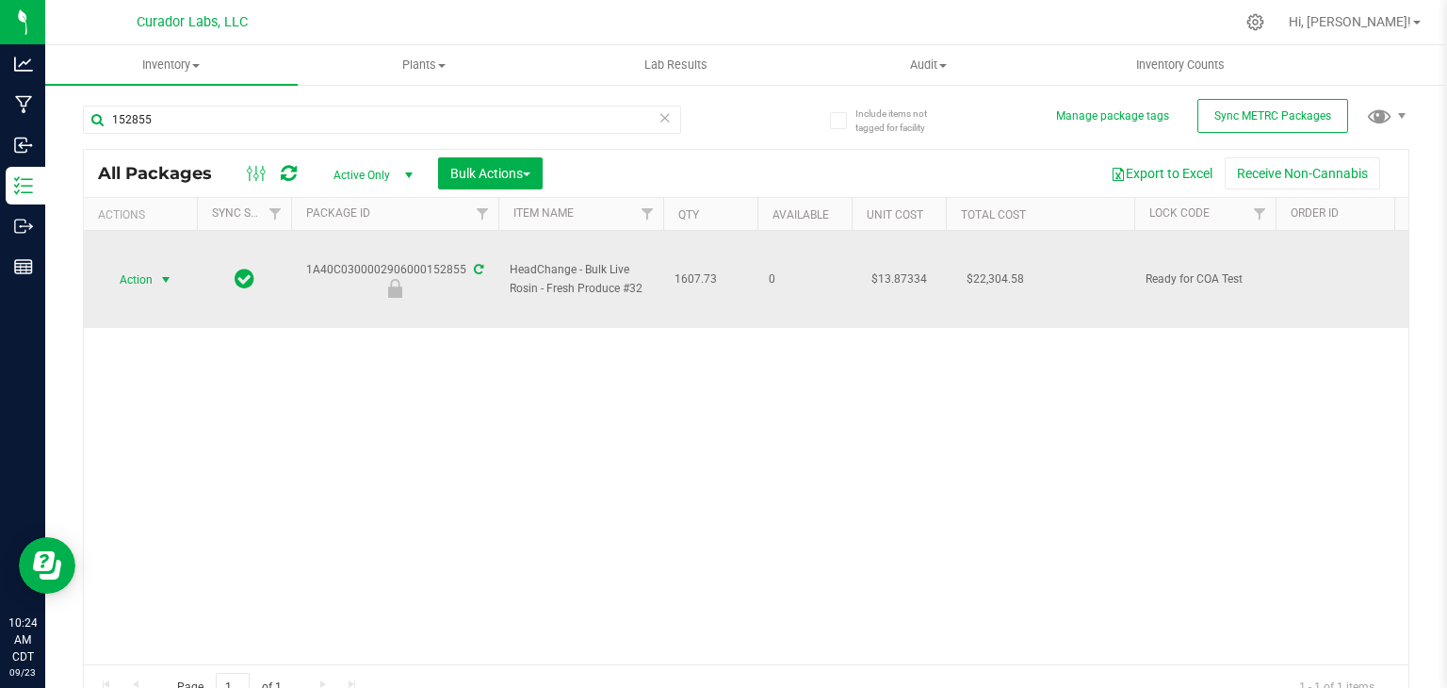
click at [170, 284] on span "select" at bounding box center [165, 279] width 15 height 15
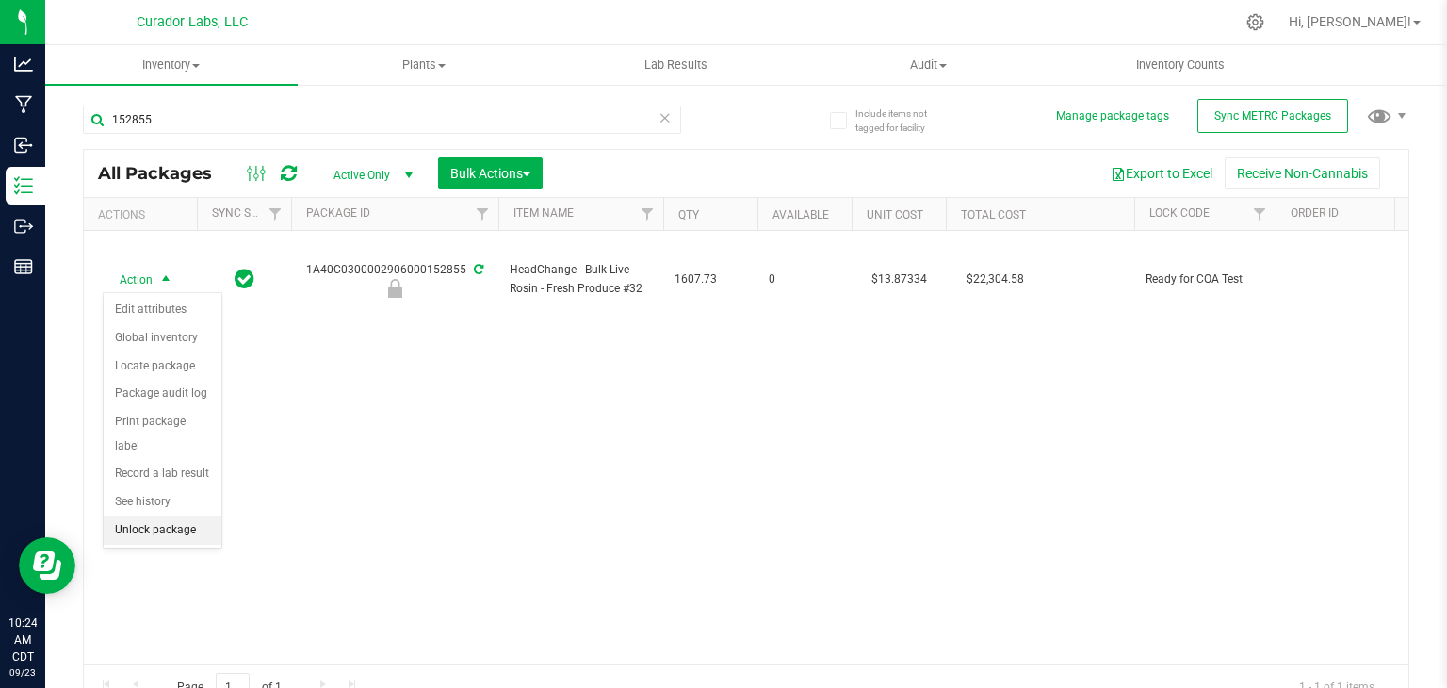
click at [163, 516] on li "Unlock package" at bounding box center [163, 530] width 118 height 28
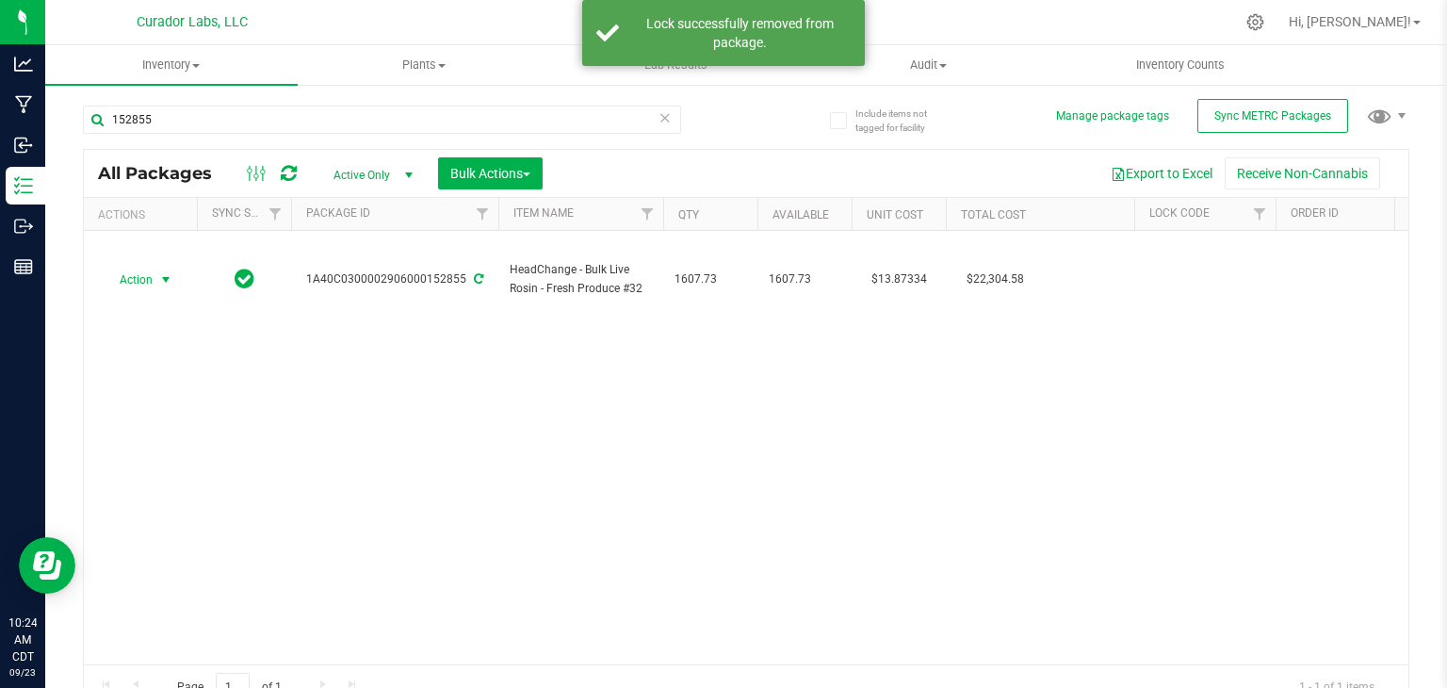
click at [166, 276] on span "select" at bounding box center [165, 279] width 15 height 15
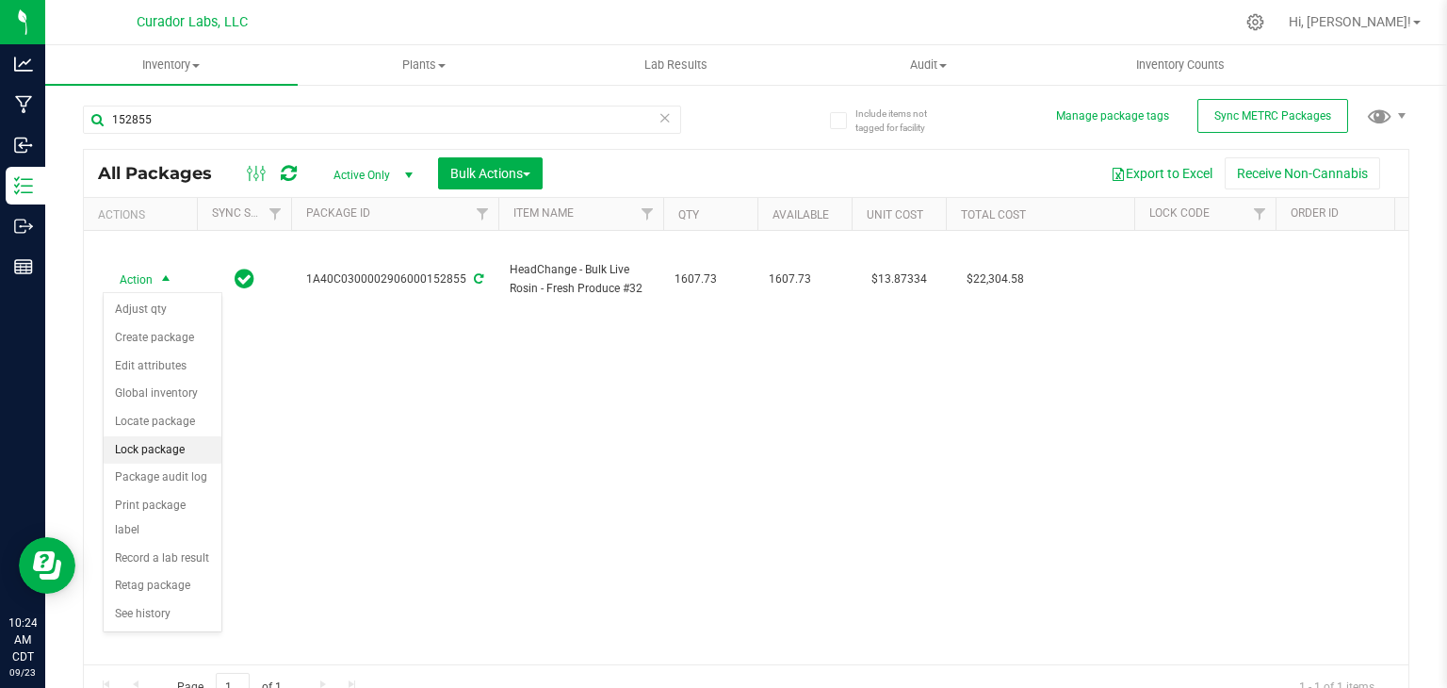
click at [151, 445] on li "Lock package" at bounding box center [163, 450] width 118 height 28
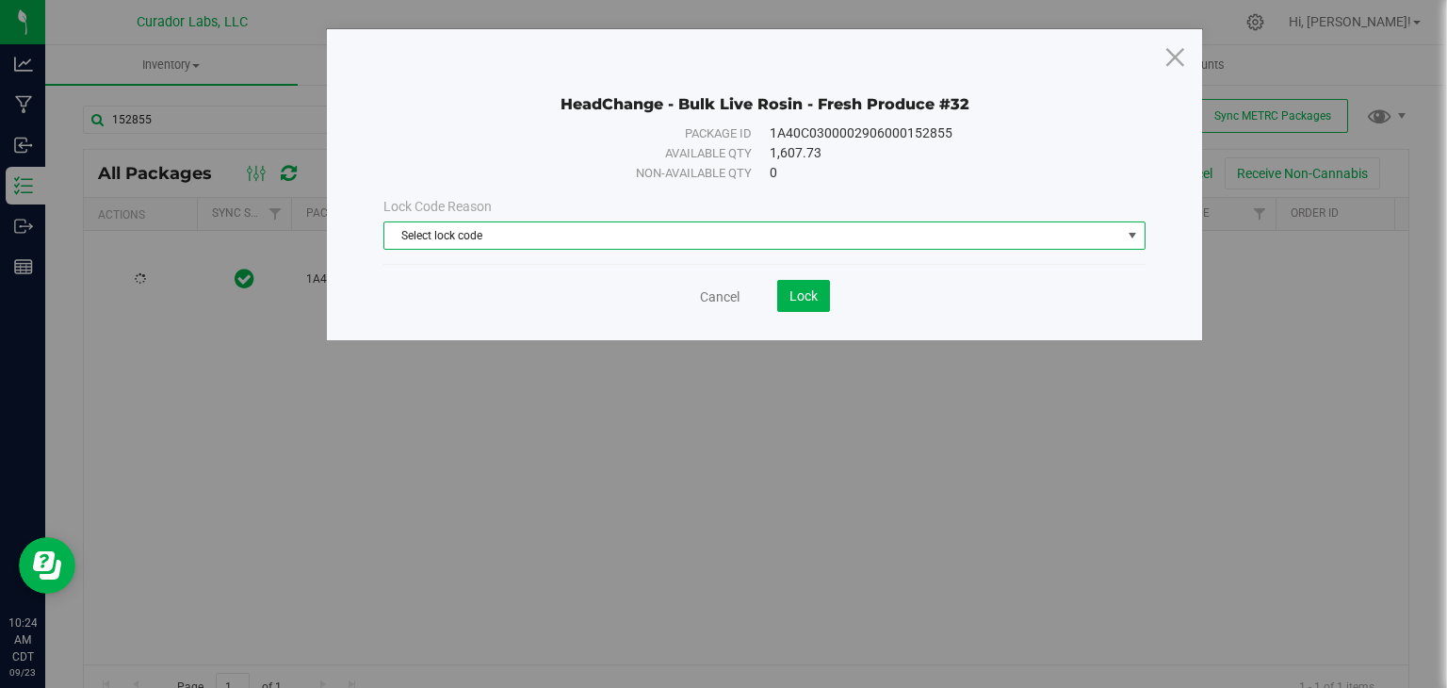
click at [586, 235] on span "Select lock code" at bounding box center [752, 235] width 736 height 26
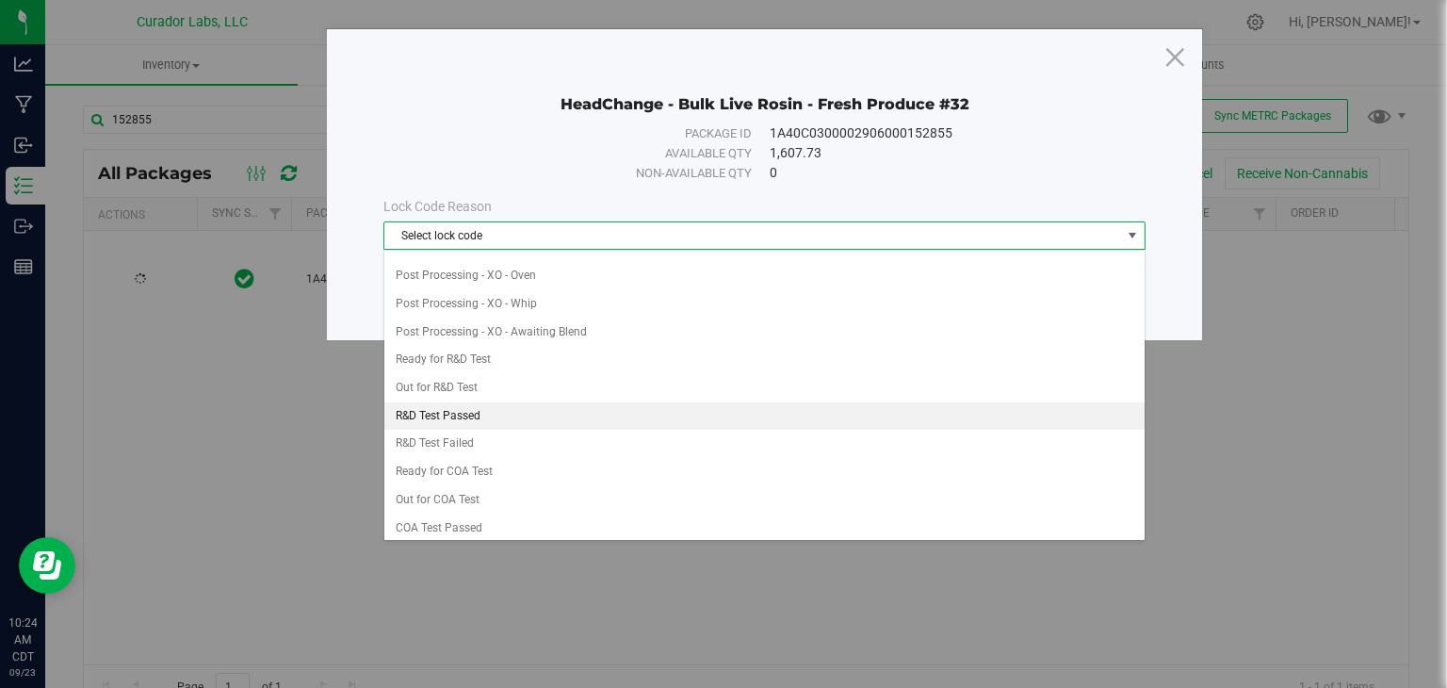
scroll to position [523, 0]
click at [526, 405] on li "R&D Test Passed" at bounding box center [764, 417] width 760 height 28
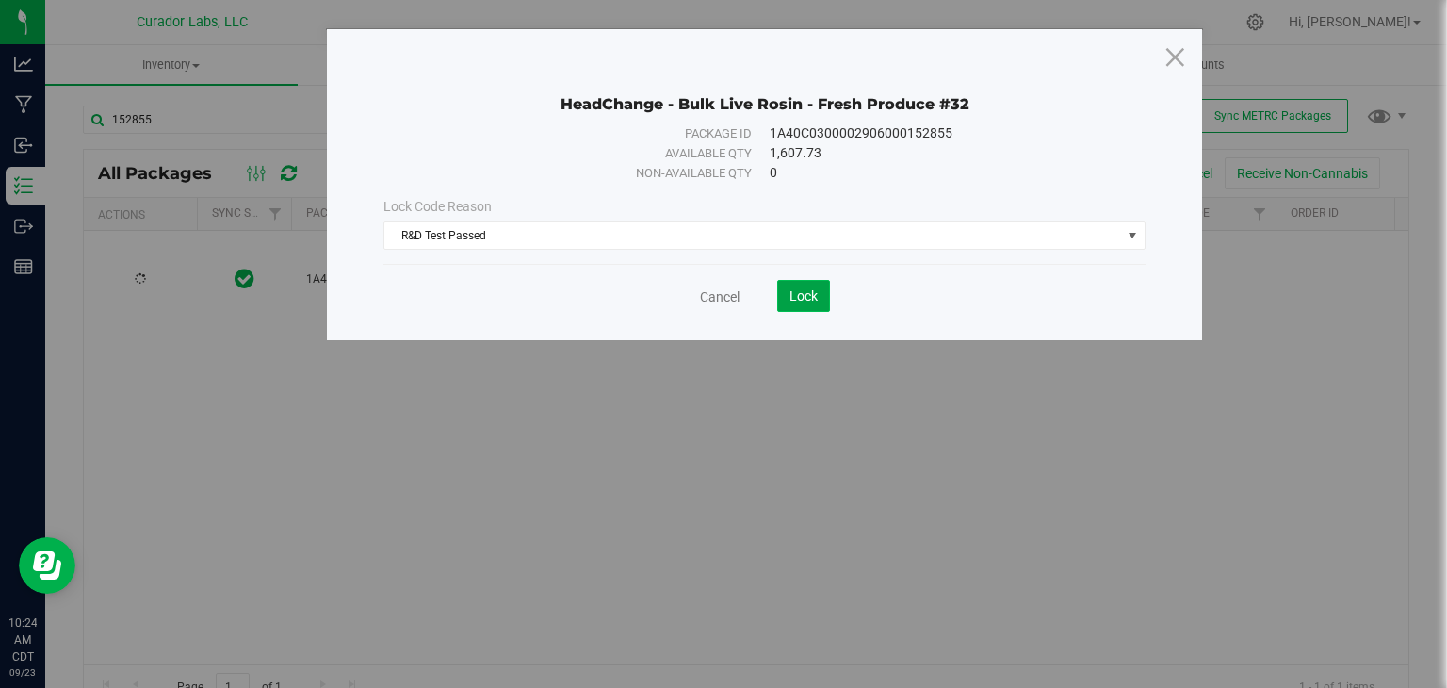
click at [791, 304] on button "Lock" at bounding box center [803, 296] width 53 height 32
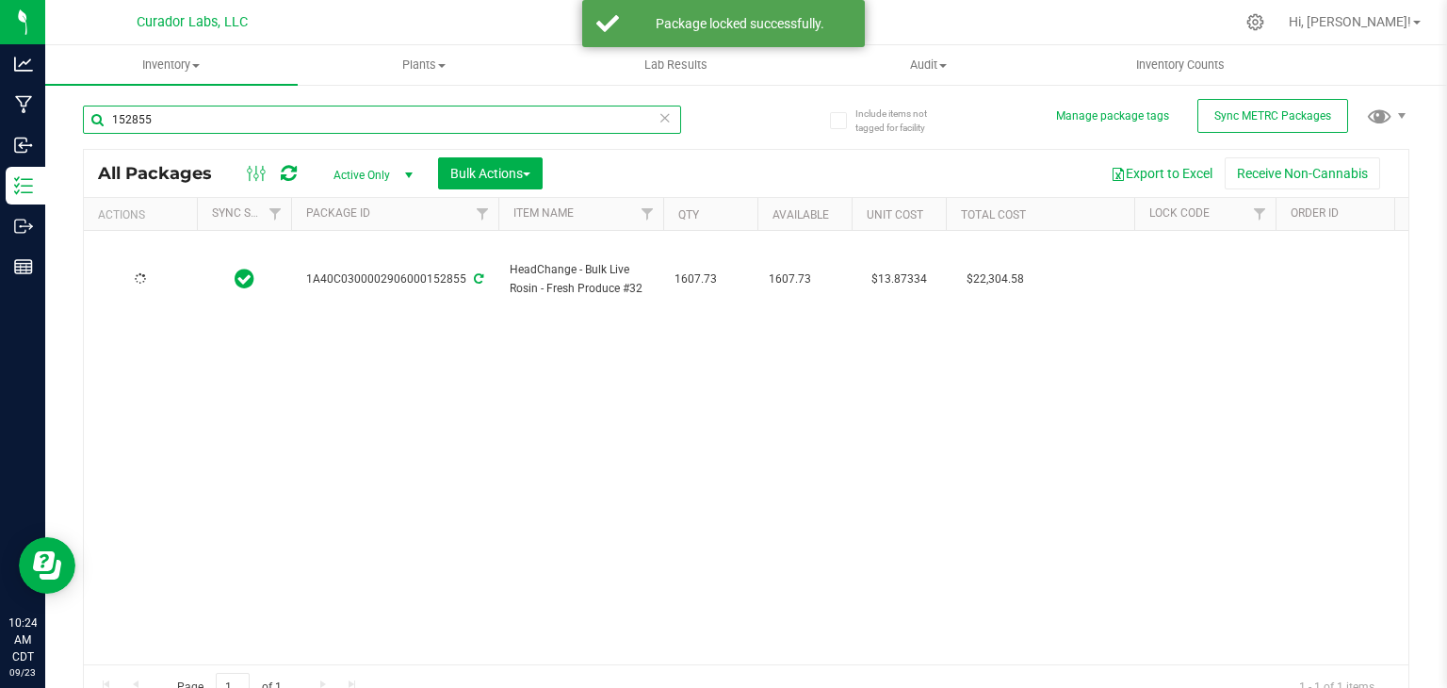
click at [443, 121] on input "152855" at bounding box center [382, 119] width 598 height 28
type input "148722"
